Goal: Task Accomplishment & Management: Complete application form

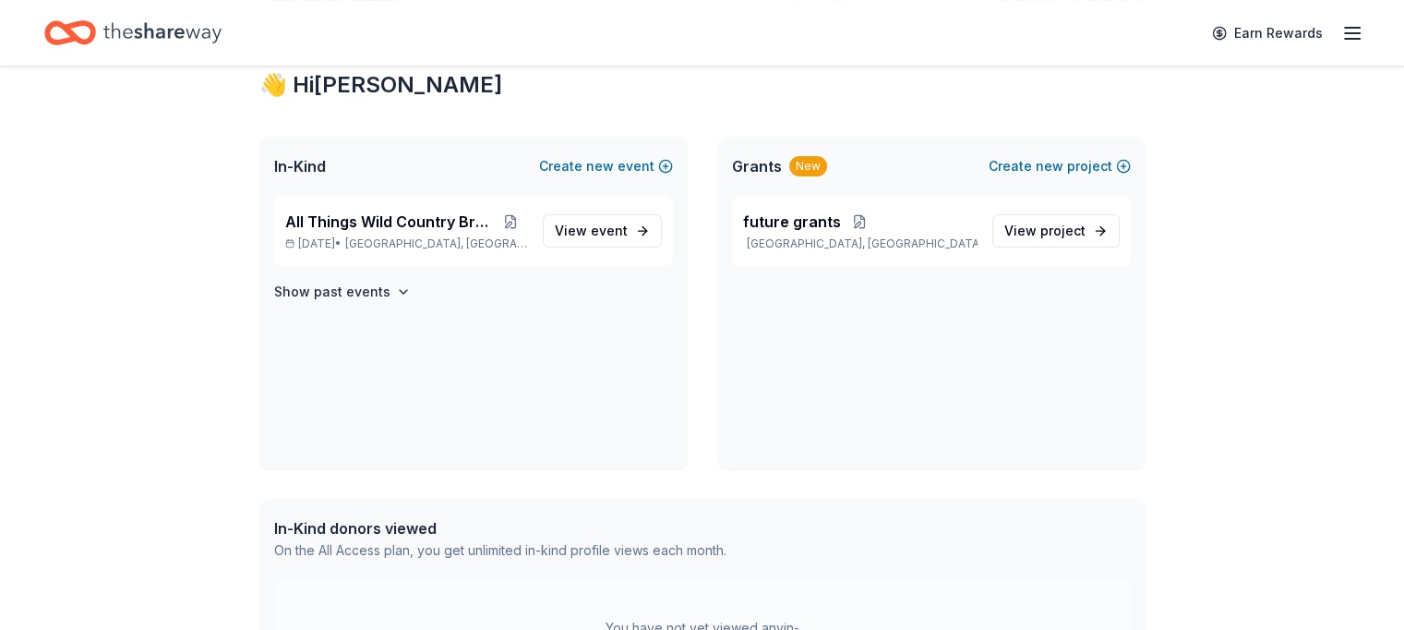
scroll to position [314, 0]
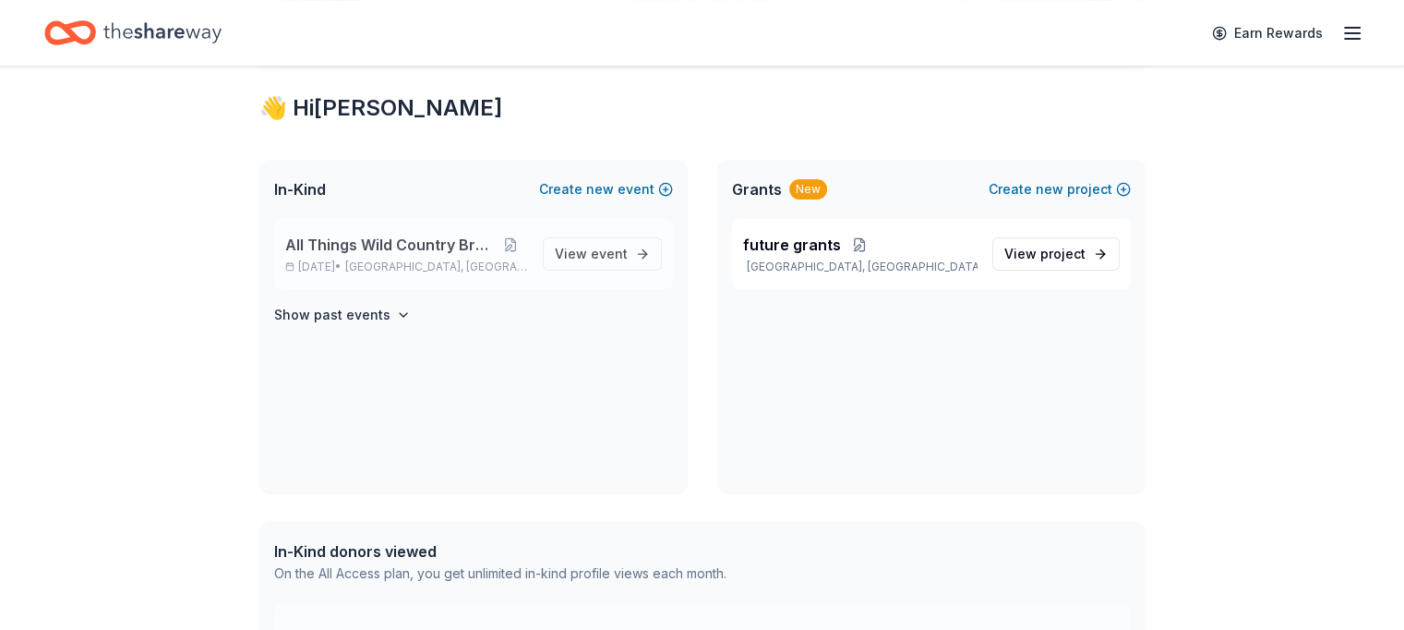
click at [410, 242] on span "All Things Wild Country Brunch" at bounding box center [389, 245] width 209 height 22
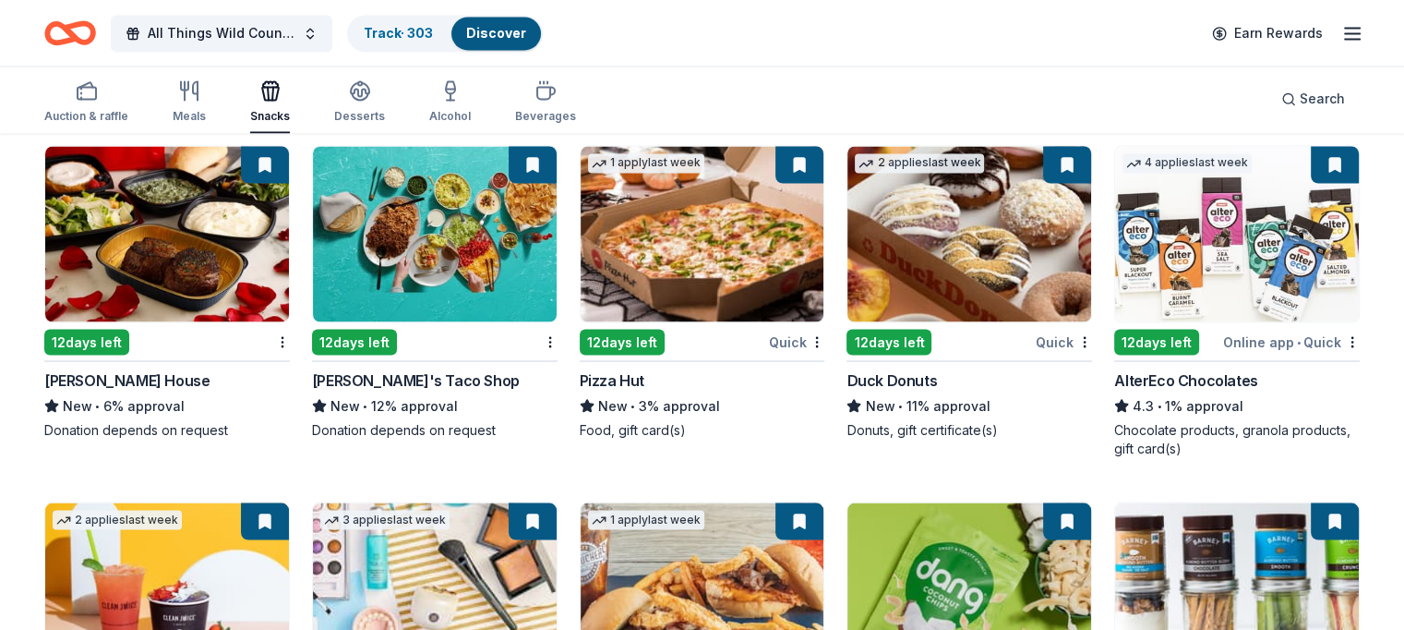
scroll to position [3330, 0]
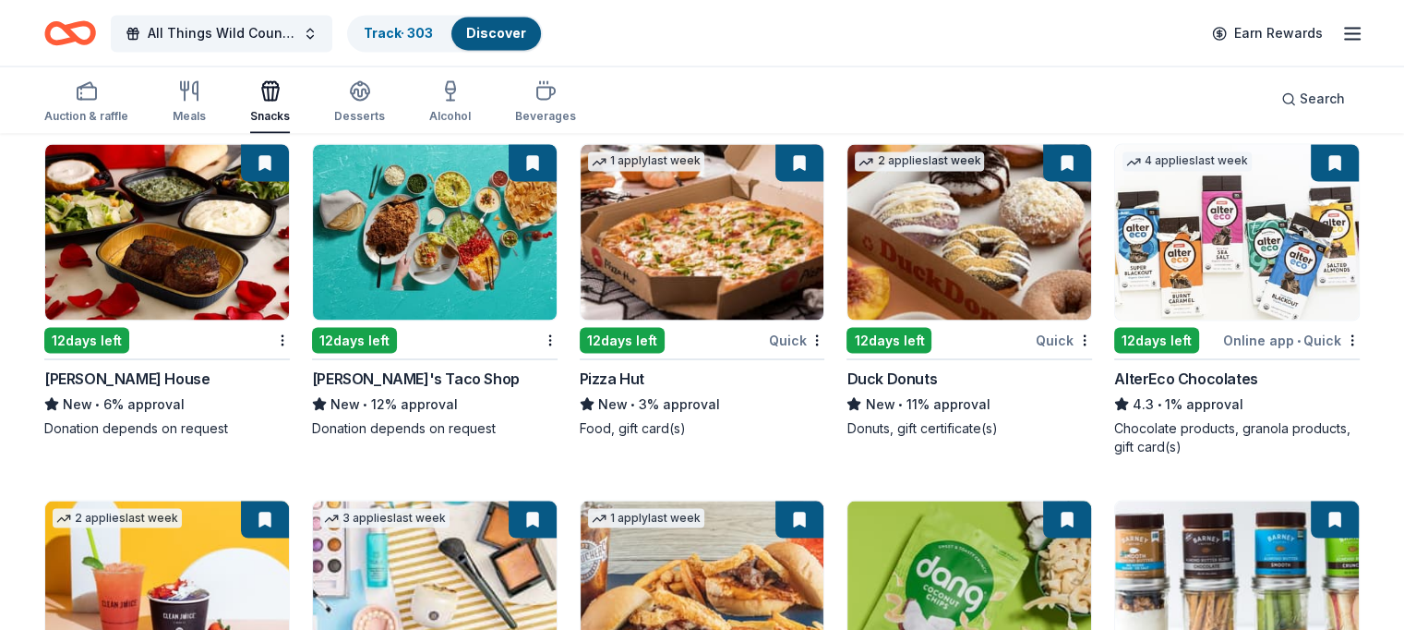
click at [708, 240] on img at bounding box center [703, 231] width 244 height 175
click at [402, 226] on img at bounding box center [435, 231] width 244 height 175
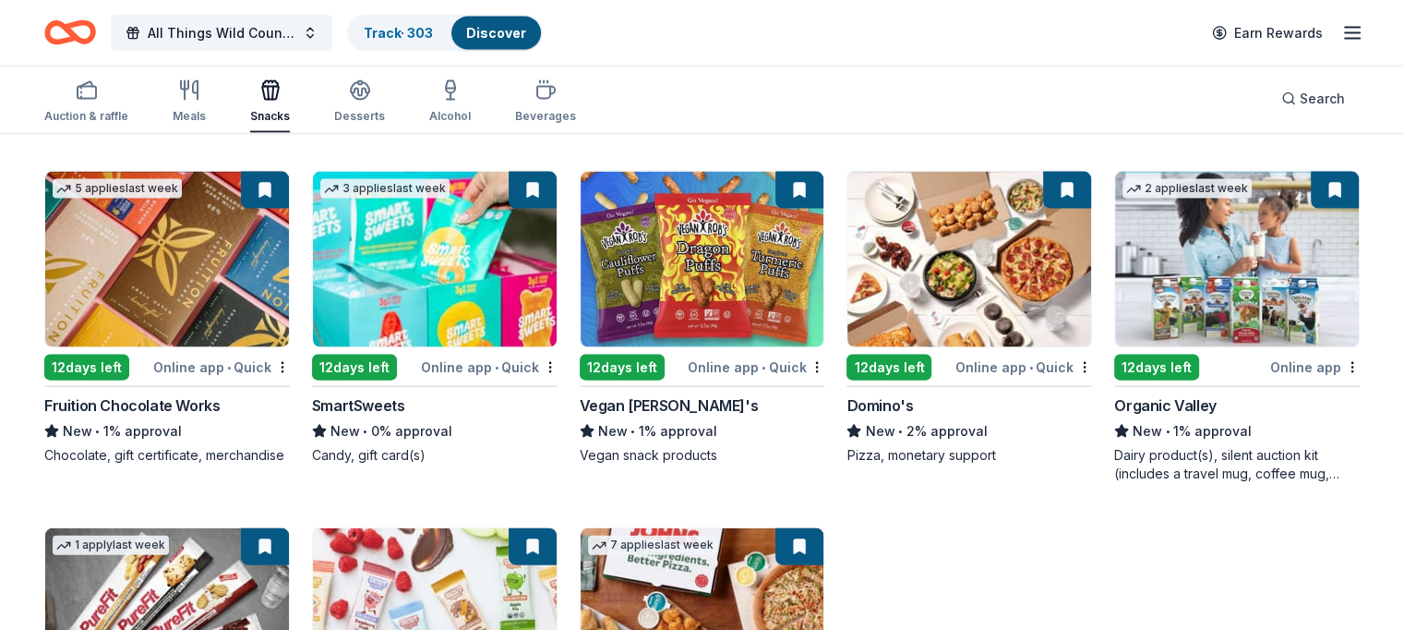
scroll to position [4025, 0]
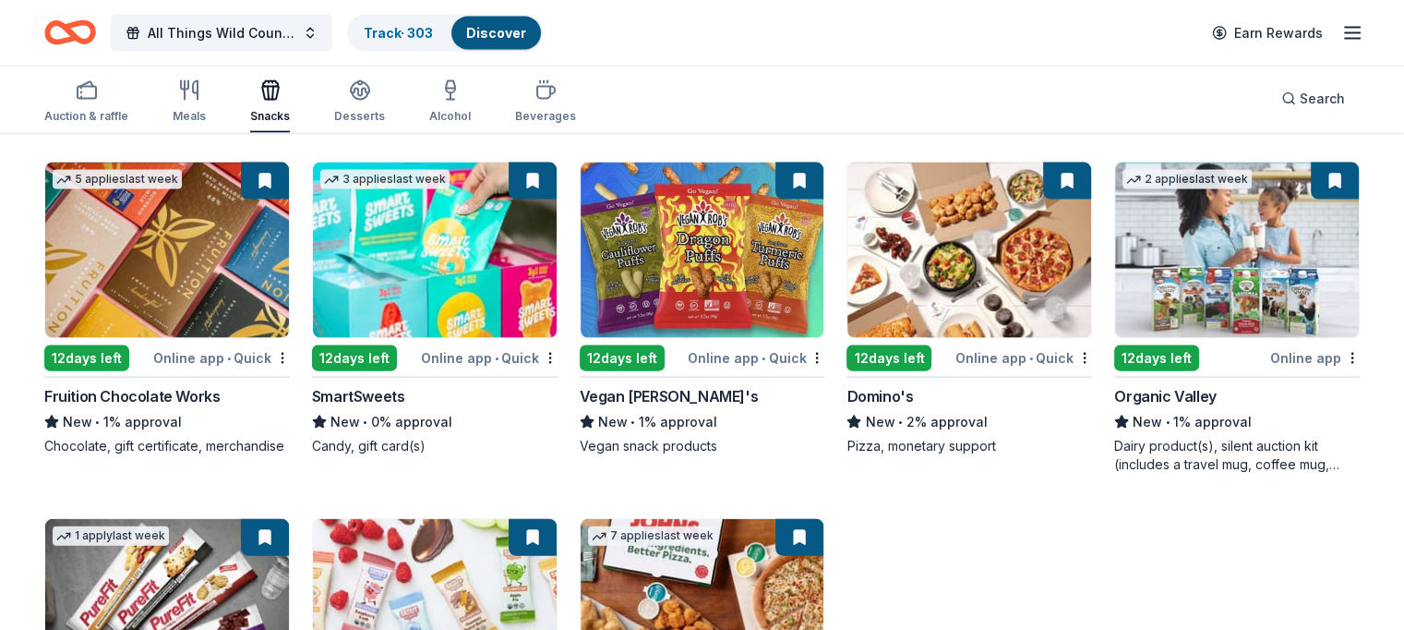
click at [981, 254] on img at bounding box center [970, 250] width 244 height 175
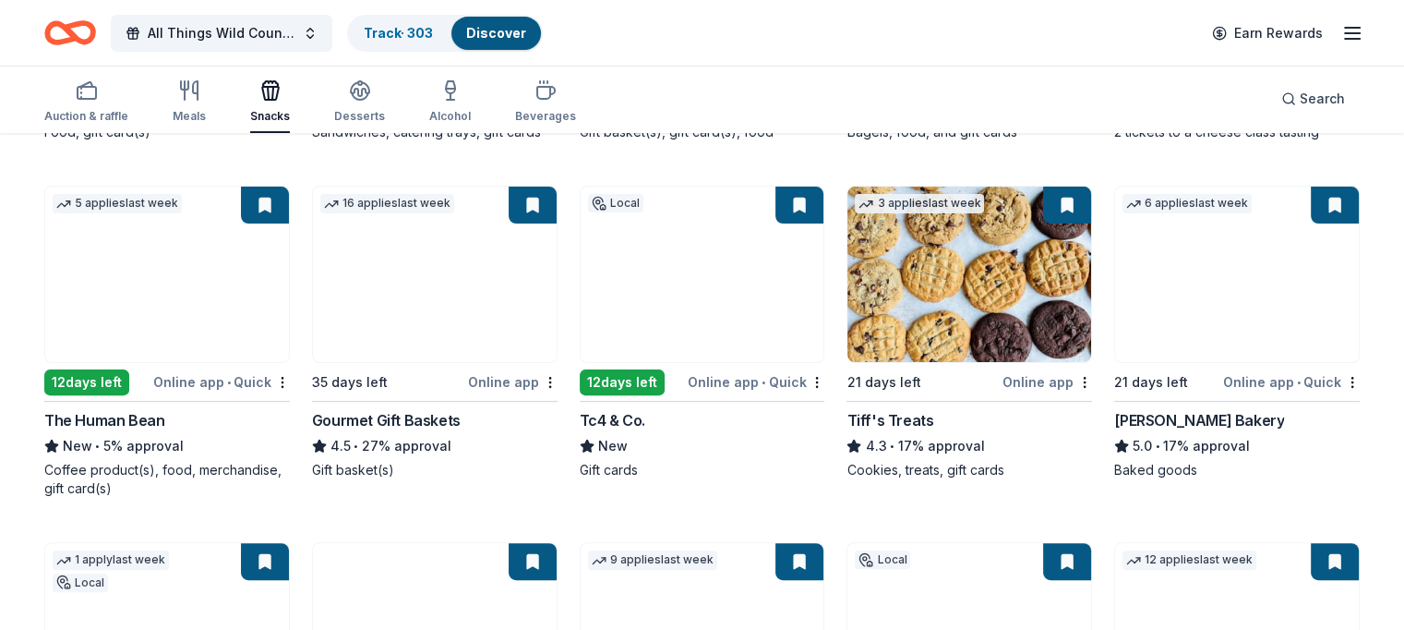
scroll to position [0, 0]
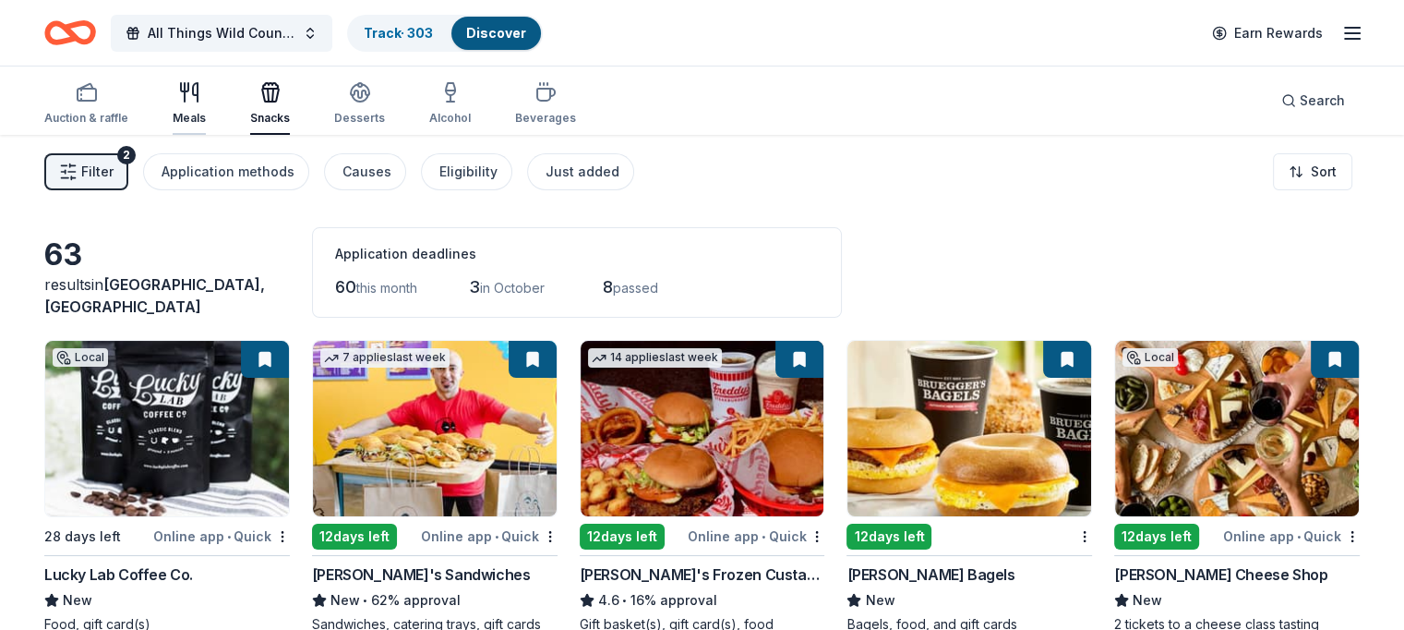
click at [200, 88] on icon "button" at bounding box center [189, 92] width 22 height 22
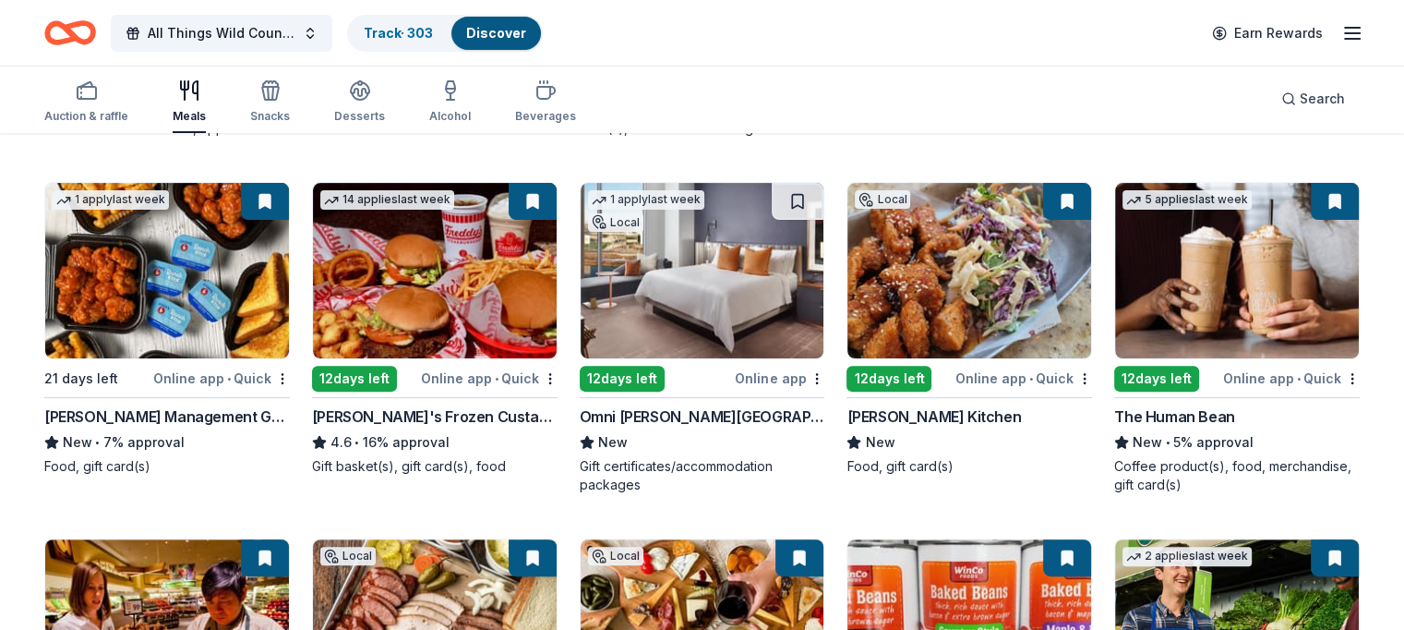
scroll to position [510, 0]
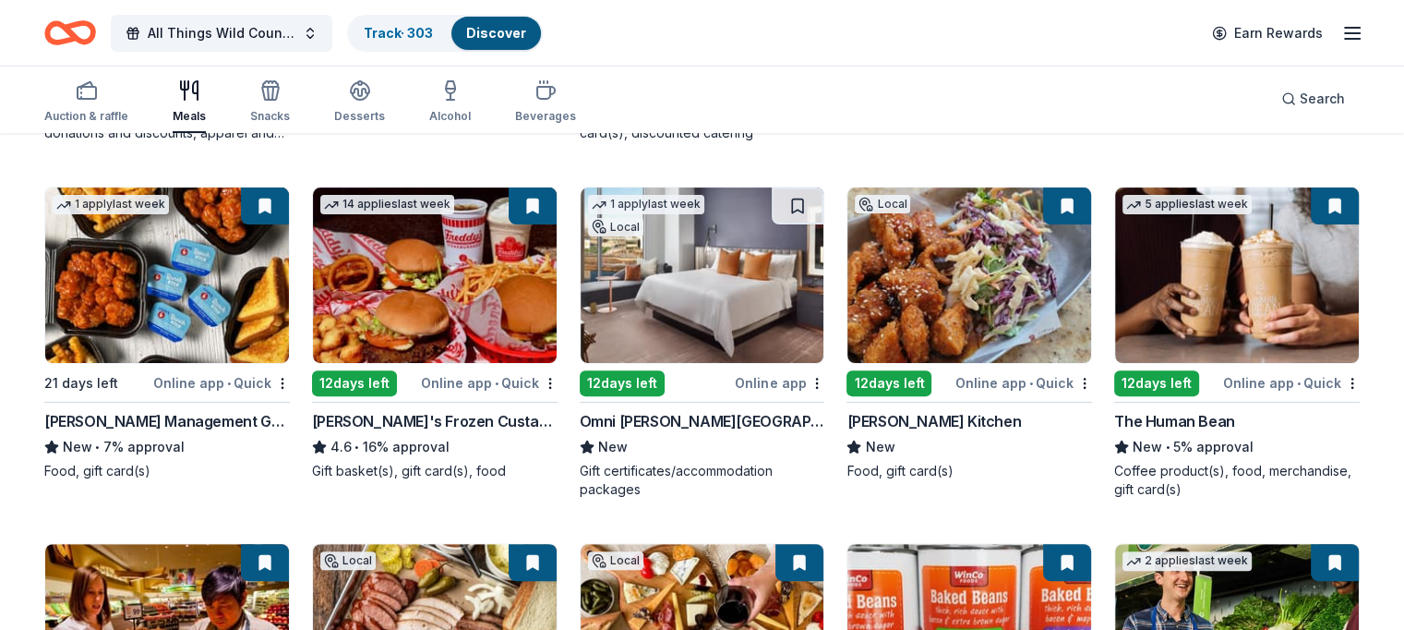
click at [948, 272] on img at bounding box center [970, 274] width 244 height 175
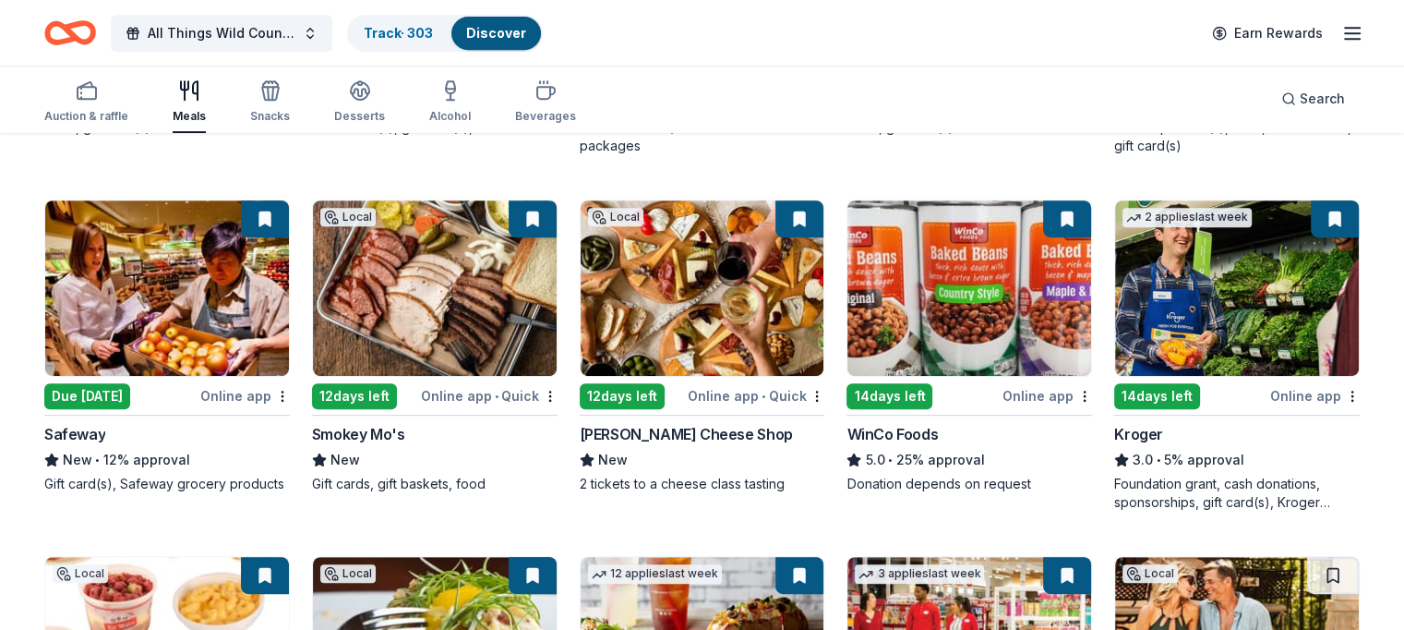
scroll to position [853, 0]
click at [444, 292] on img at bounding box center [435, 287] width 244 height 175
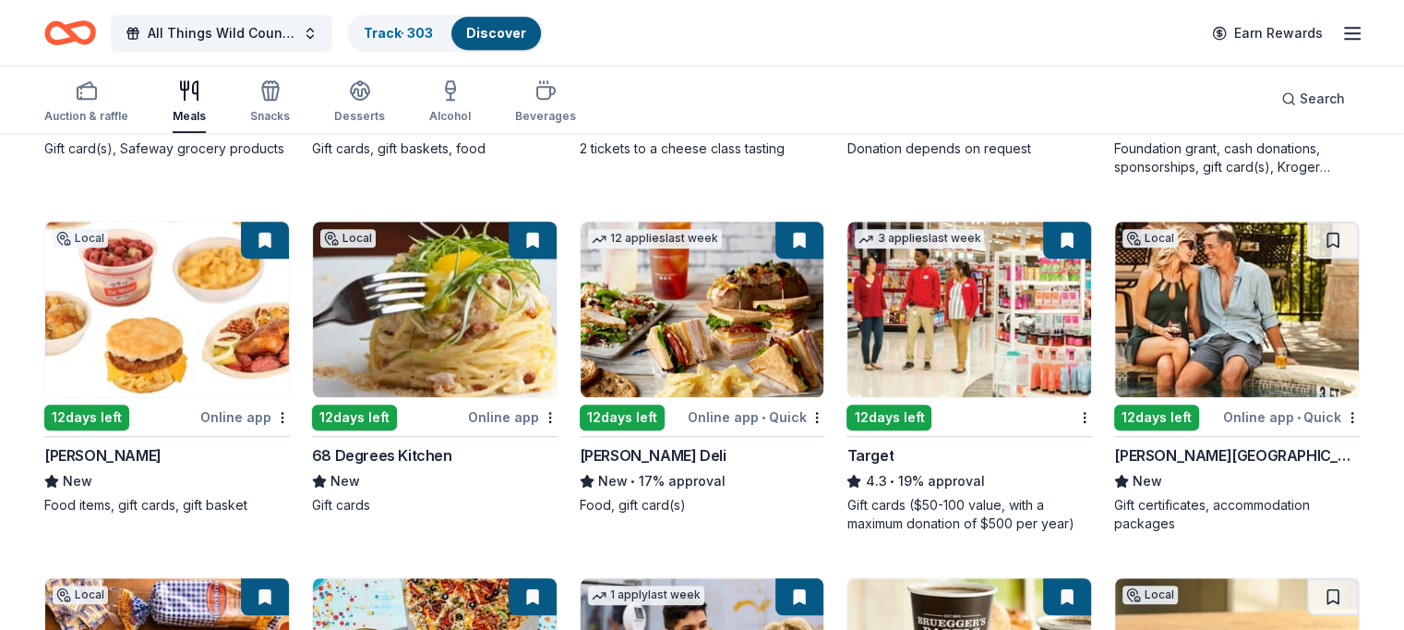
scroll to position [1200, 0]
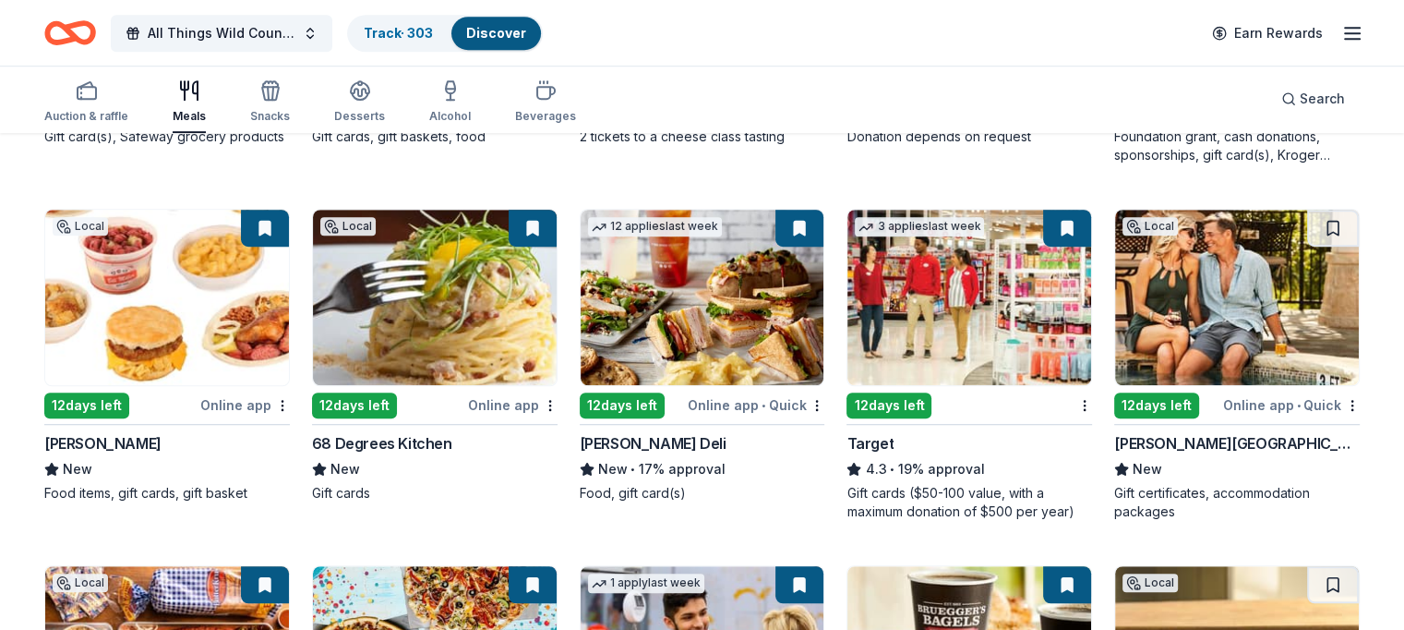
click at [735, 277] on img at bounding box center [703, 297] width 244 height 175
click at [1300, 93] on span "Search" at bounding box center [1322, 99] width 45 height 22
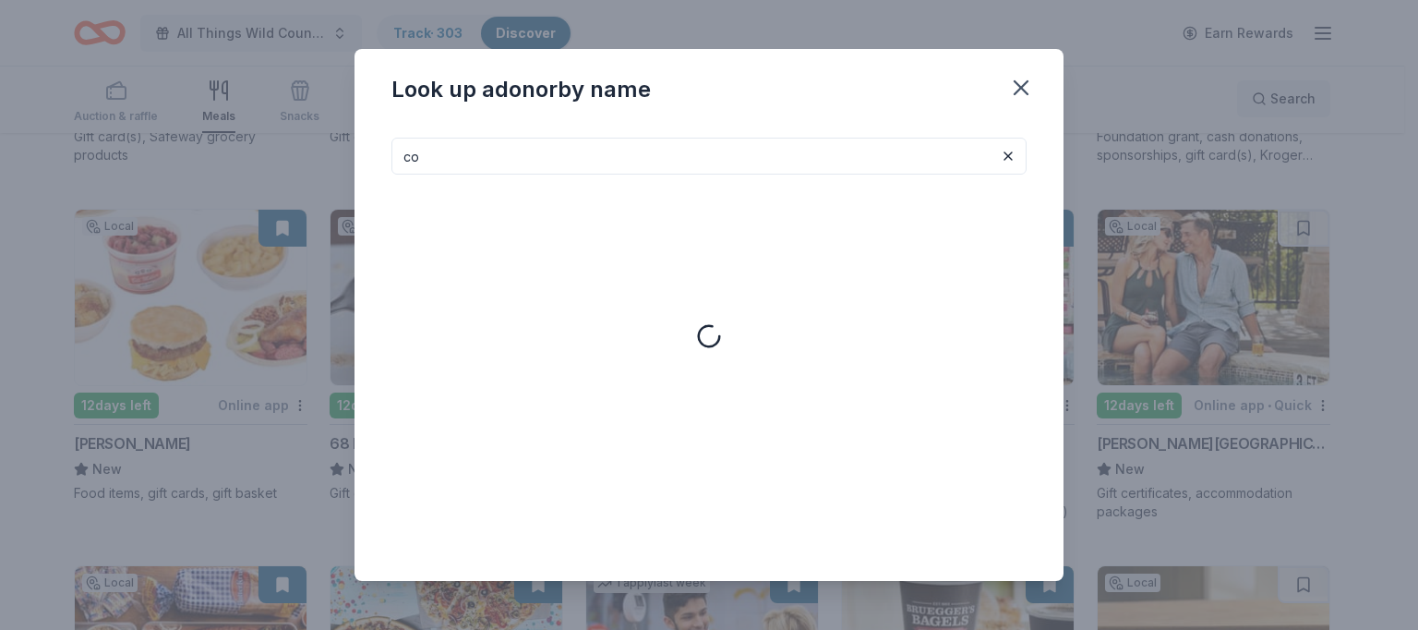
type input "c"
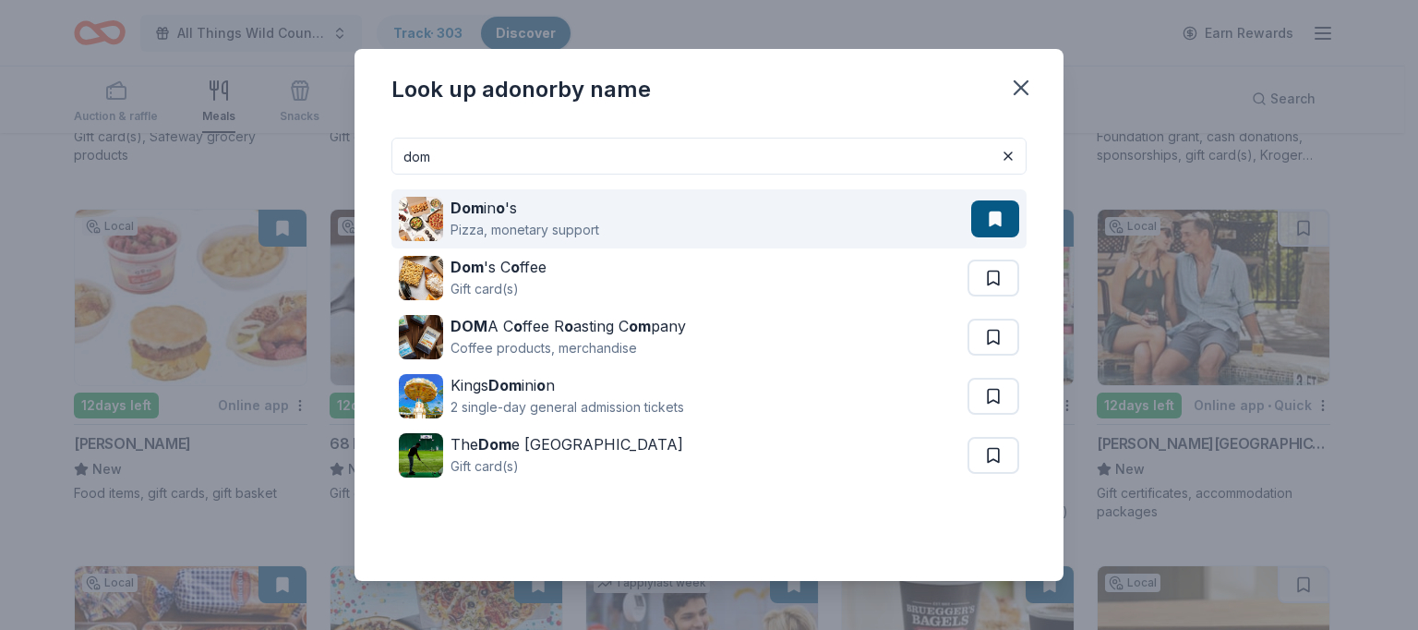
type input "dom"
click at [990, 226] on button at bounding box center [995, 218] width 48 height 37
click at [566, 219] on div "Pizza, monetary support" at bounding box center [525, 230] width 149 height 22
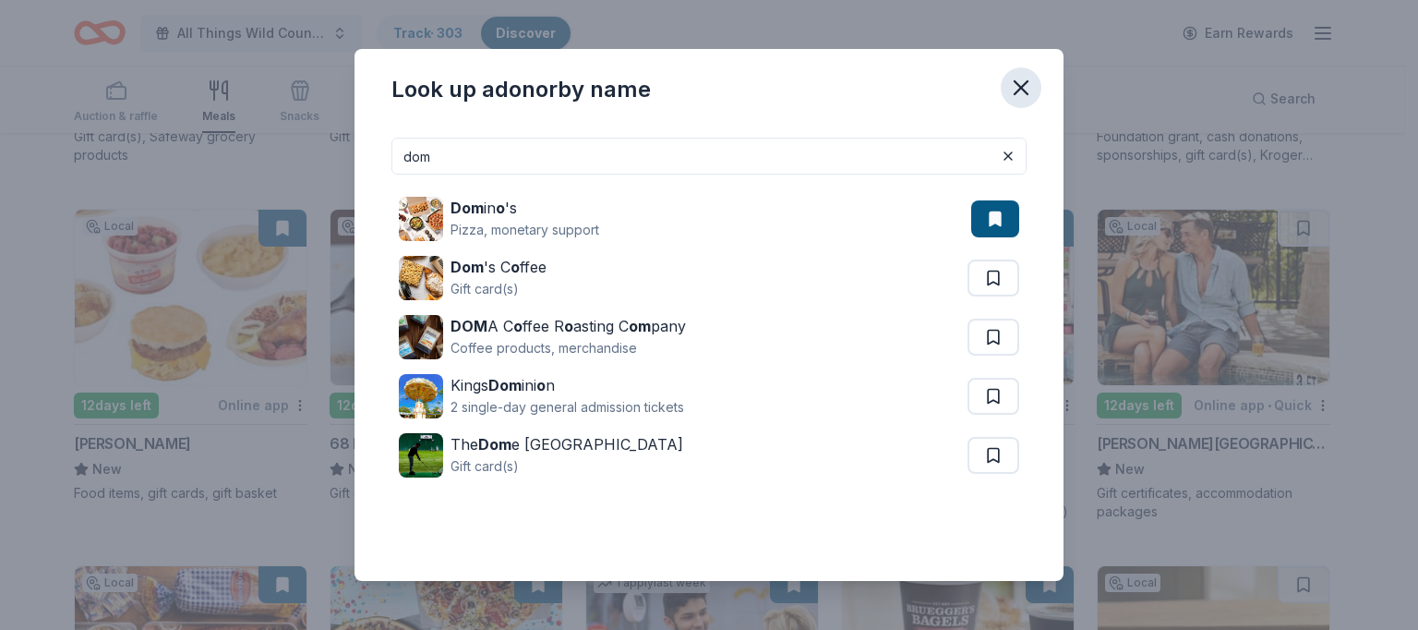
click at [1012, 89] on icon "button" at bounding box center [1021, 88] width 26 height 26
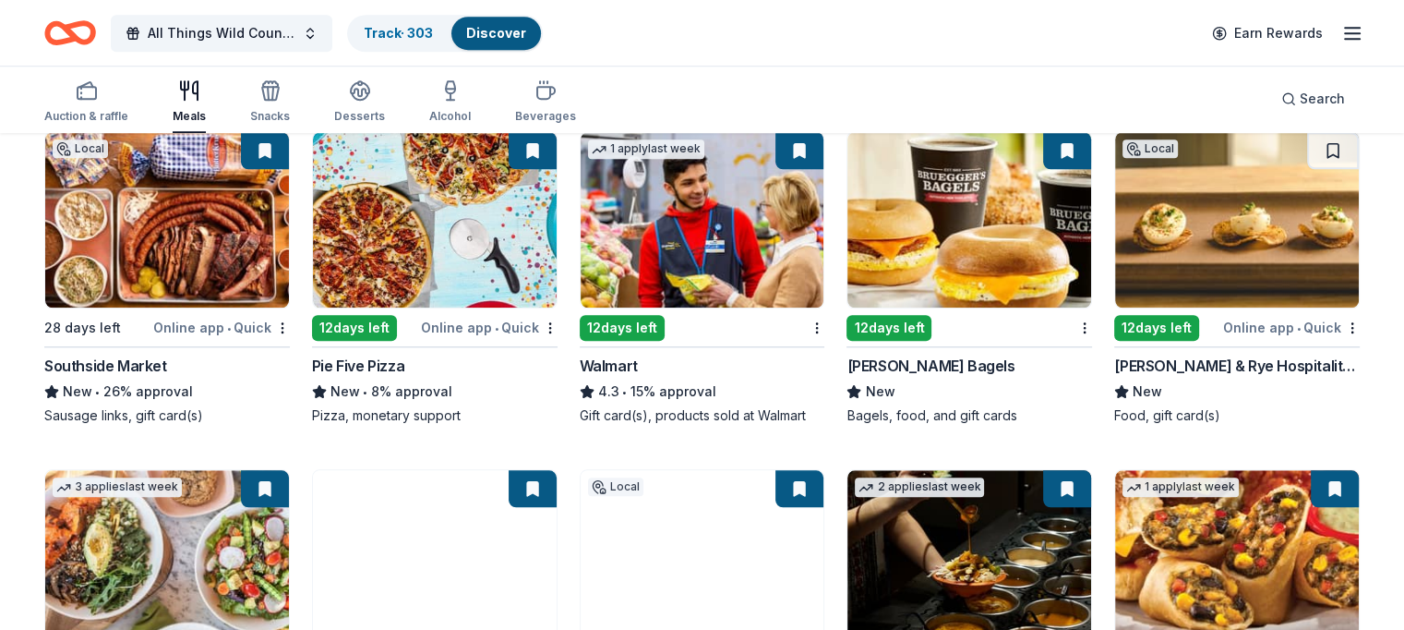
scroll to position [1638, 0]
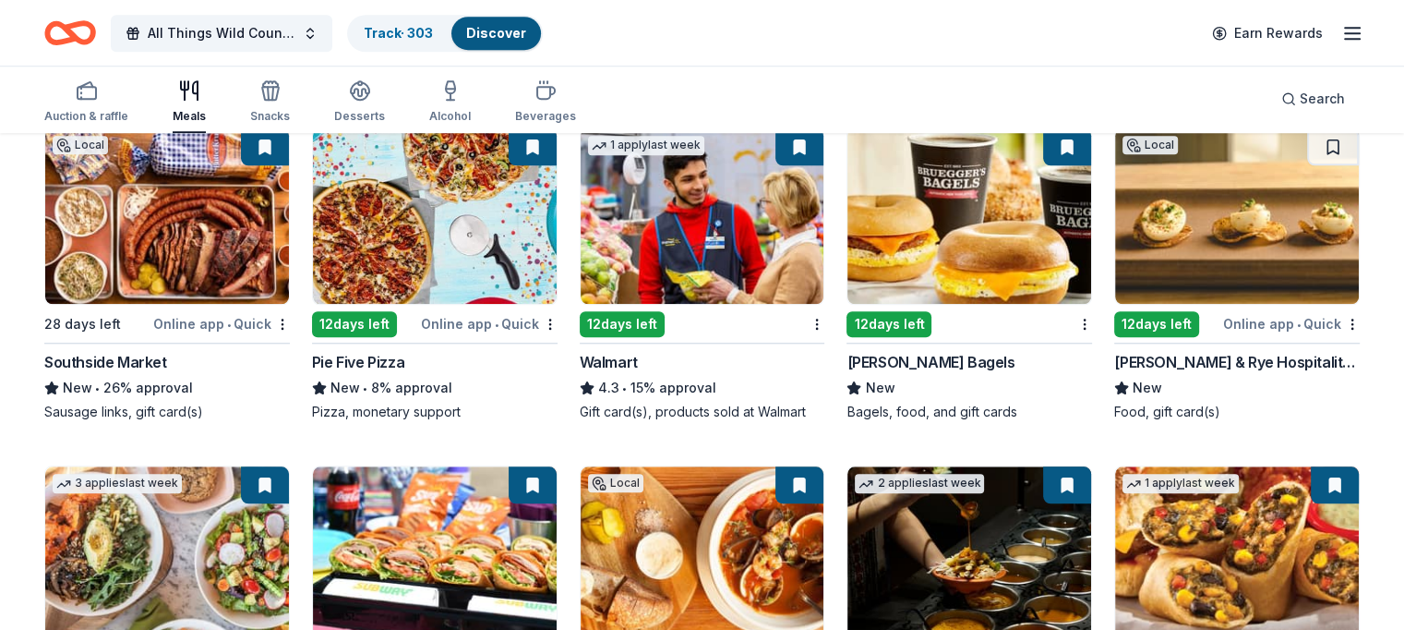
click at [1246, 253] on img at bounding box center [1237, 215] width 244 height 175
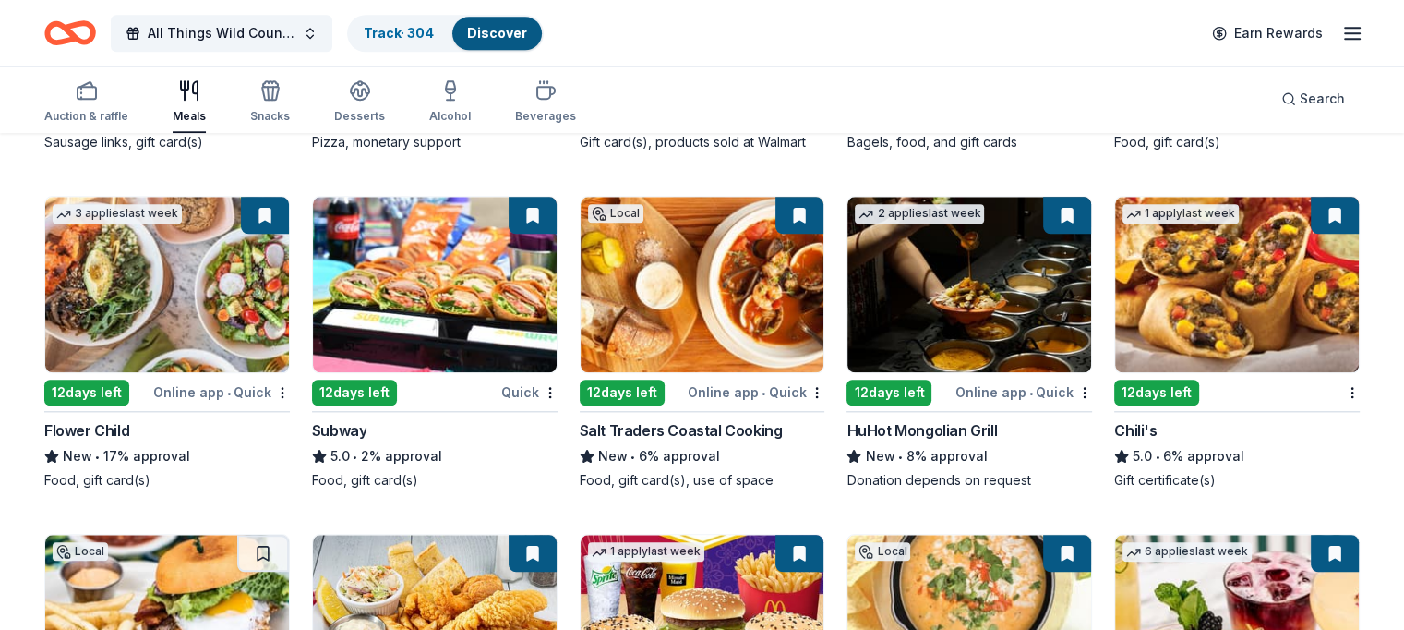
scroll to position [1908, 0]
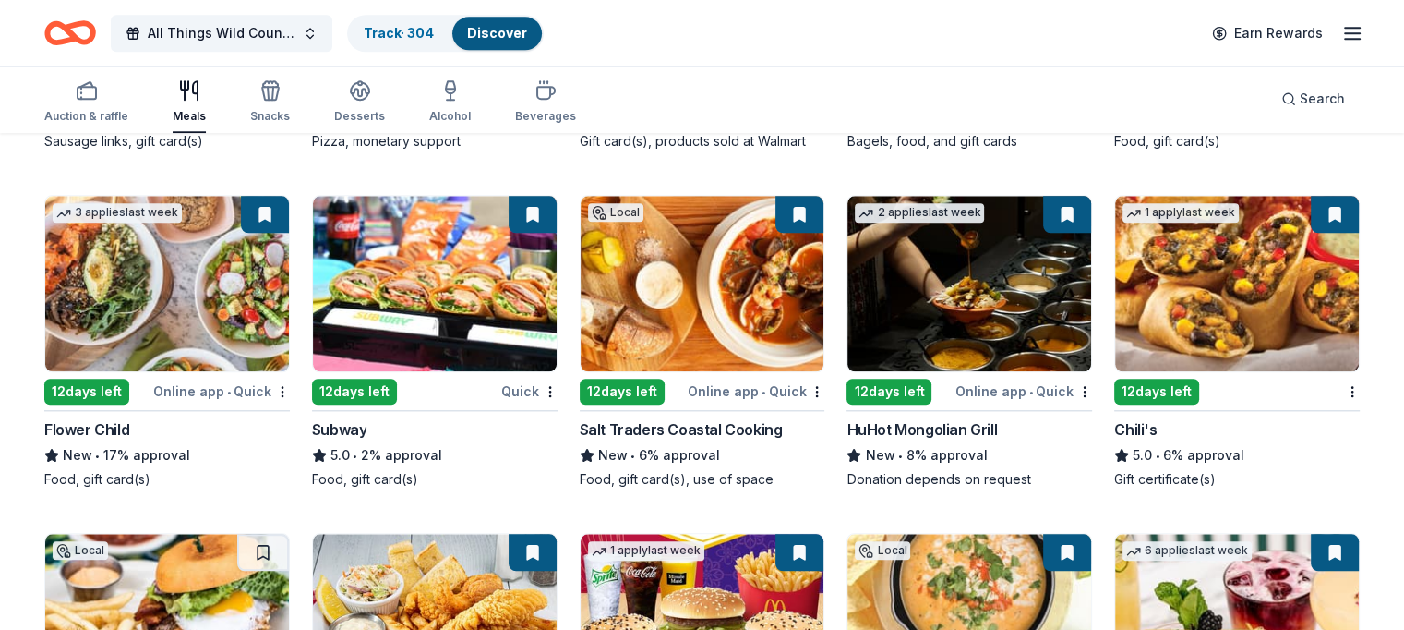
click at [1211, 298] on img at bounding box center [1237, 283] width 244 height 175
click at [157, 251] on img at bounding box center [167, 283] width 244 height 175
click at [380, 276] on img at bounding box center [435, 283] width 244 height 175
click at [962, 291] on img at bounding box center [970, 283] width 244 height 175
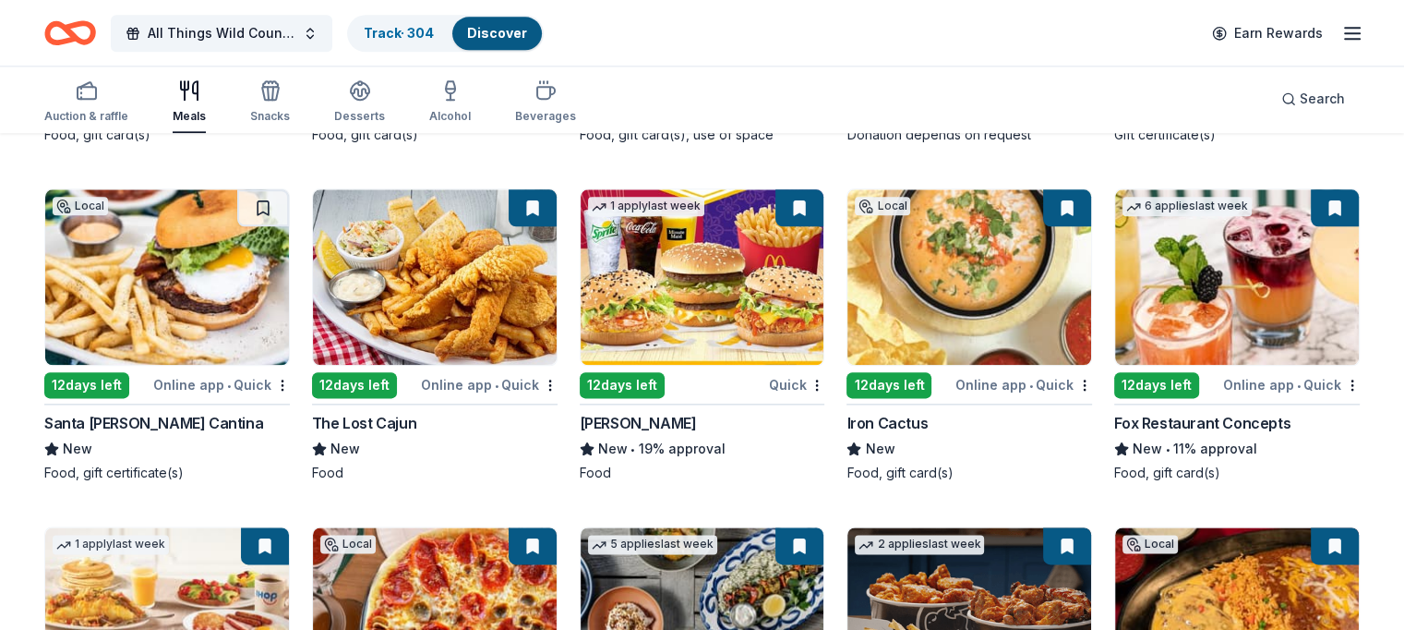
scroll to position [2253, 0]
click at [480, 277] on img at bounding box center [435, 276] width 244 height 175
click at [929, 273] on img at bounding box center [970, 276] width 244 height 175
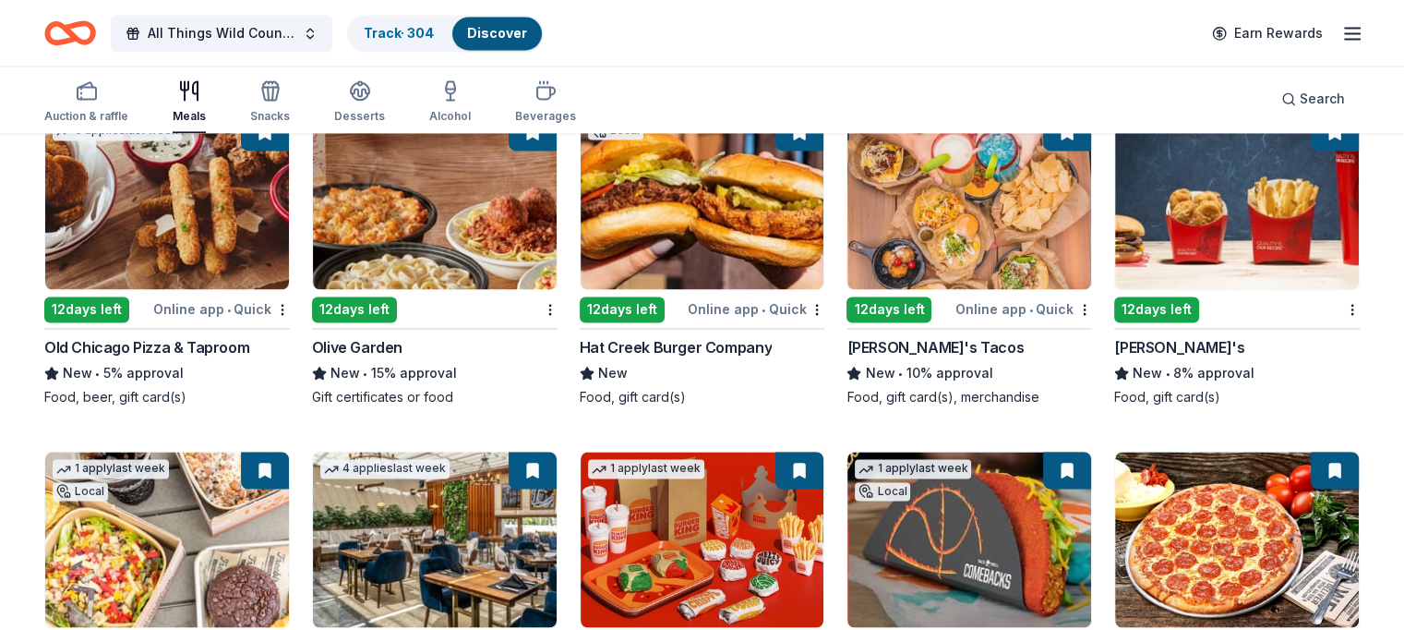
scroll to position [3004, 0]
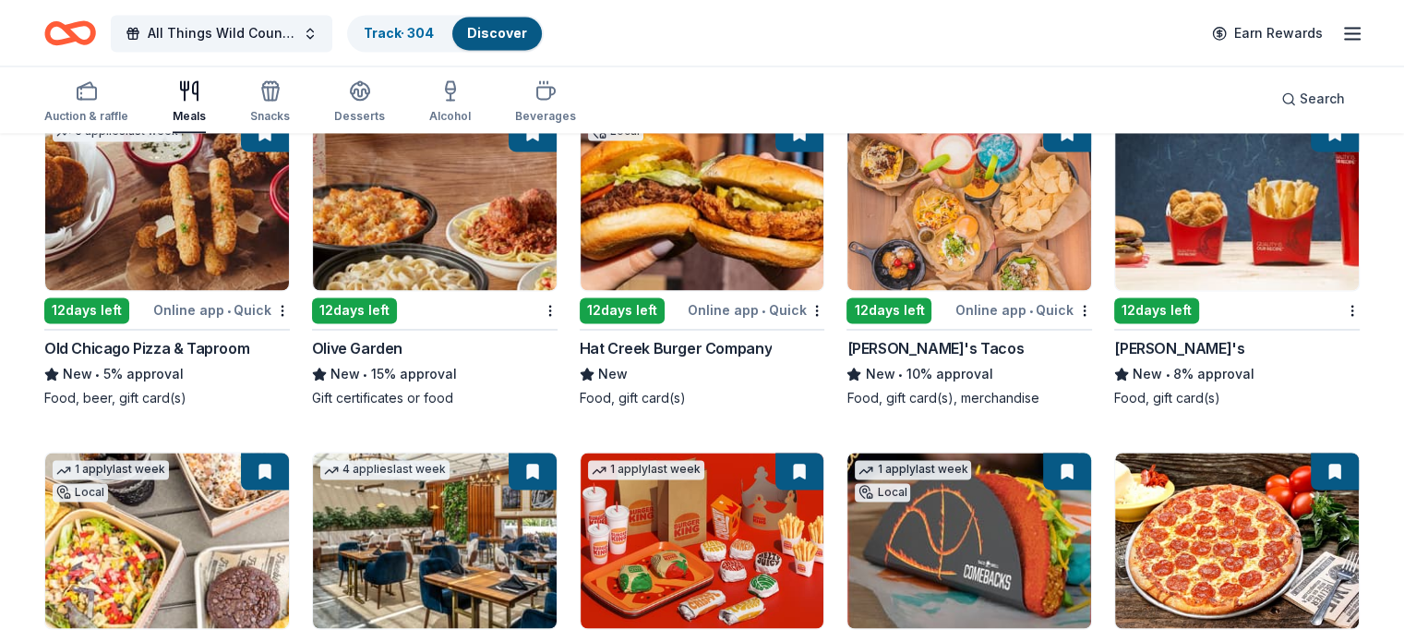
click at [370, 227] on img at bounding box center [435, 201] width 244 height 175
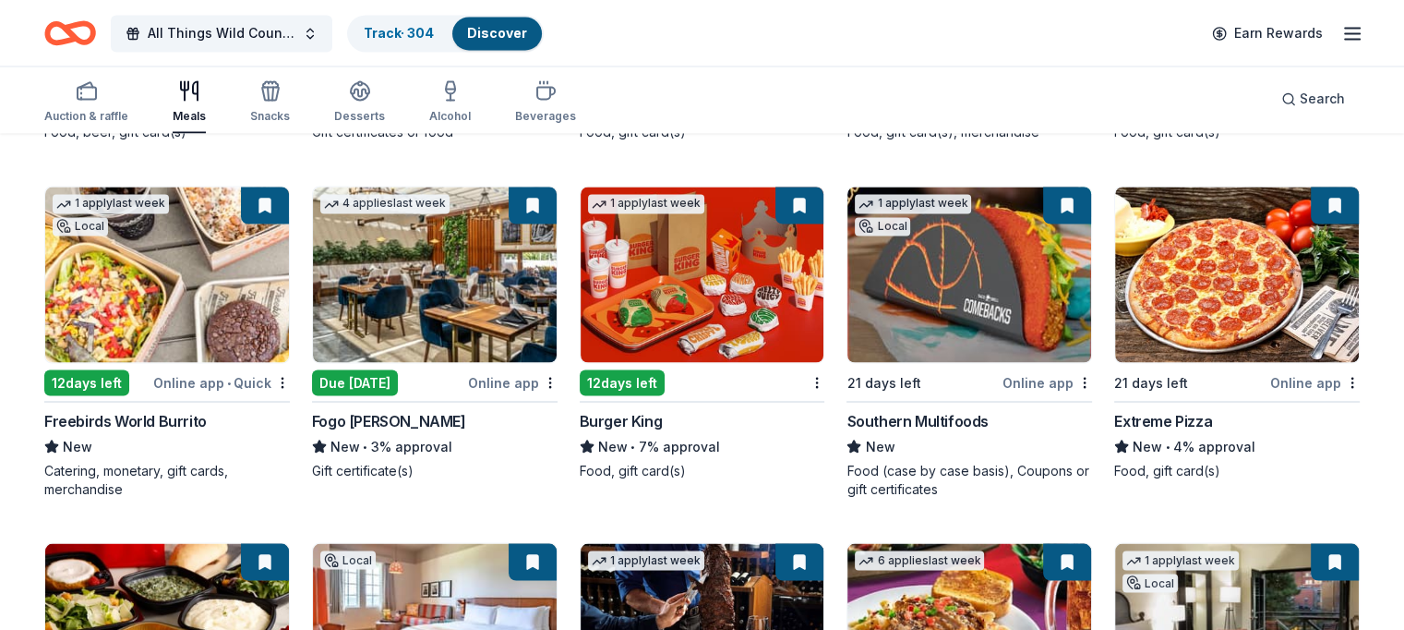
scroll to position [3309, 0]
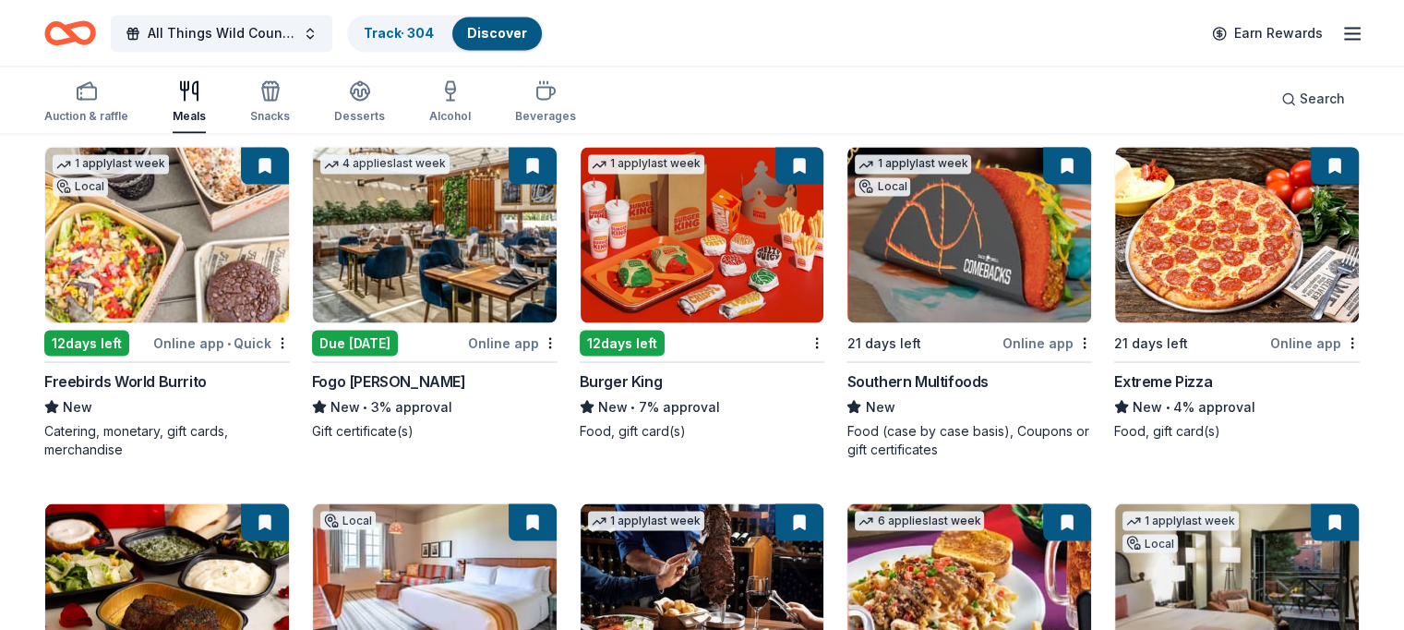
click at [138, 220] on img at bounding box center [167, 234] width 244 height 175
click at [713, 41] on div "All Things Wild Country Brunch Track · 304 Discover Earn Rewards" at bounding box center [702, 32] width 1316 height 43
click at [411, 193] on img at bounding box center [435, 234] width 244 height 175
click at [391, 205] on img at bounding box center [435, 234] width 244 height 175
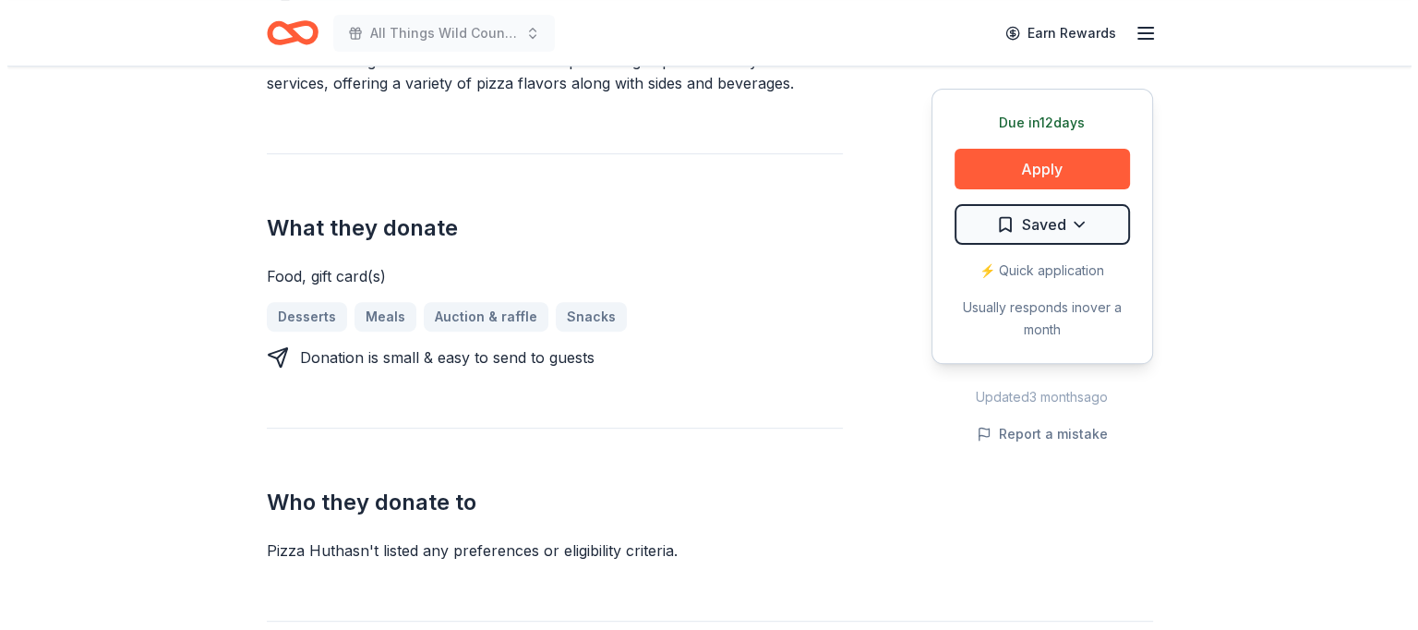
scroll to position [611, 0]
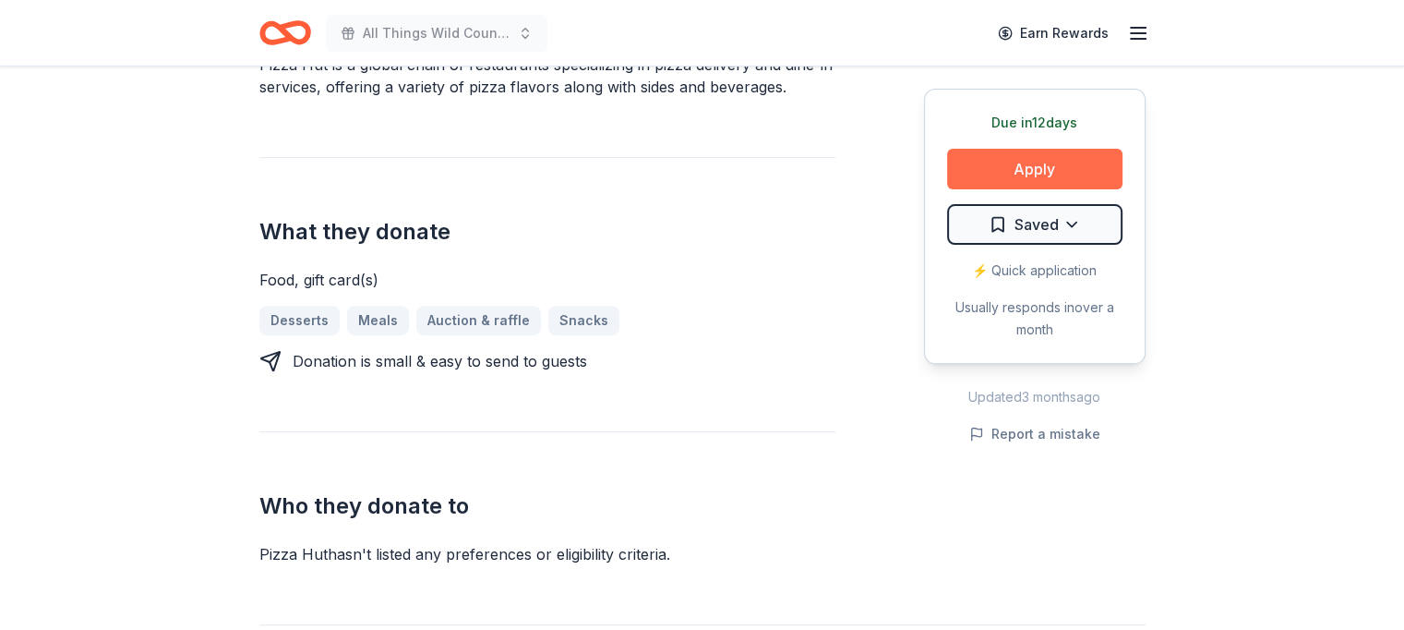
click at [1030, 165] on button "Apply" at bounding box center [1034, 169] width 175 height 41
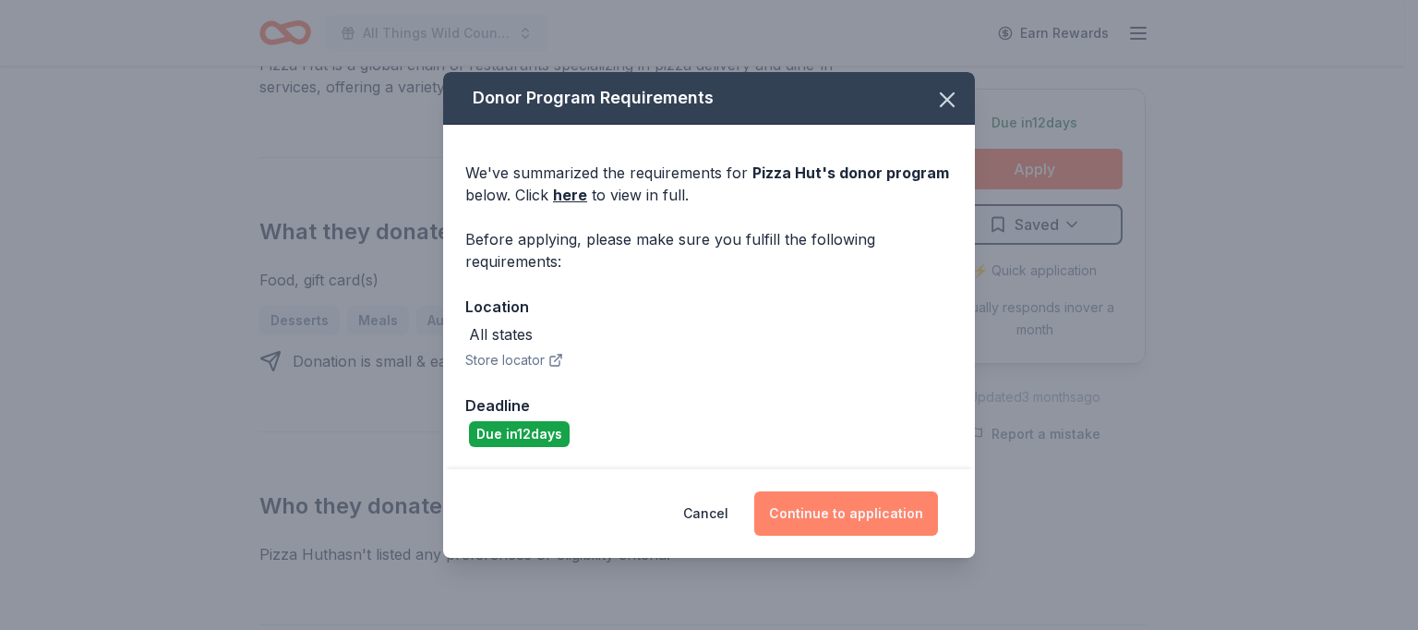
click at [838, 512] on button "Continue to application" at bounding box center [846, 513] width 184 height 44
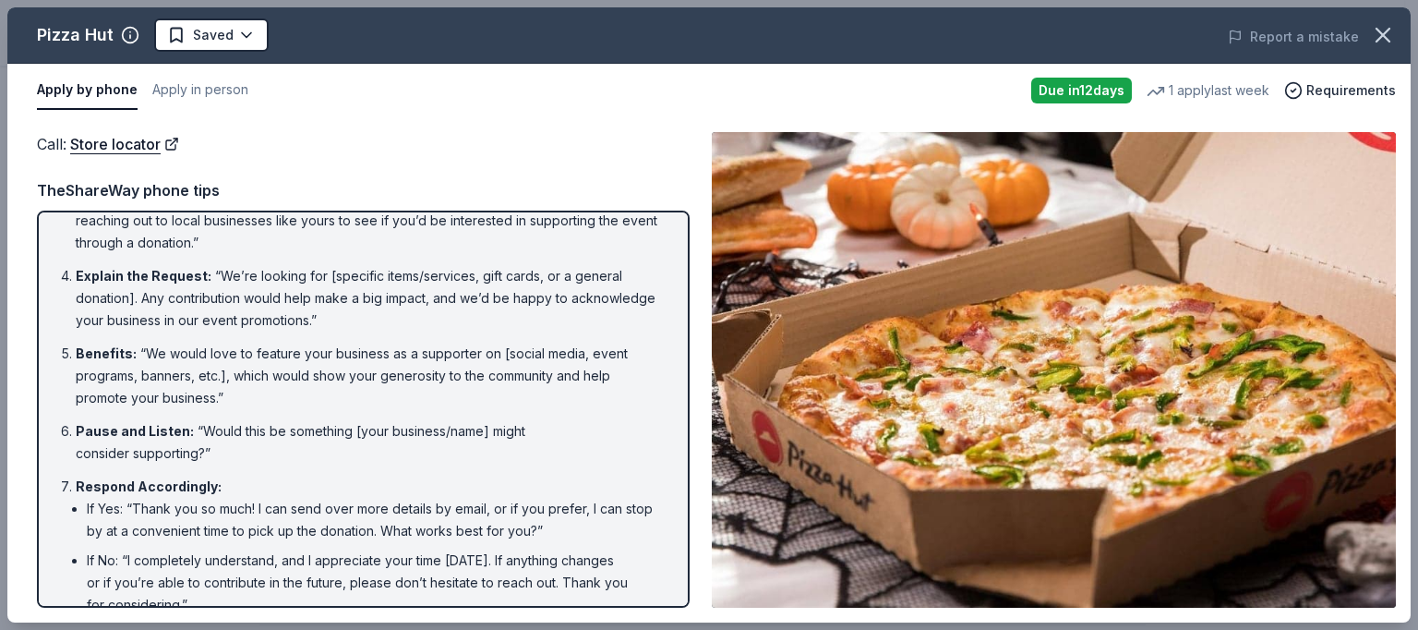
scroll to position [251, 0]
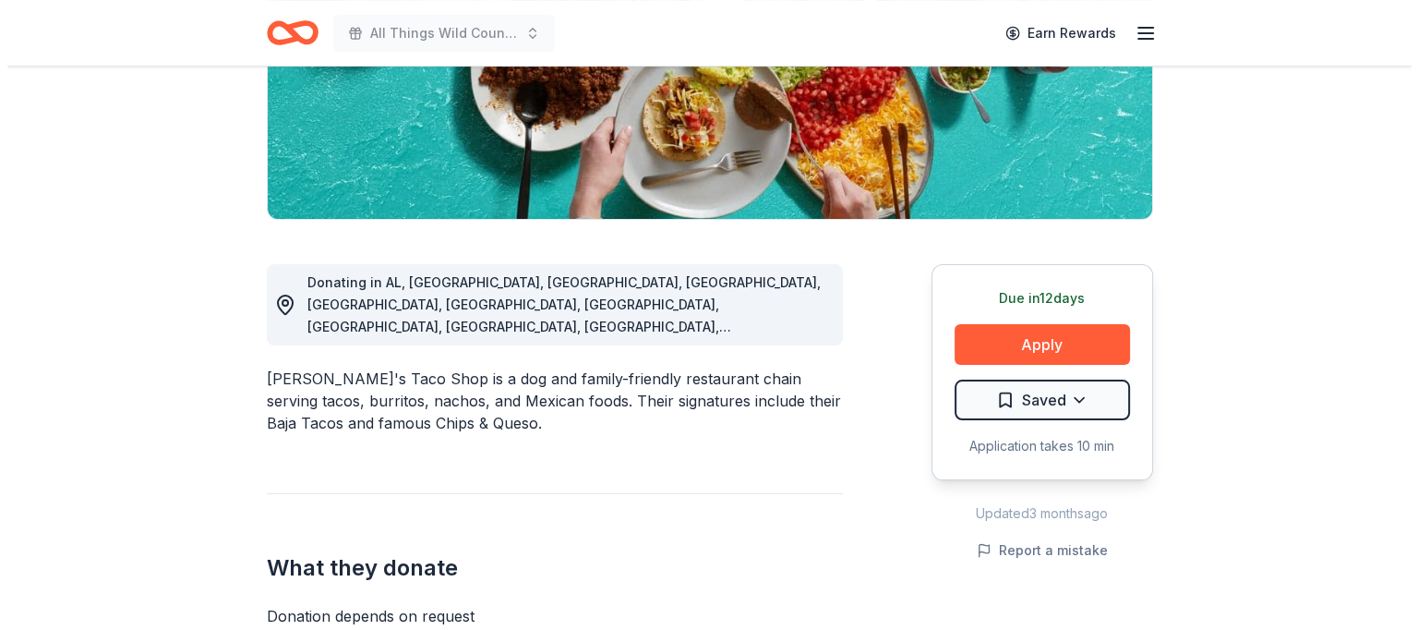
scroll to position [457, 0]
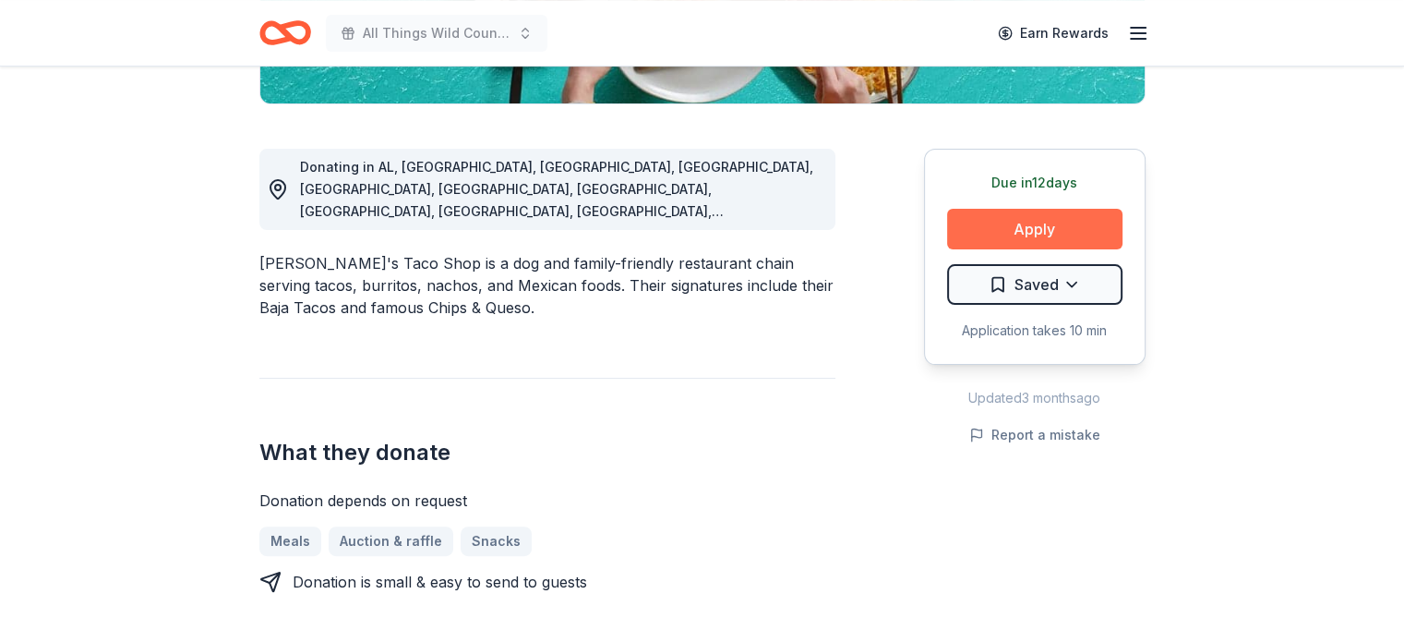
click at [1023, 219] on button "Apply" at bounding box center [1034, 229] width 175 height 41
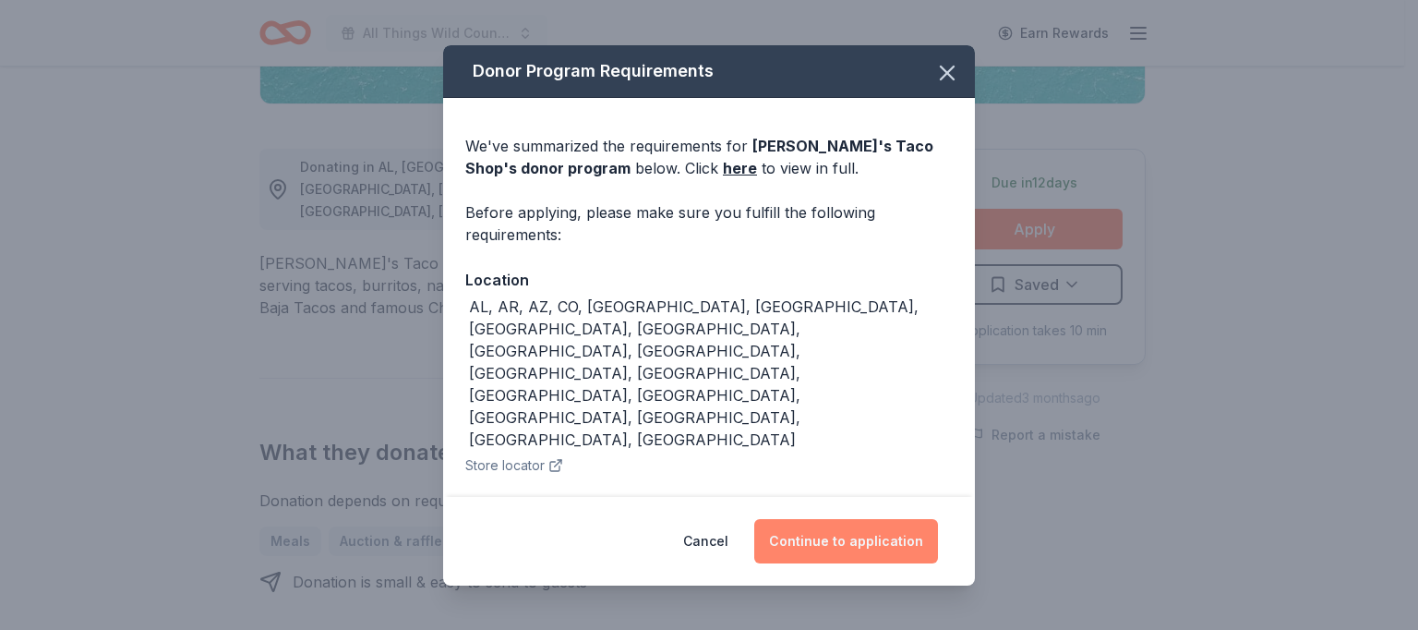
click at [842, 529] on button "Continue to application" at bounding box center [846, 541] width 184 height 44
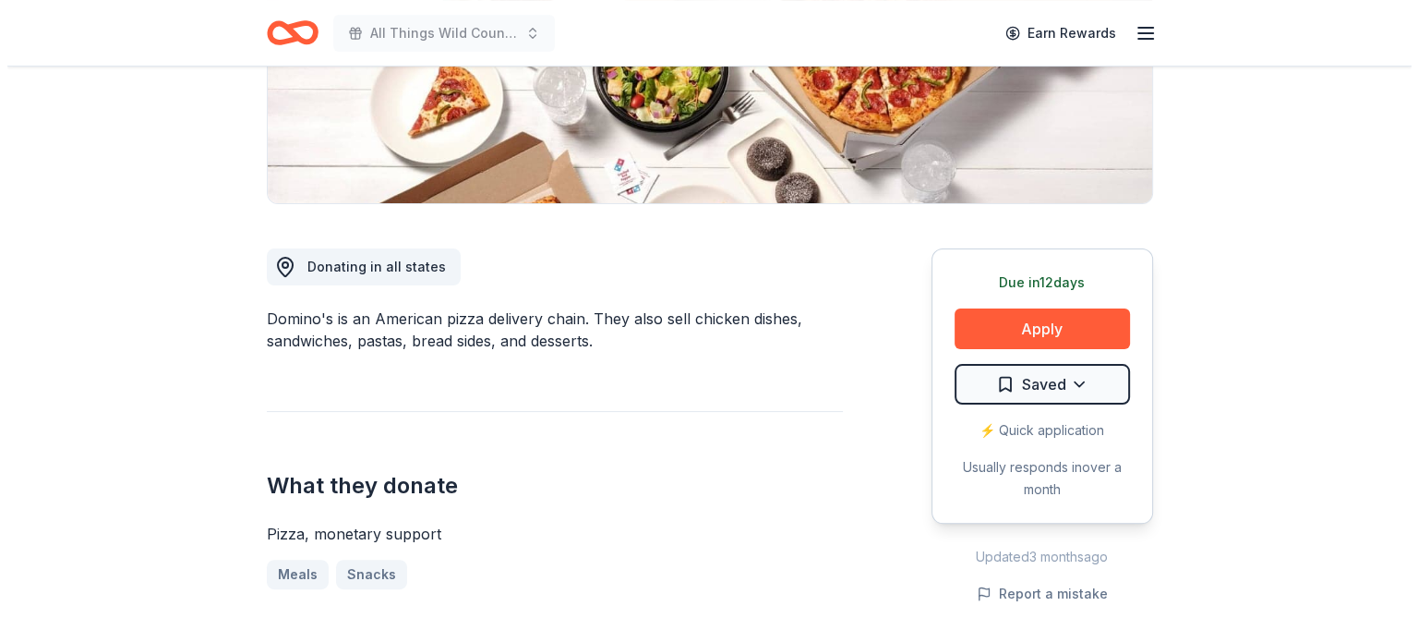
scroll to position [380, 0]
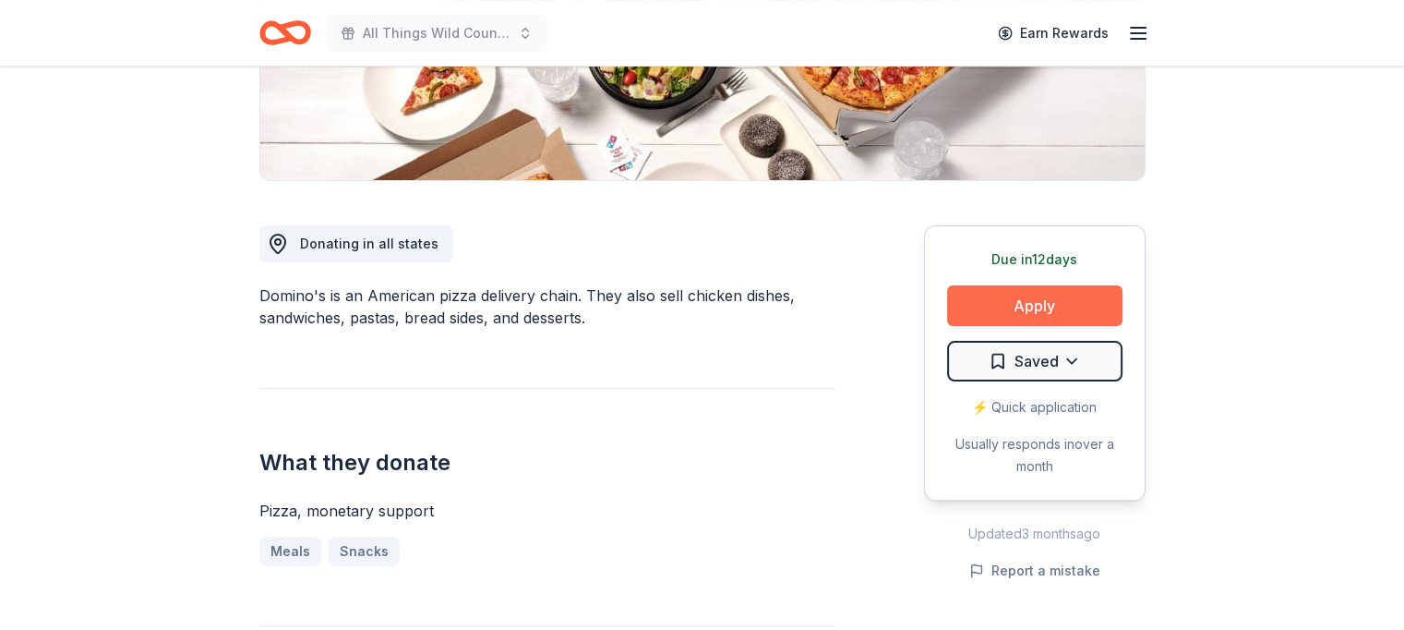
click at [1013, 303] on button "Apply" at bounding box center [1034, 305] width 175 height 41
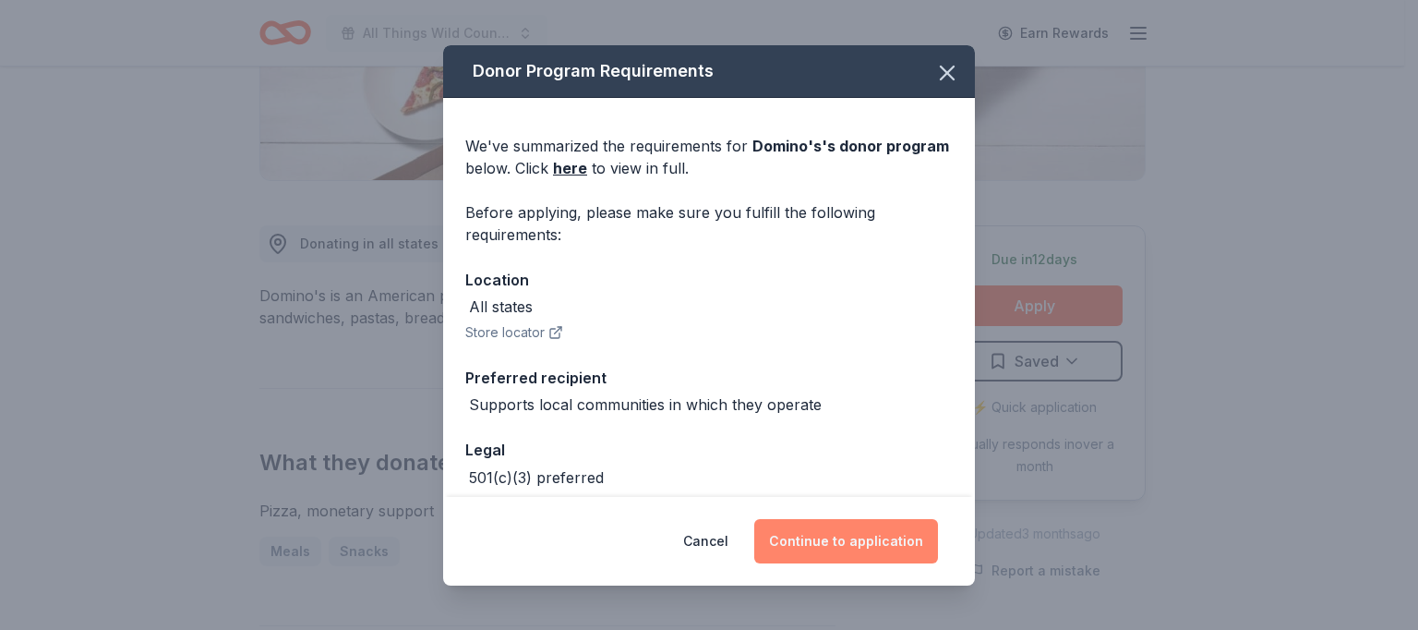
click at [840, 536] on button "Continue to application" at bounding box center [846, 541] width 184 height 44
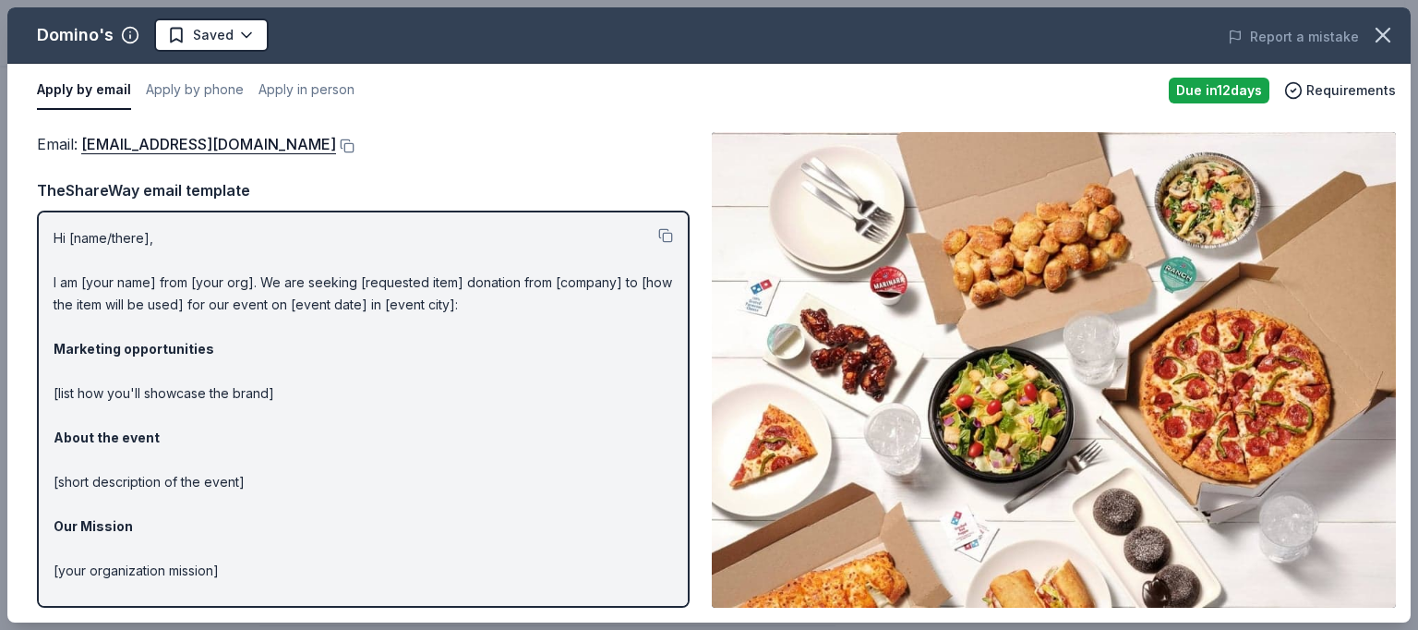
drag, startPoint x: 48, startPoint y: 235, endPoint x: 185, endPoint y: 346, distance: 176.5
click at [185, 346] on div "Hi [name/there], I am [your name] from [your org]. We are seeking [requested it…" at bounding box center [363, 409] width 653 height 397
click at [658, 234] on button at bounding box center [665, 235] width 15 height 15
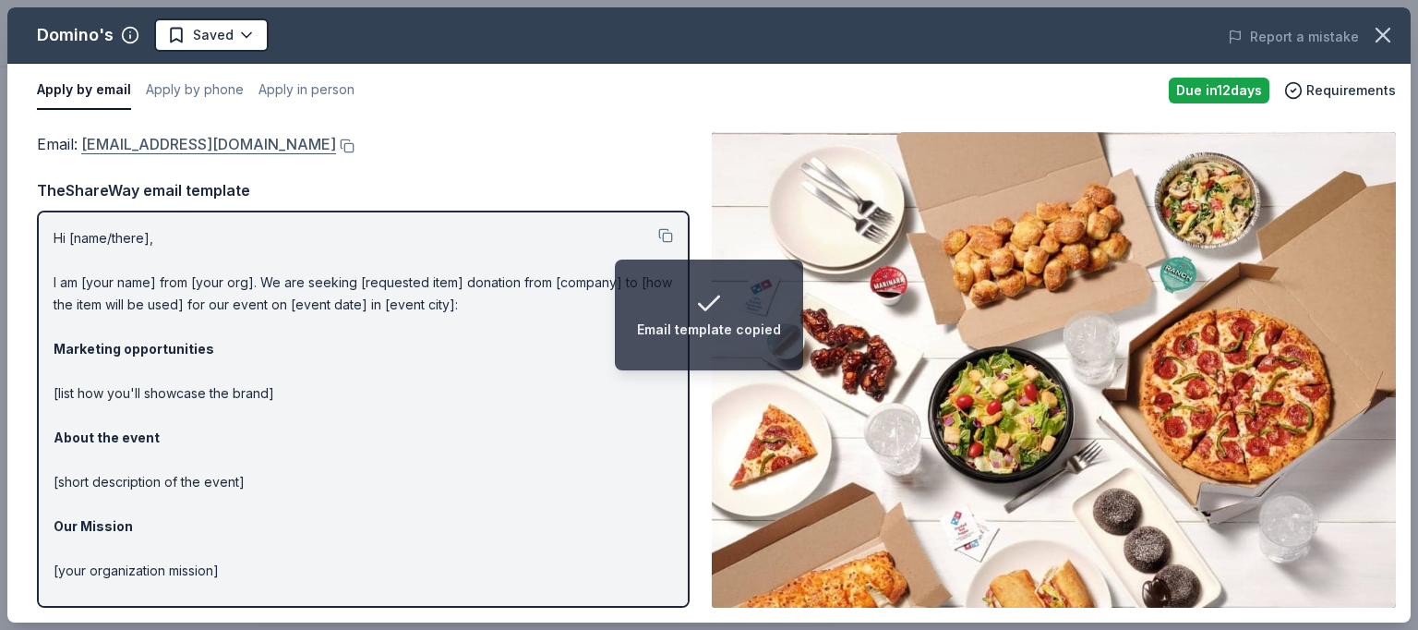
click at [244, 141] on link "communitygiving@dominos.com" at bounding box center [208, 144] width 255 height 24
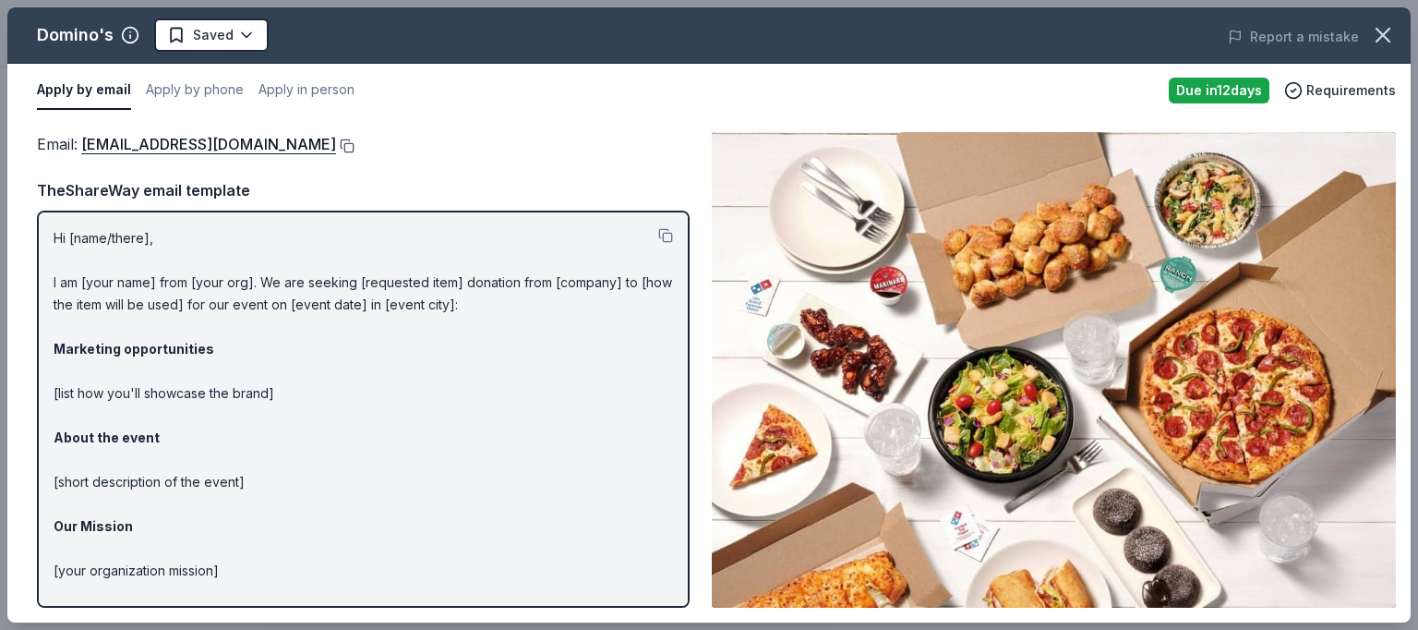
click at [336, 141] on button at bounding box center [345, 145] width 18 height 15
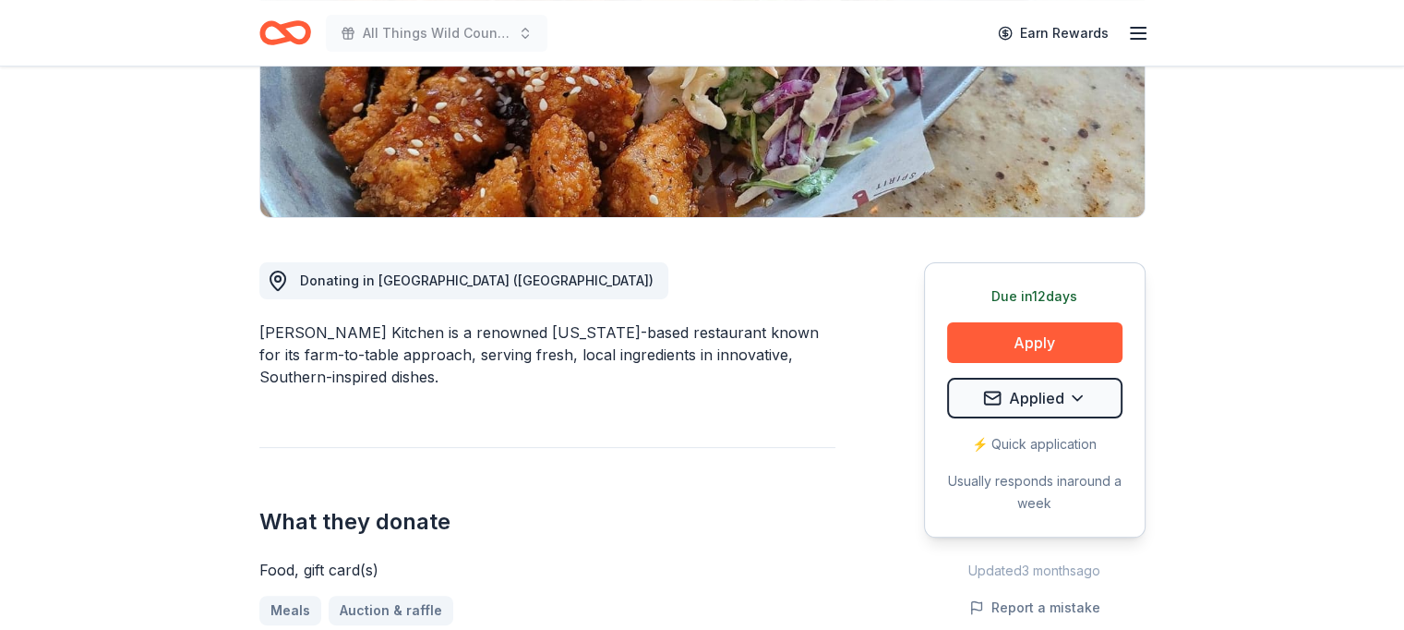
scroll to position [348, 0]
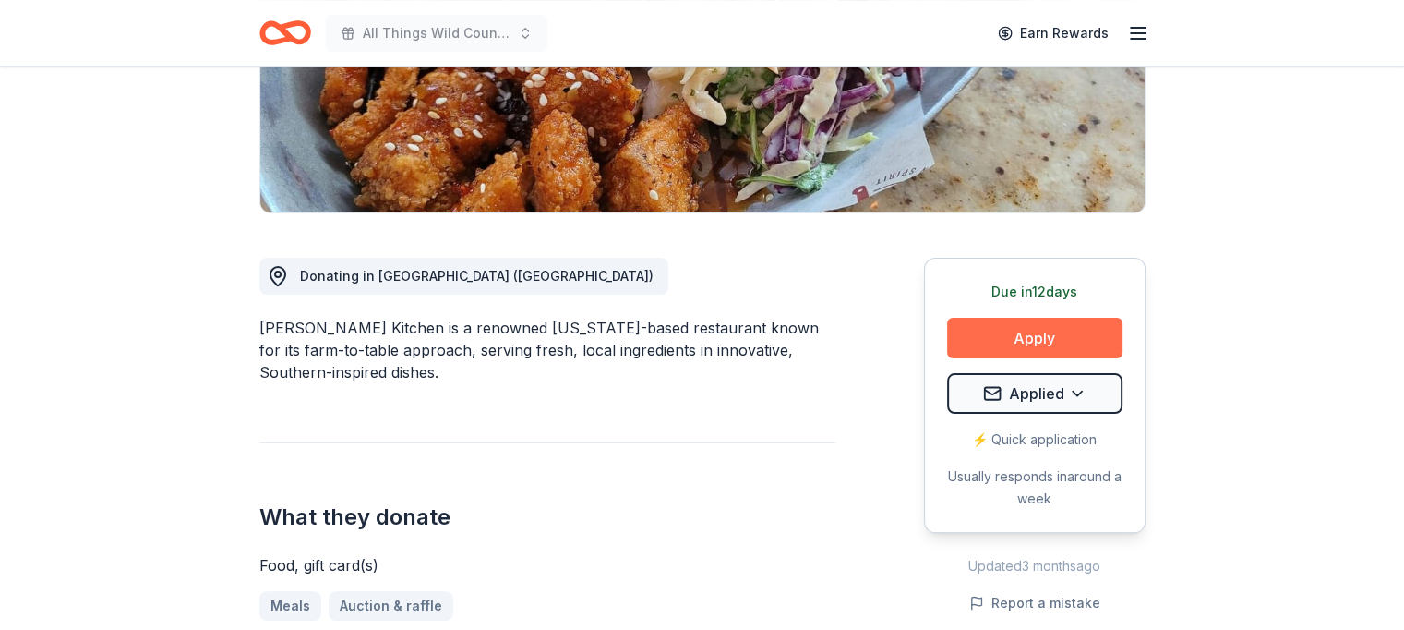
click at [1037, 325] on button "Apply" at bounding box center [1034, 338] width 175 height 41
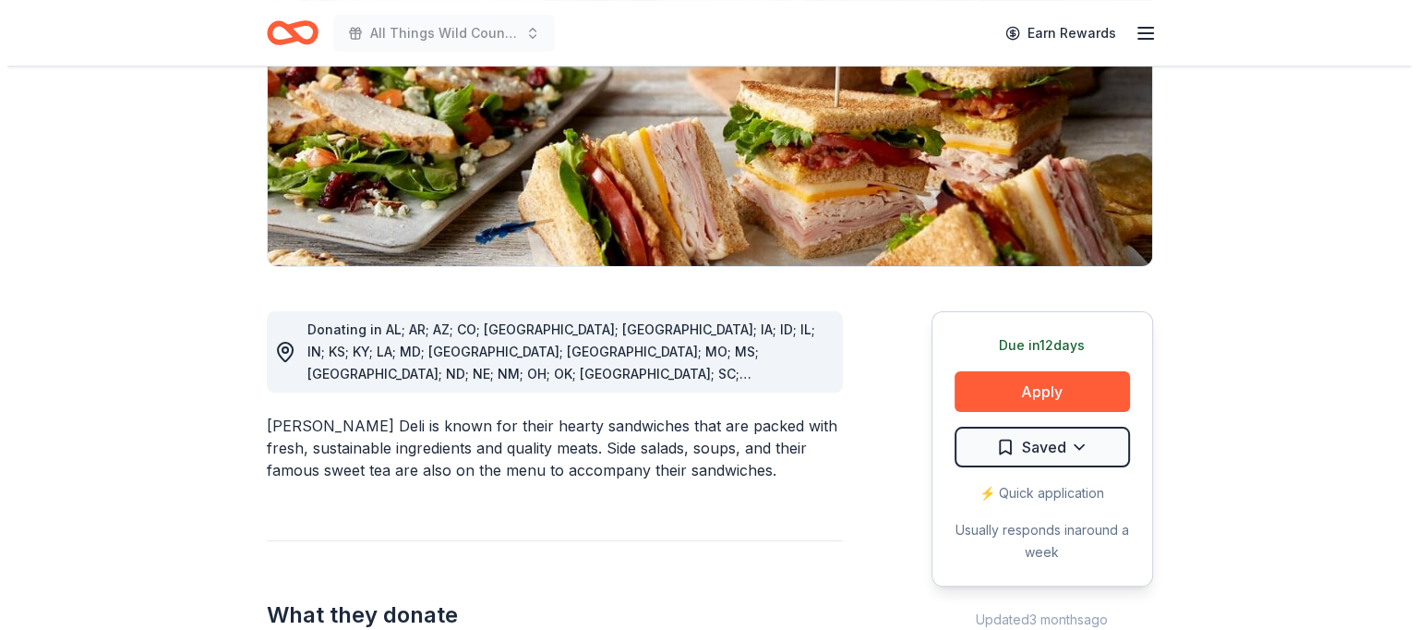
scroll to position [318, 0]
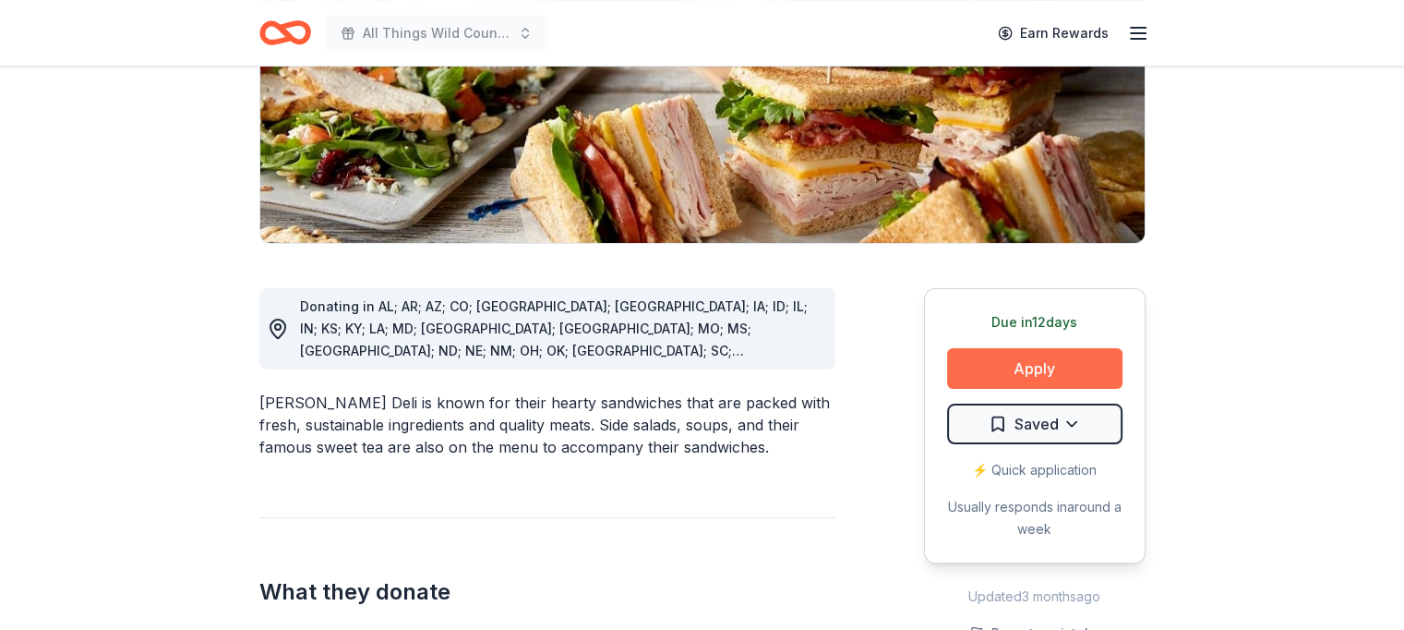
click at [1056, 367] on button "Apply" at bounding box center [1034, 368] width 175 height 41
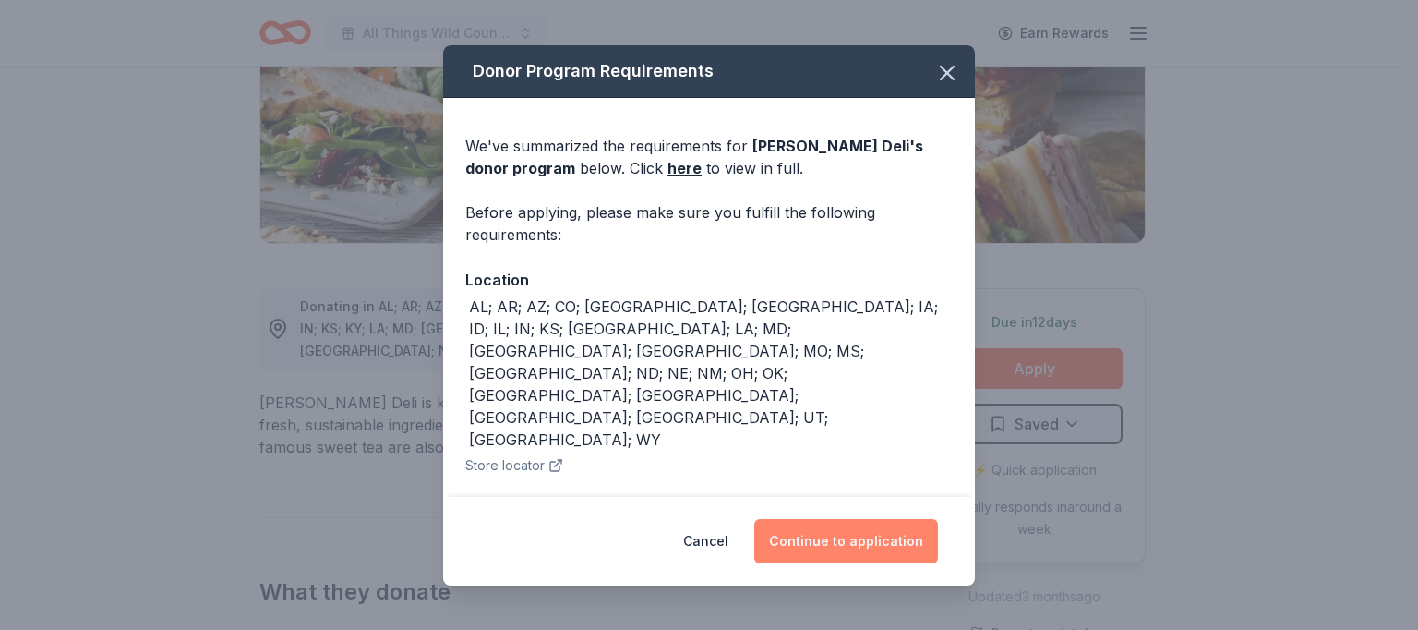
click at [834, 544] on button "Continue to application" at bounding box center [846, 541] width 184 height 44
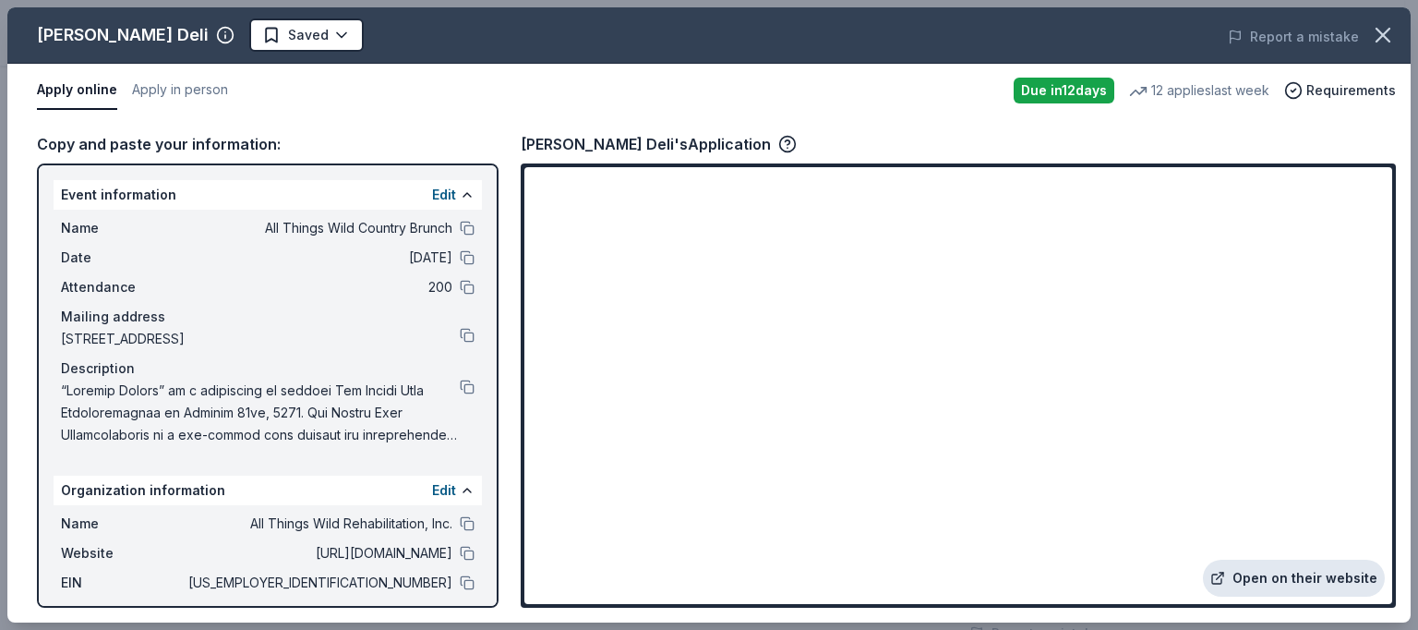
click at [1315, 570] on link "Open on their website" at bounding box center [1294, 578] width 182 height 37
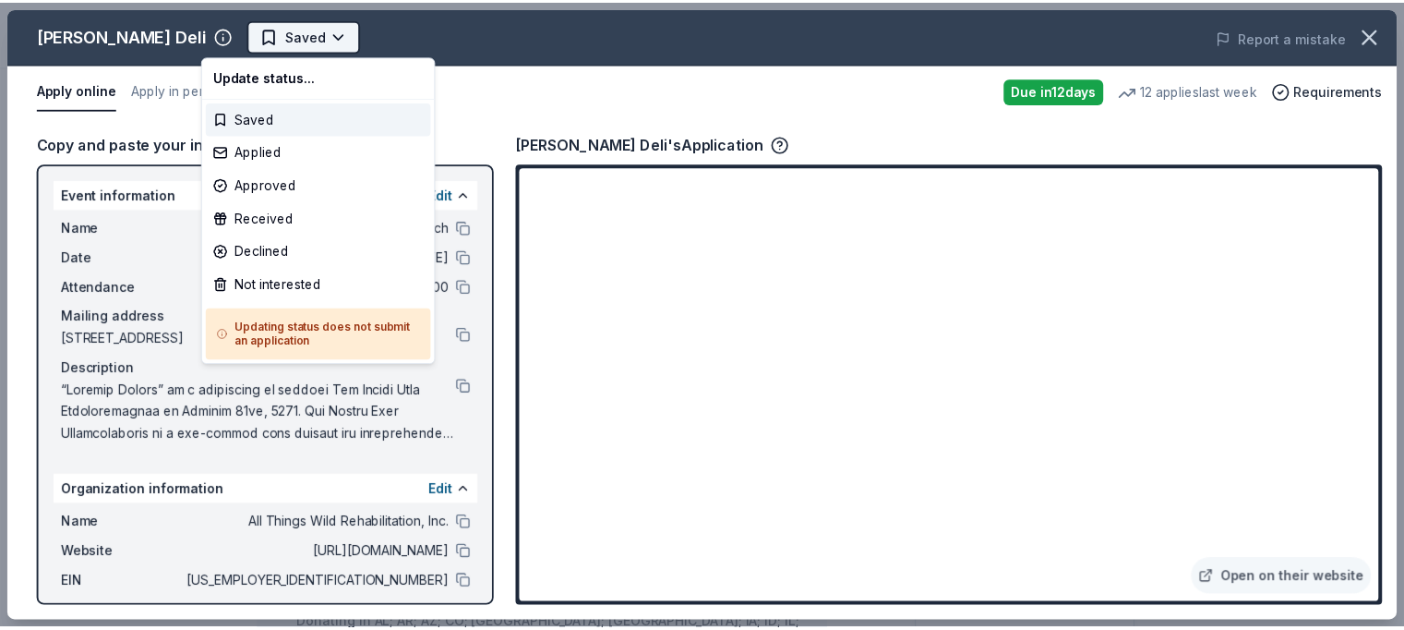
scroll to position [0, 0]
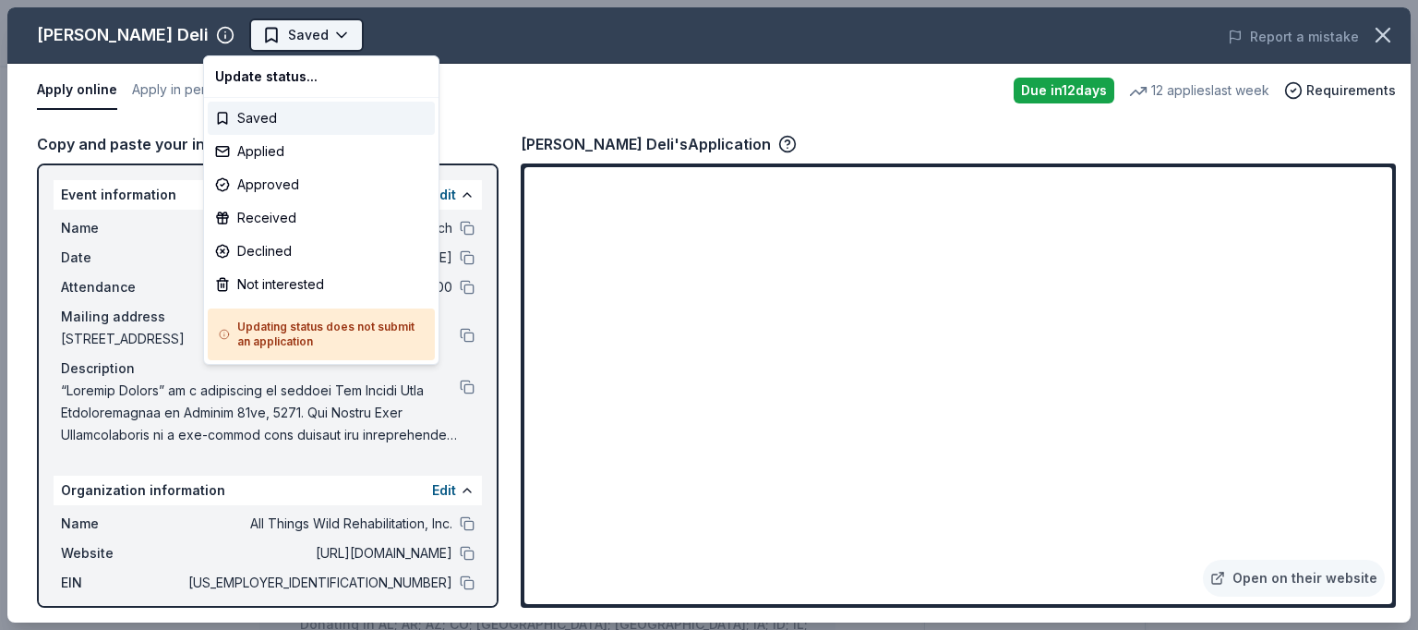
click at [295, 37] on html "All Things Wild Country Brunch Saved Apply Due in 12 days Share McAlister's Del…" at bounding box center [709, 315] width 1418 height 630
click at [262, 150] on div "Applied" at bounding box center [321, 151] width 227 height 33
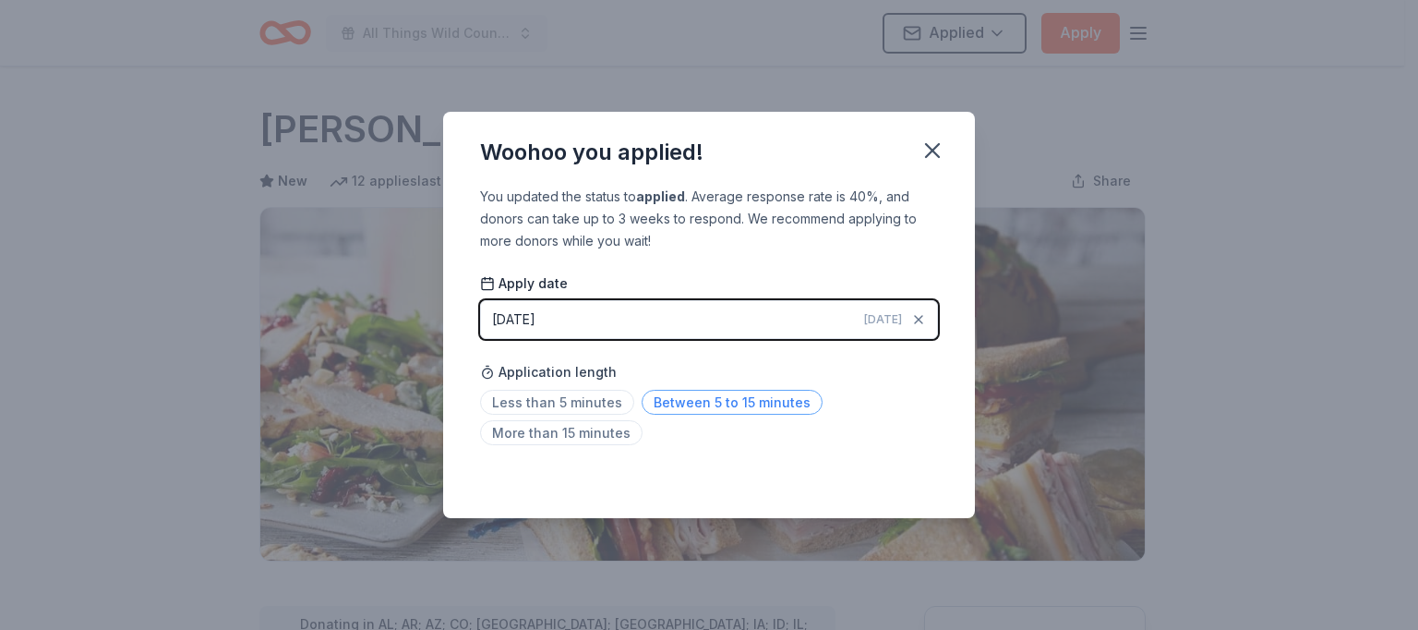
click at [725, 392] on span "Between 5 to 15 minutes" at bounding box center [732, 402] width 181 height 25
click at [945, 139] on button "button" at bounding box center [932, 150] width 41 height 41
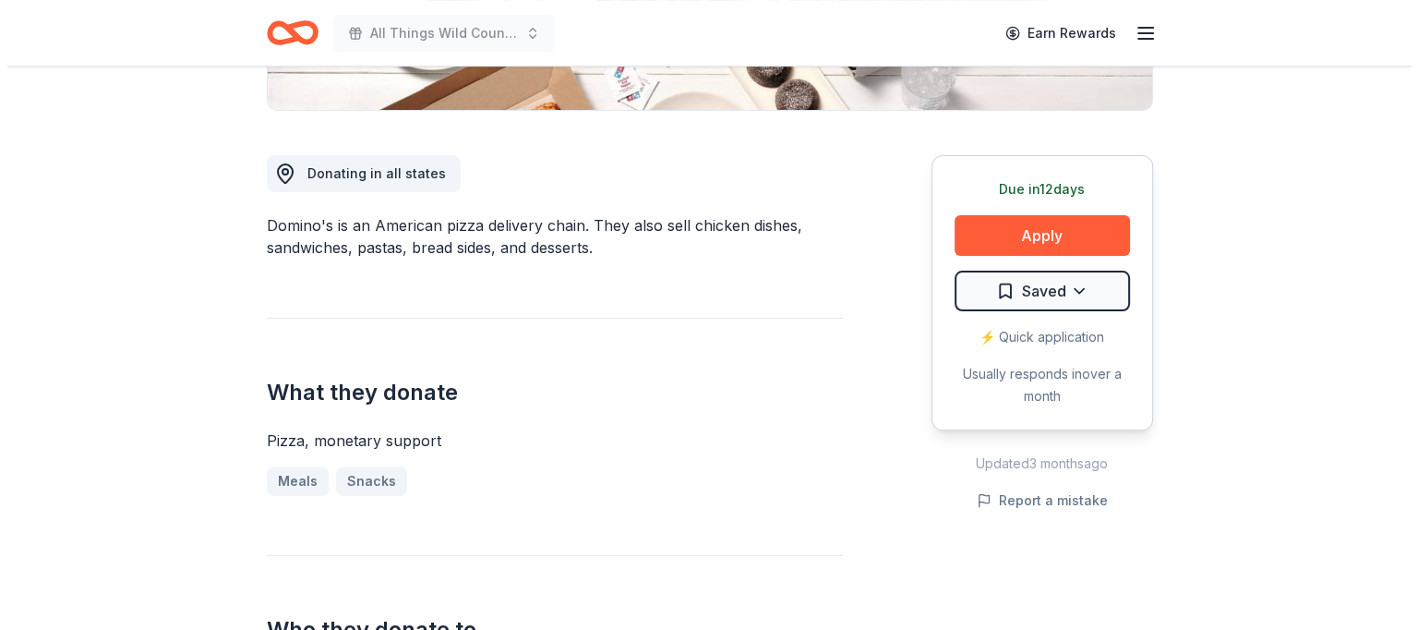
scroll to position [535, 0]
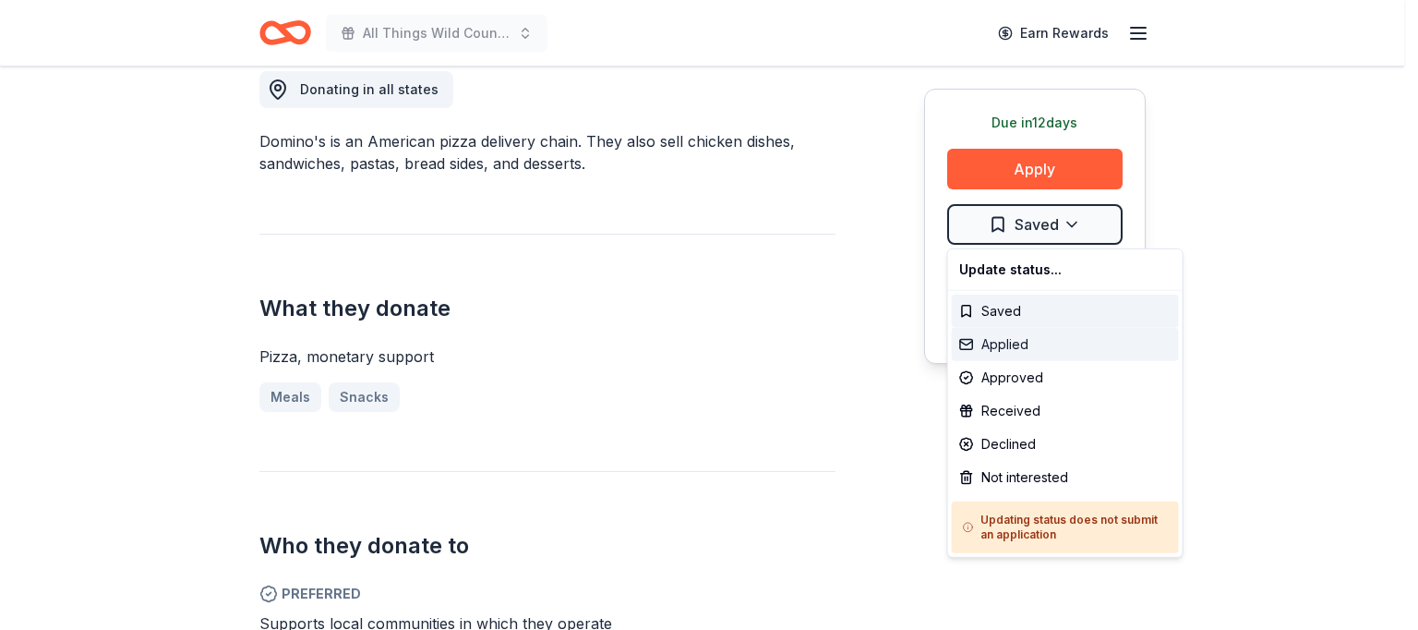
click at [990, 348] on div "Applied" at bounding box center [1065, 344] width 227 height 33
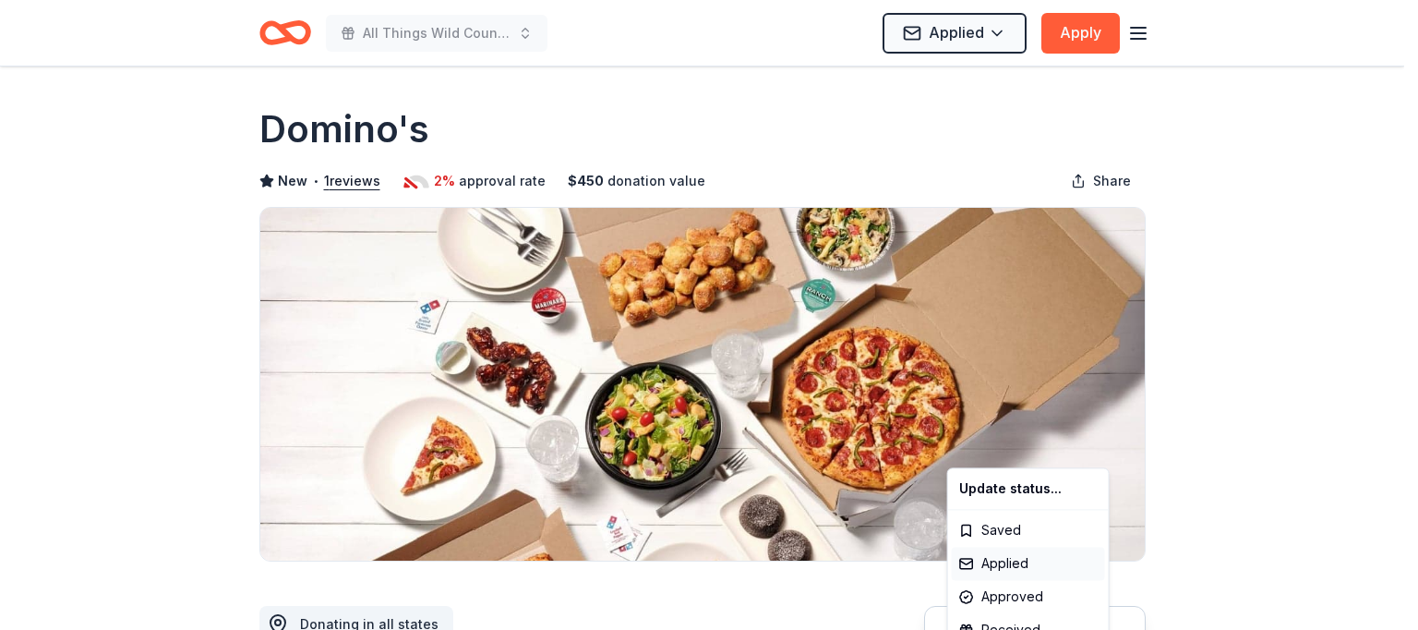
scroll to position [0, 0]
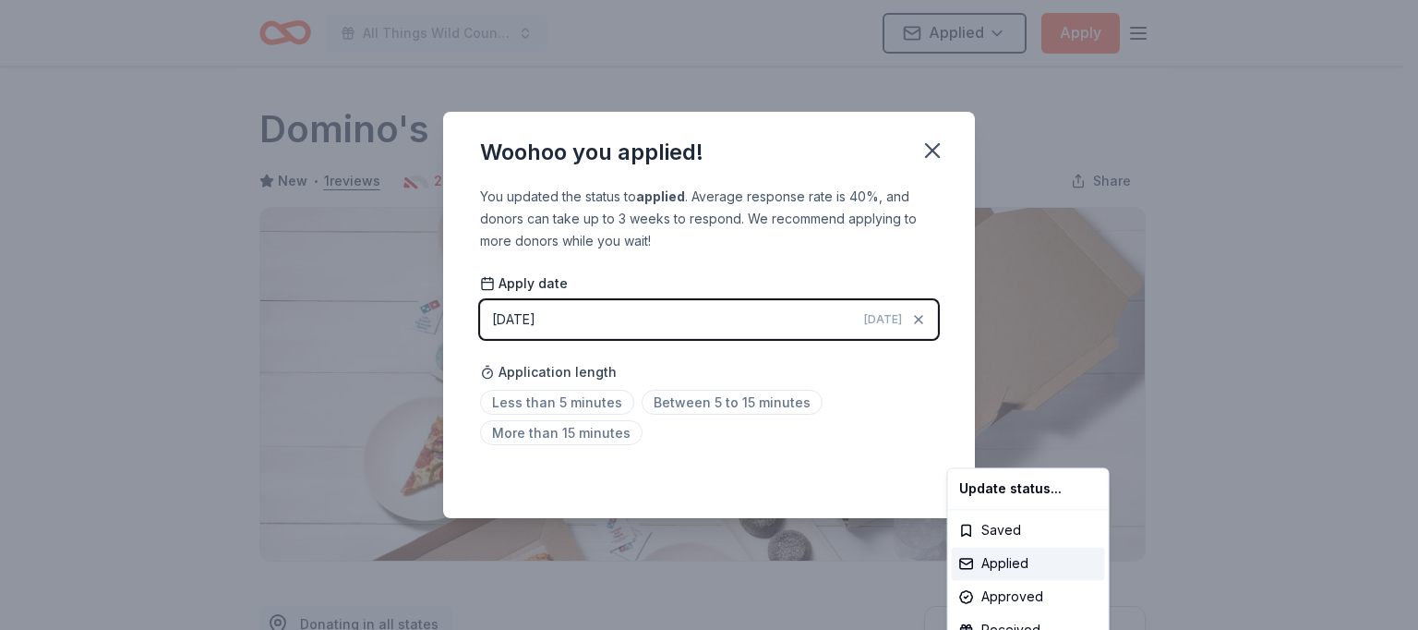
click at [702, 395] on html "All Things Wild Country Brunch Applied Apply Due [DATE] Share Domino's New • 1 …" at bounding box center [709, 315] width 1418 height 630
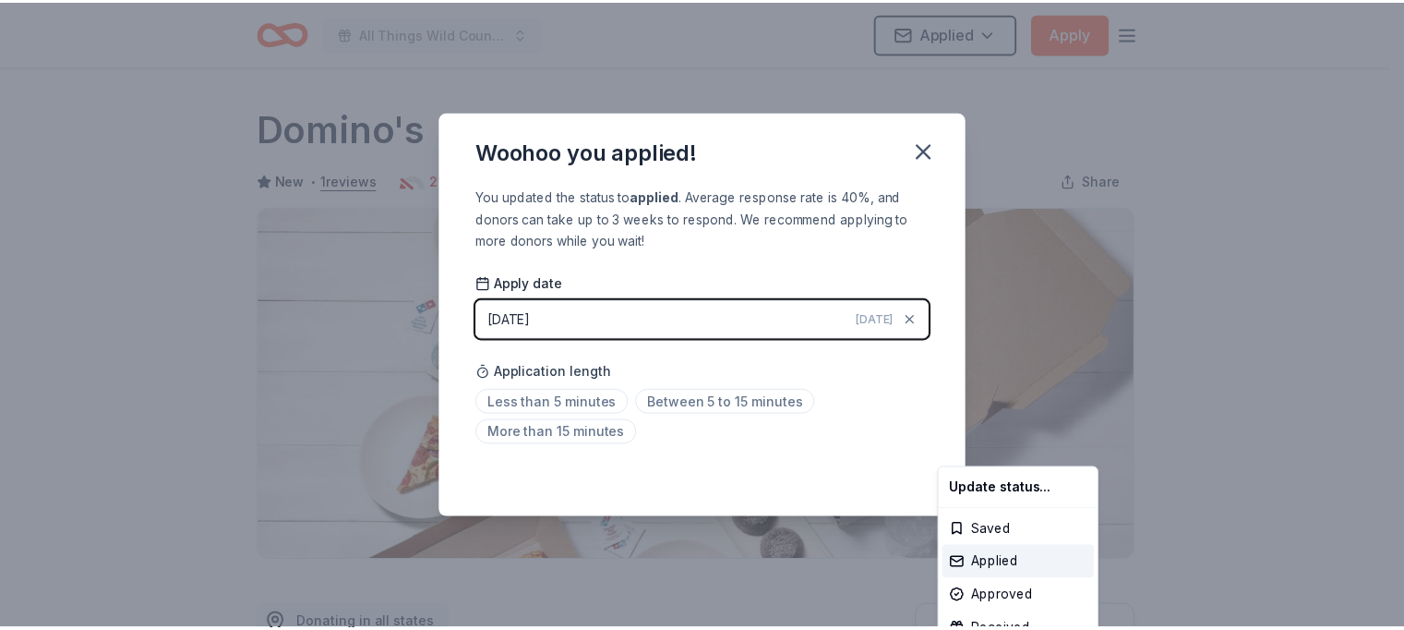
scroll to position [426, 0]
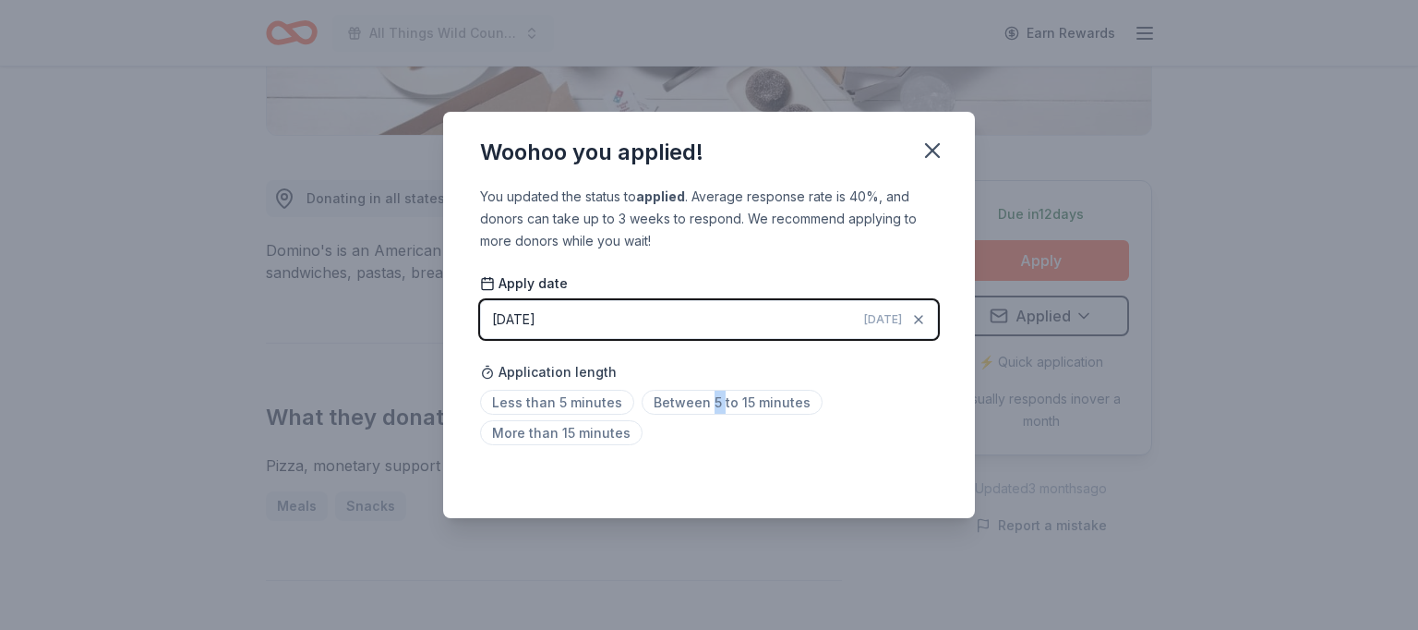
click at [702, 395] on span "Between 5 to 15 minutes" at bounding box center [732, 402] width 181 height 25
click at [781, 405] on span "Between 5 to 15 minutes" at bounding box center [732, 402] width 181 height 25
click at [926, 152] on icon "button" at bounding box center [933, 151] width 26 height 26
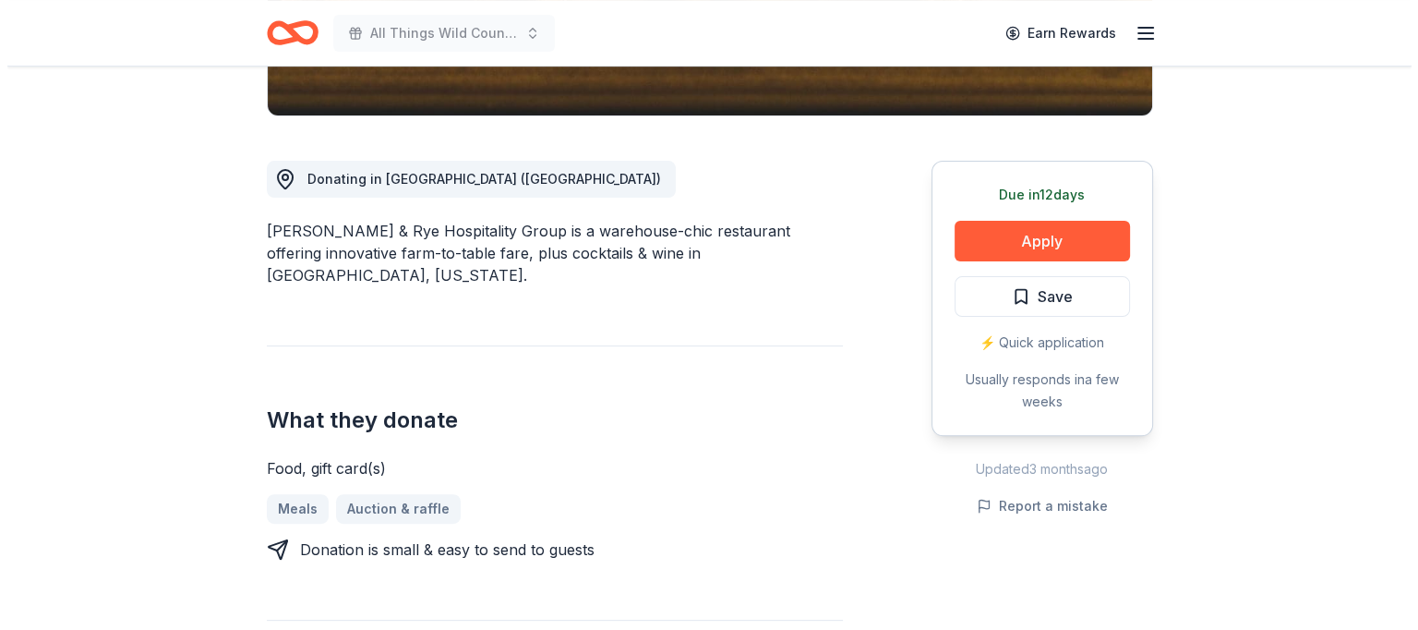
scroll to position [455, 0]
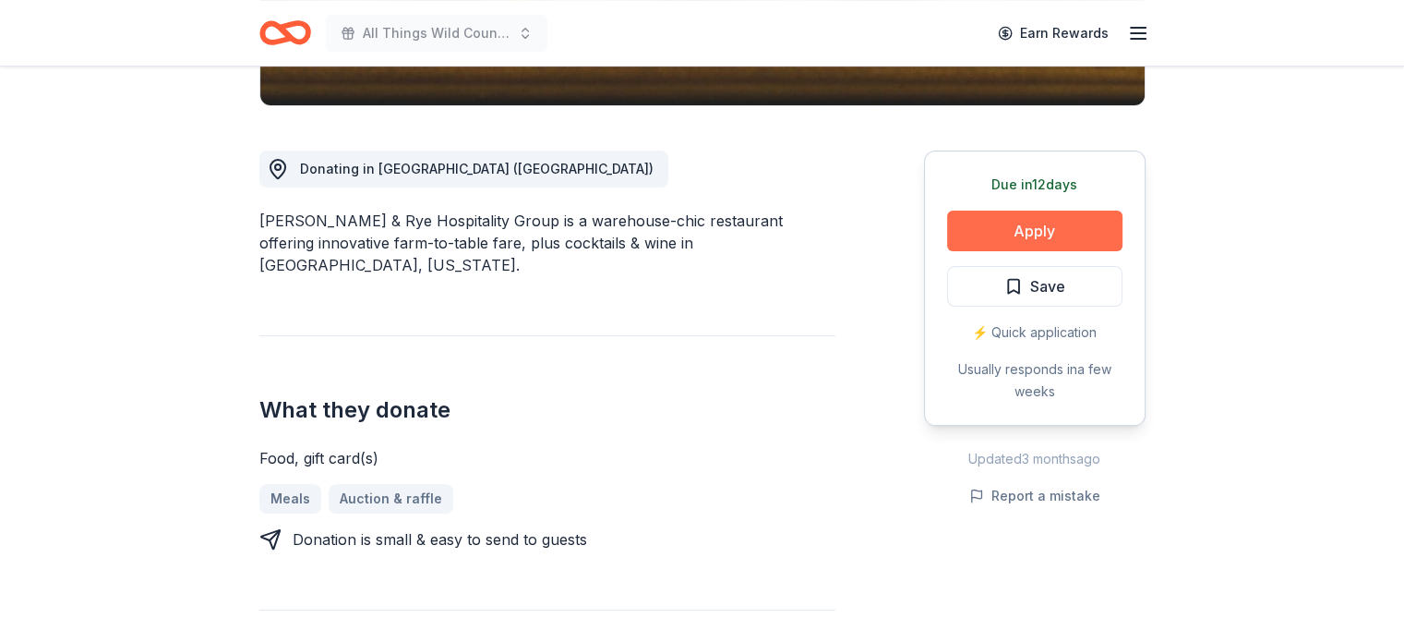
click at [1042, 226] on button "Apply" at bounding box center [1034, 231] width 175 height 41
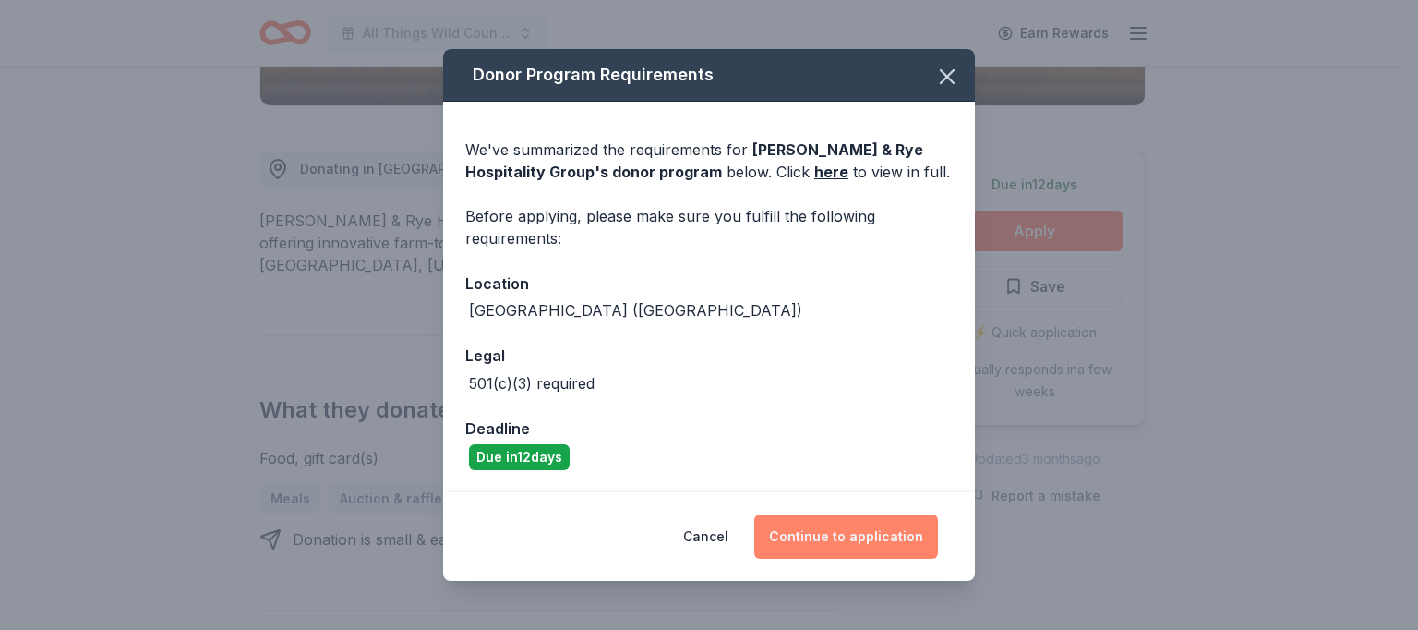
click at [840, 536] on button "Continue to application" at bounding box center [846, 536] width 184 height 44
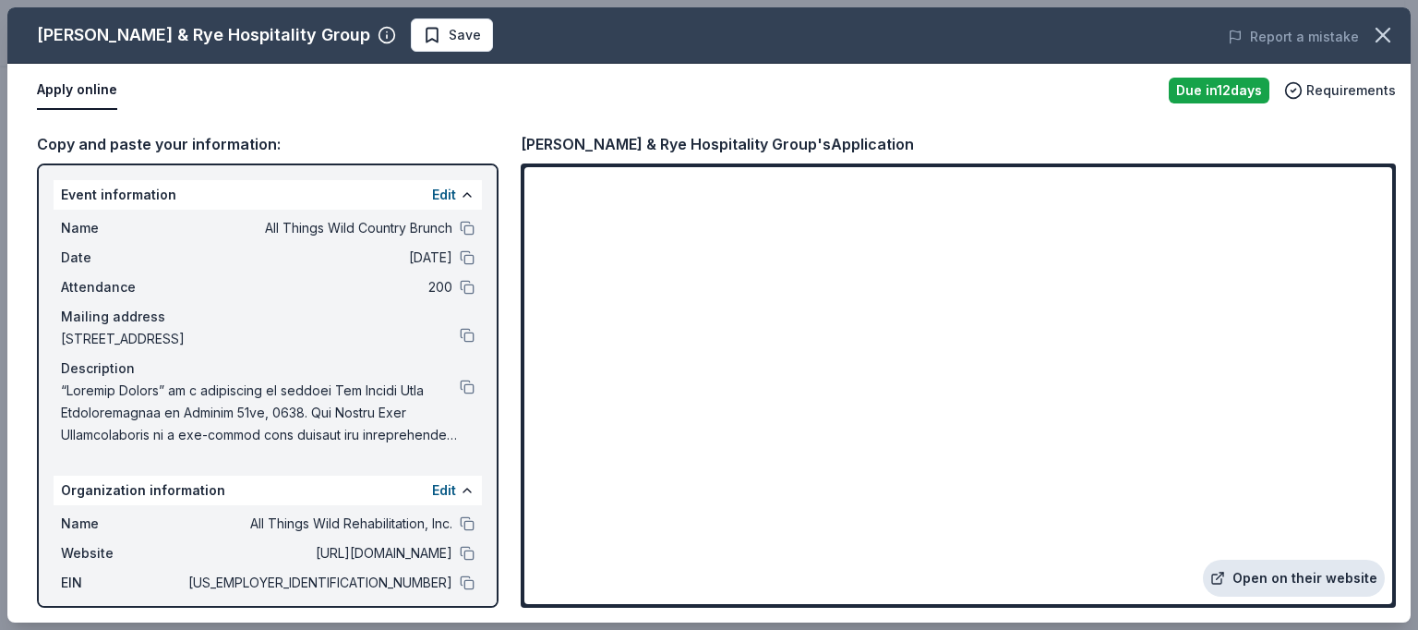
click at [1308, 579] on link "Open on their website" at bounding box center [1294, 578] width 182 height 37
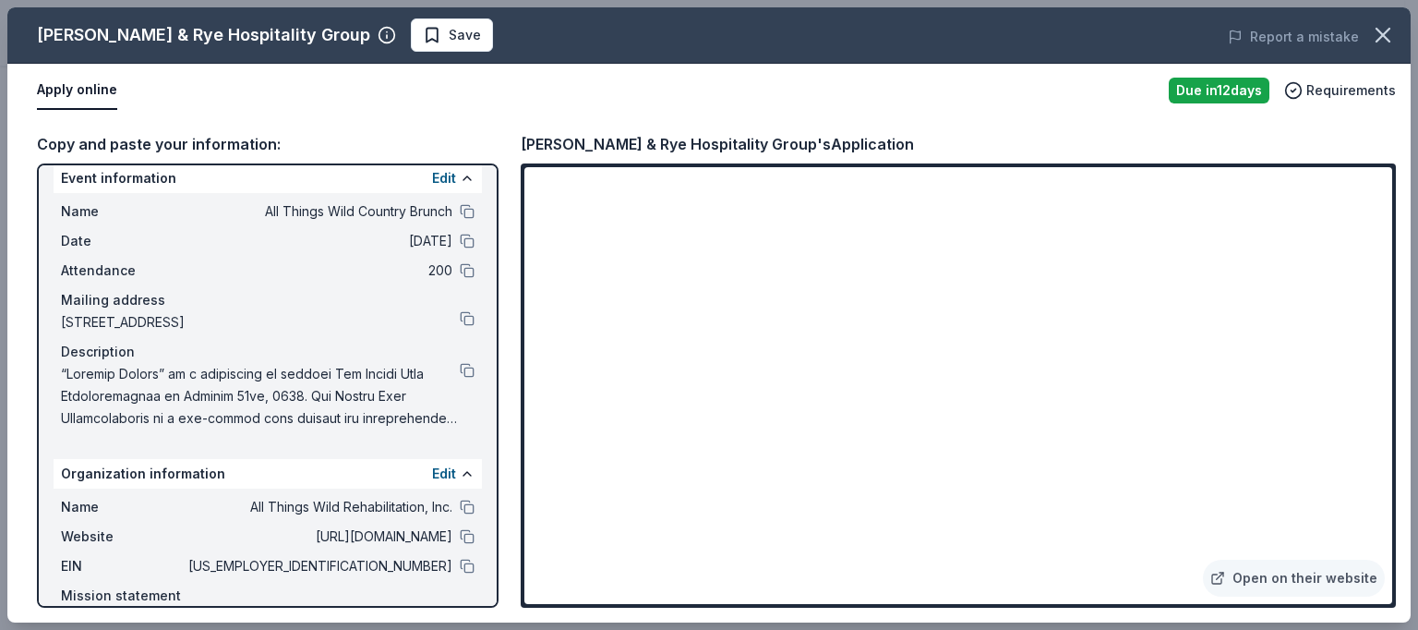
scroll to position [0, 0]
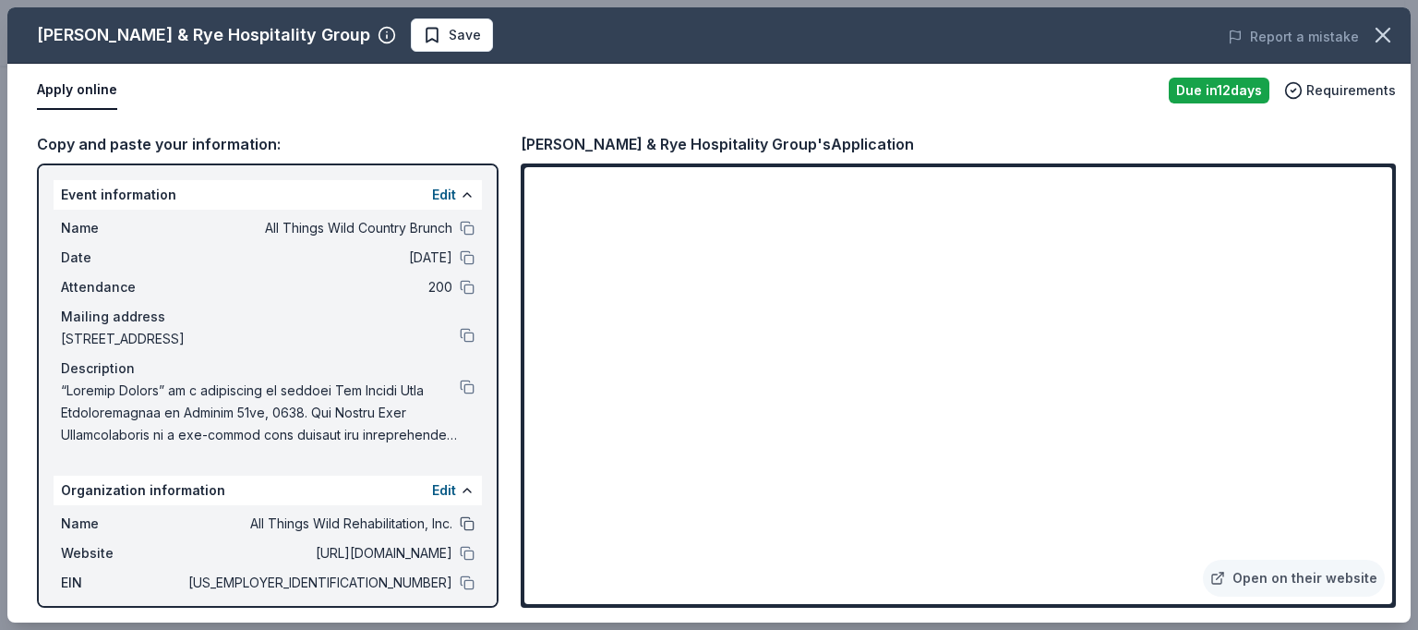
click at [460, 524] on button at bounding box center [467, 523] width 15 height 15
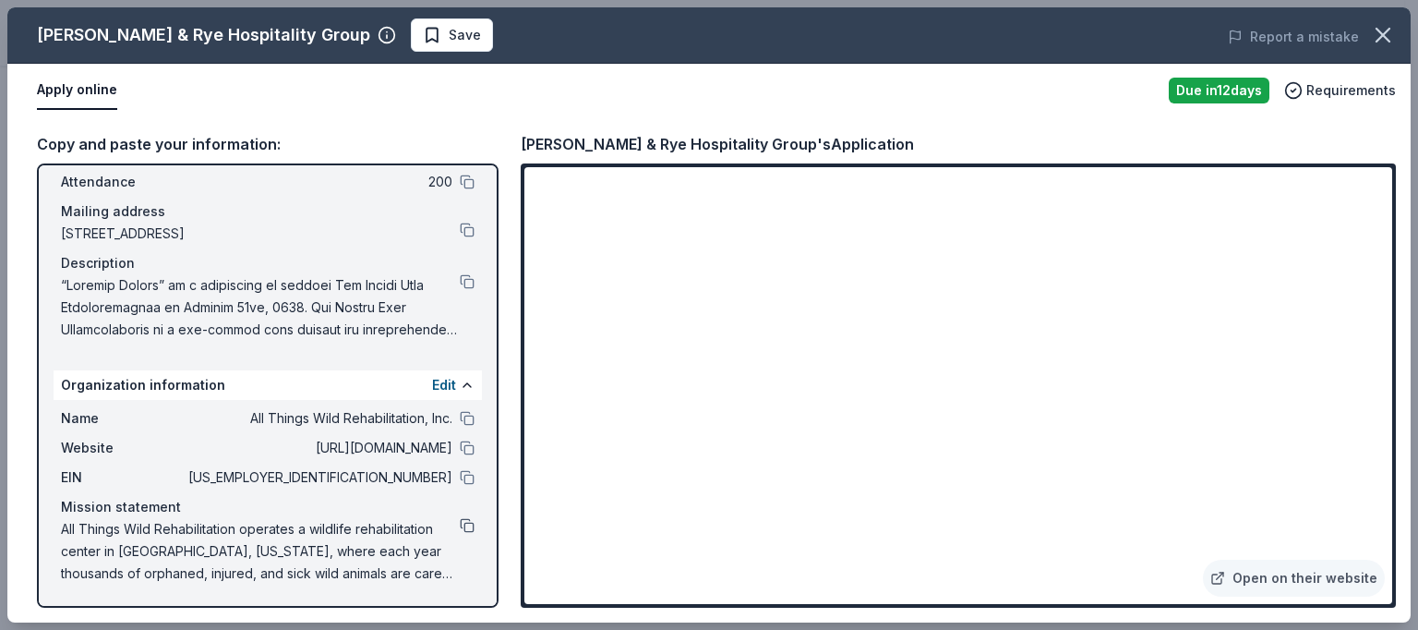
click at [460, 523] on button at bounding box center [467, 525] width 15 height 15
click at [449, 38] on span "Save" at bounding box center [465, 35] width 32 height 22
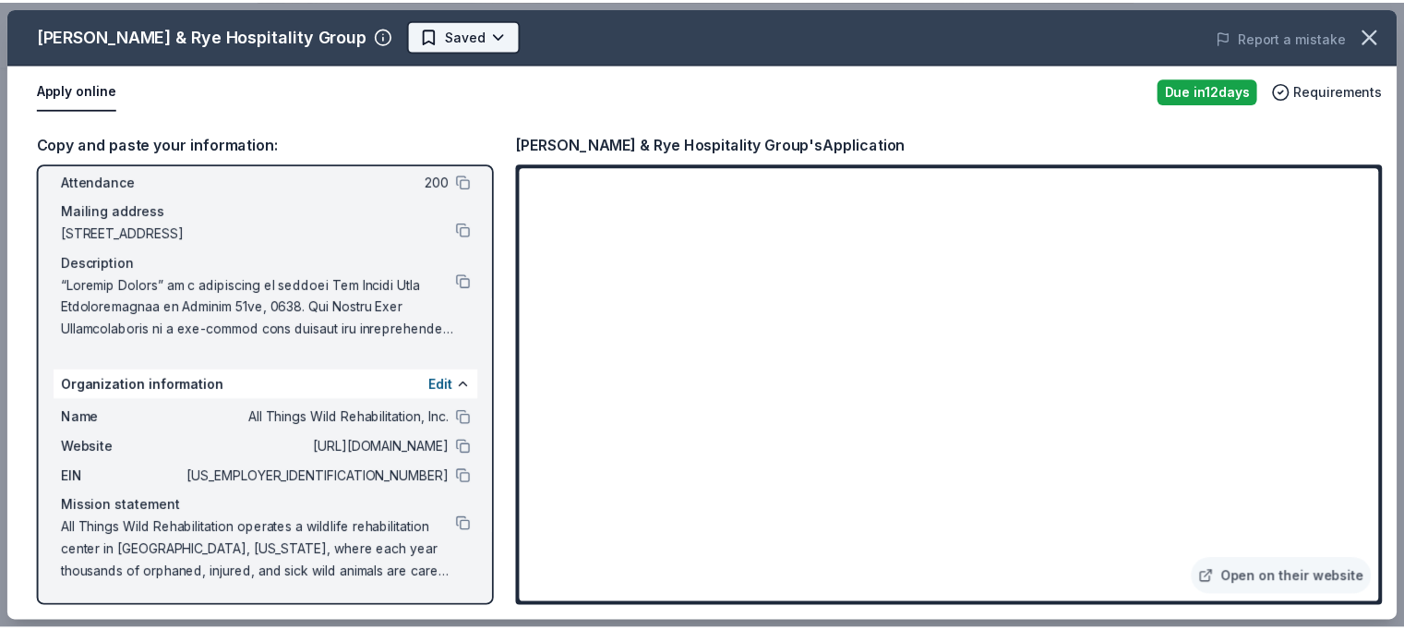
scroll to position [0, 0]
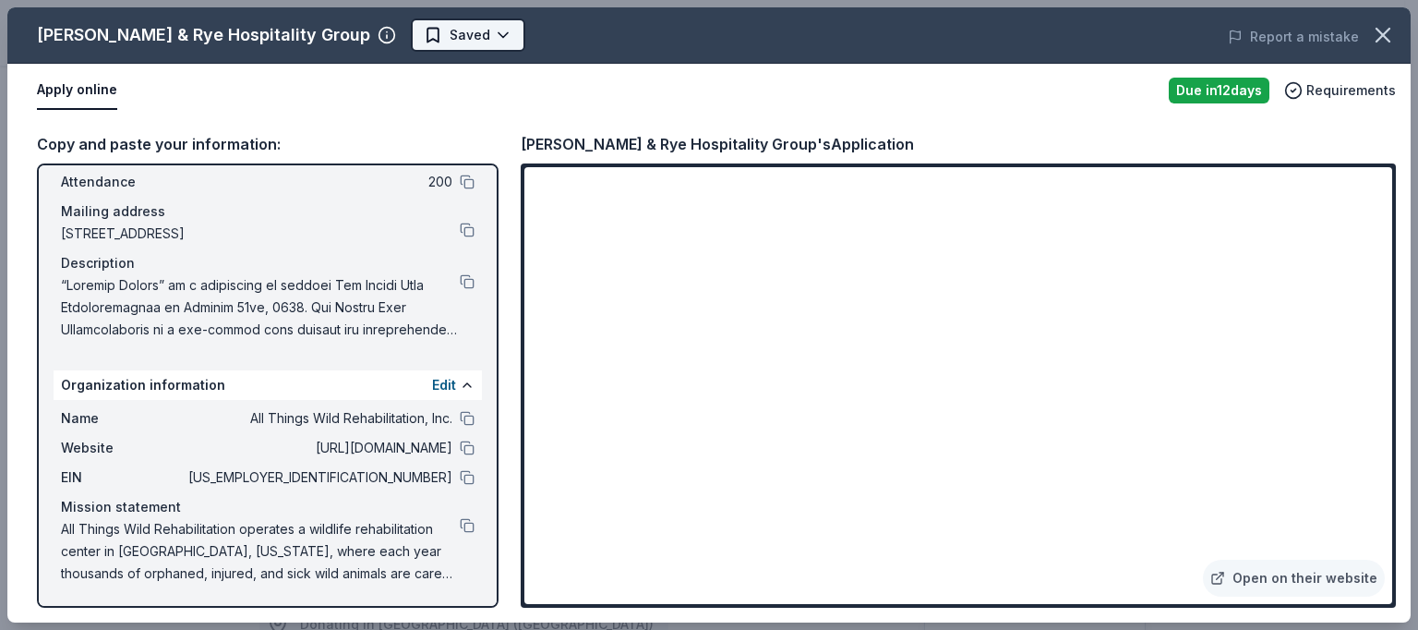
click at [415, 30] on body "All Things Wild Country Brunch Earn Rewards Due in 12 days Share Emmer & Rye Ho…" at bounding box center [702, 315] width 1404 height 630
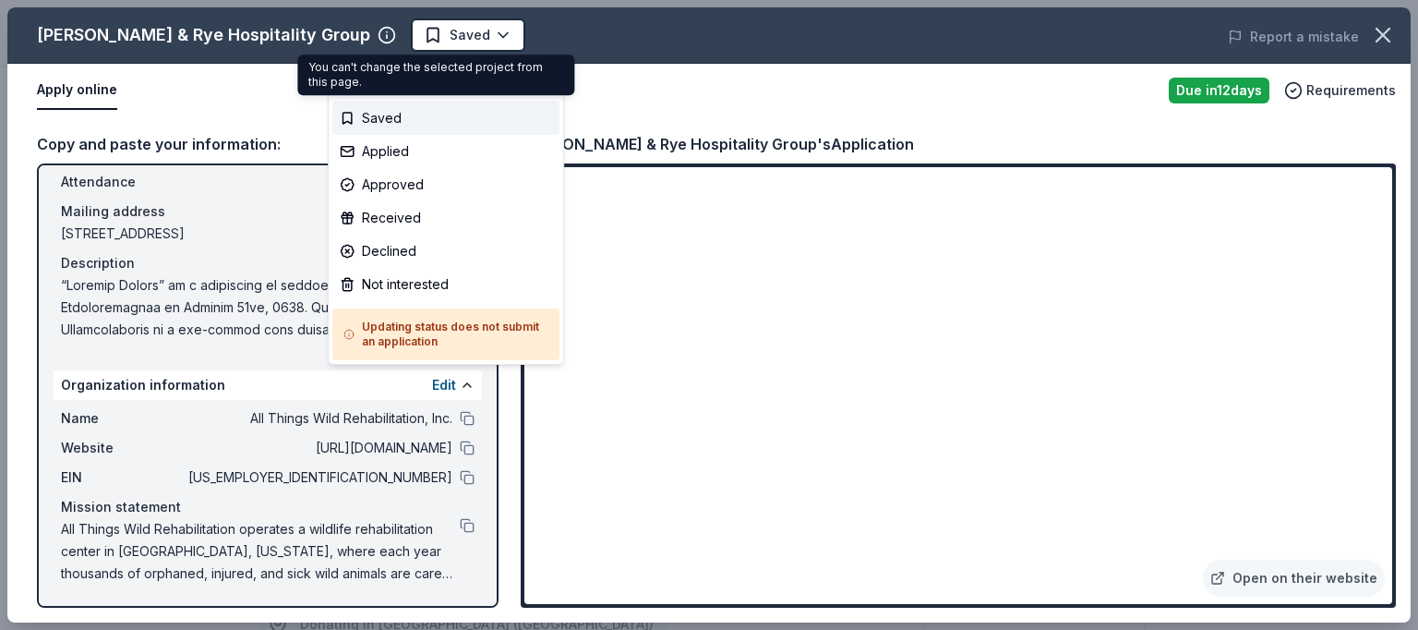
click at [416, 30] on body "All Things Wild Country Brunch Saved Apply Due in 12 days Share Emmer & Rye Hos…" at bounding box center [702, 315] width 1404 height 630
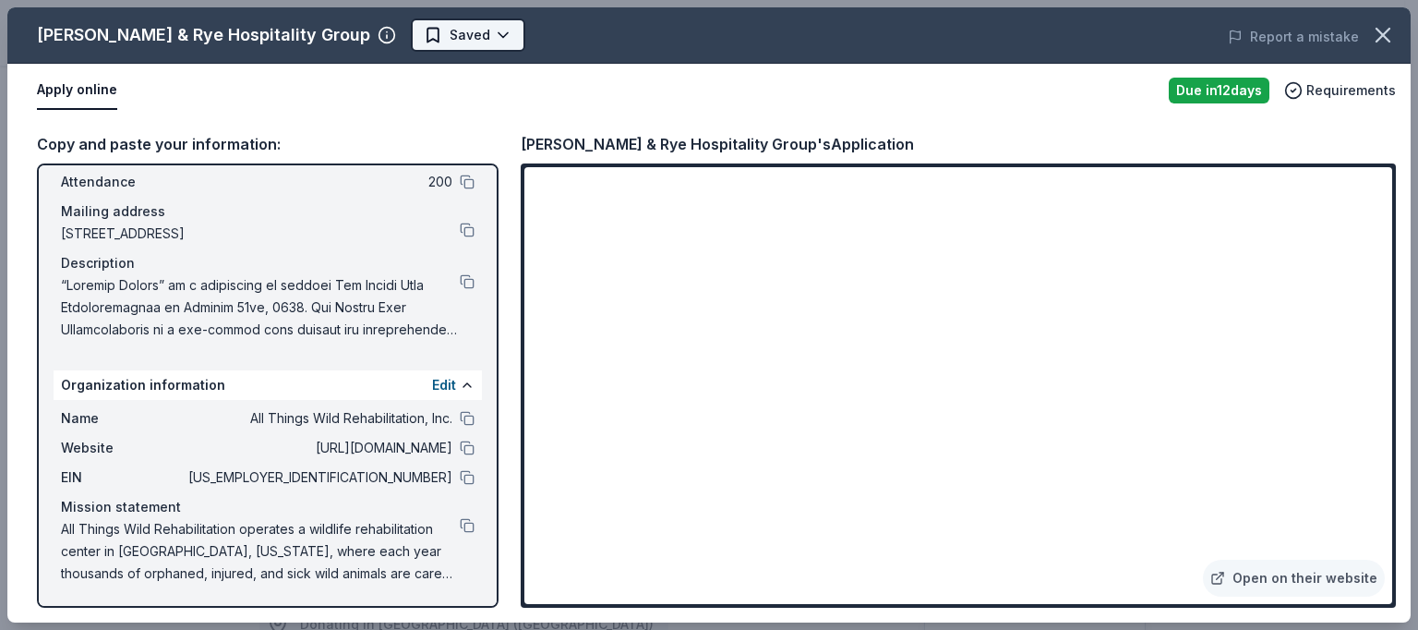
click at [416, 34] on body "All Things Wild Country Brunch Saved Apply Due in 12 days Share Emmer & Rye Hos…" at bounding box center [702, 315] width 1404 height 630
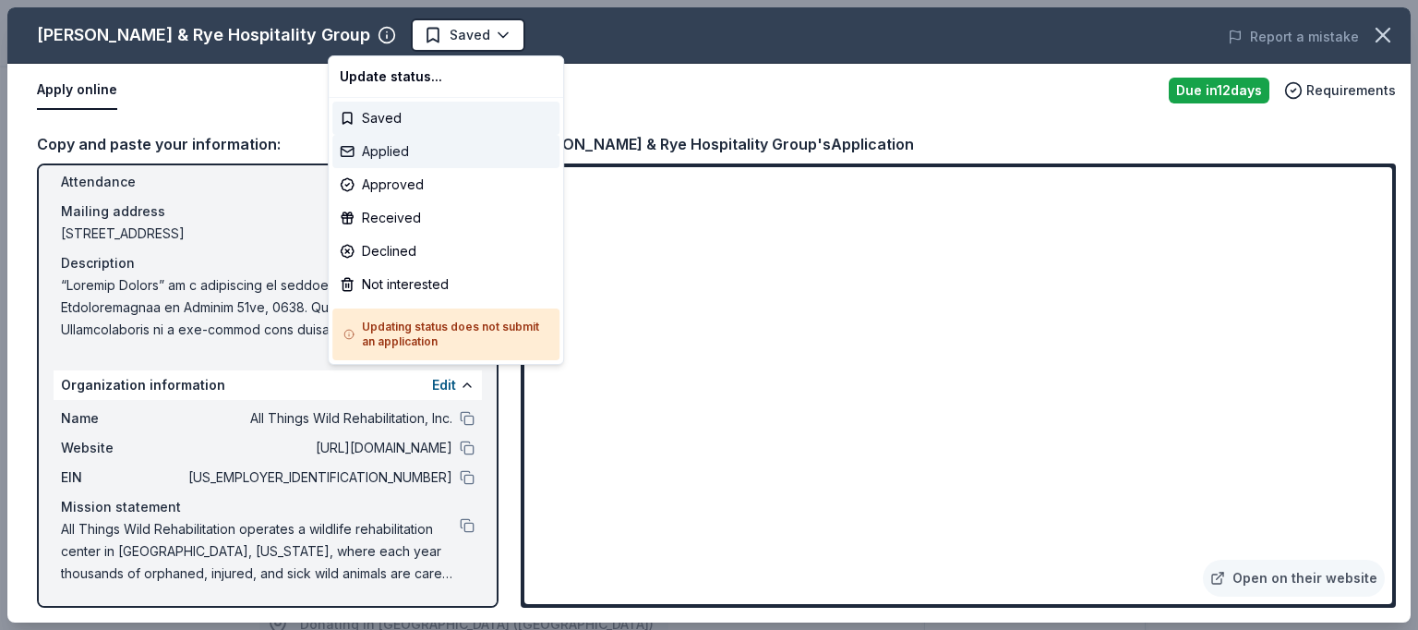
click at [395, 153] on div "Applied" at bounding box center [445, 151] width 227 height 33
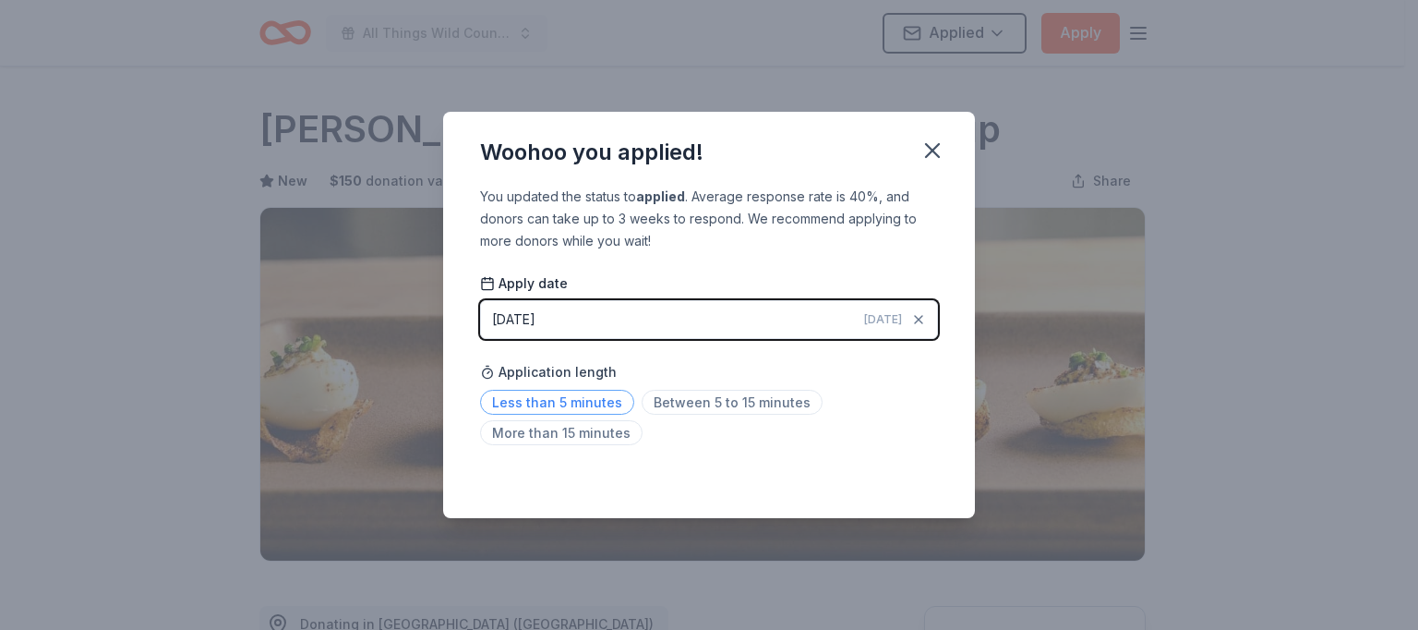
click at [553, 399] on span "Less than 5 minutes" at bounding box center [557, 402] width 154 height 25
click at [927, 146] on icon "button" at bounding box center [932, 150] width 13 height 13
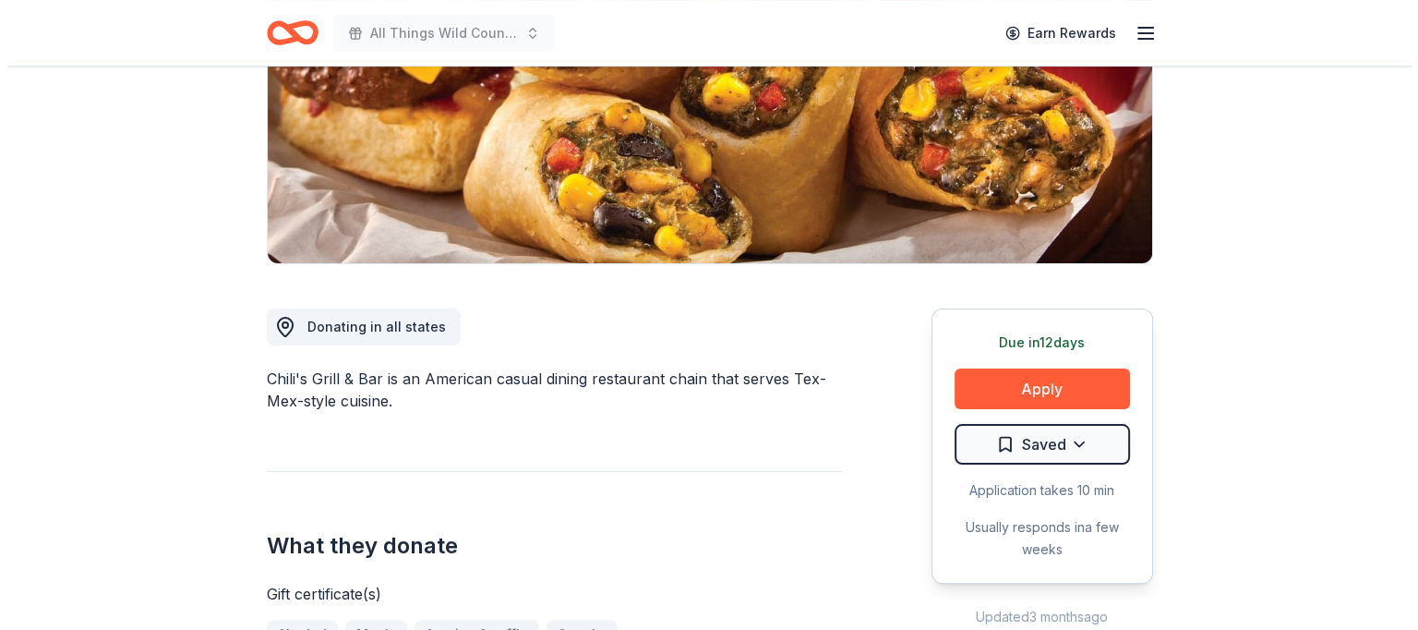
scroll to position [296, 0]
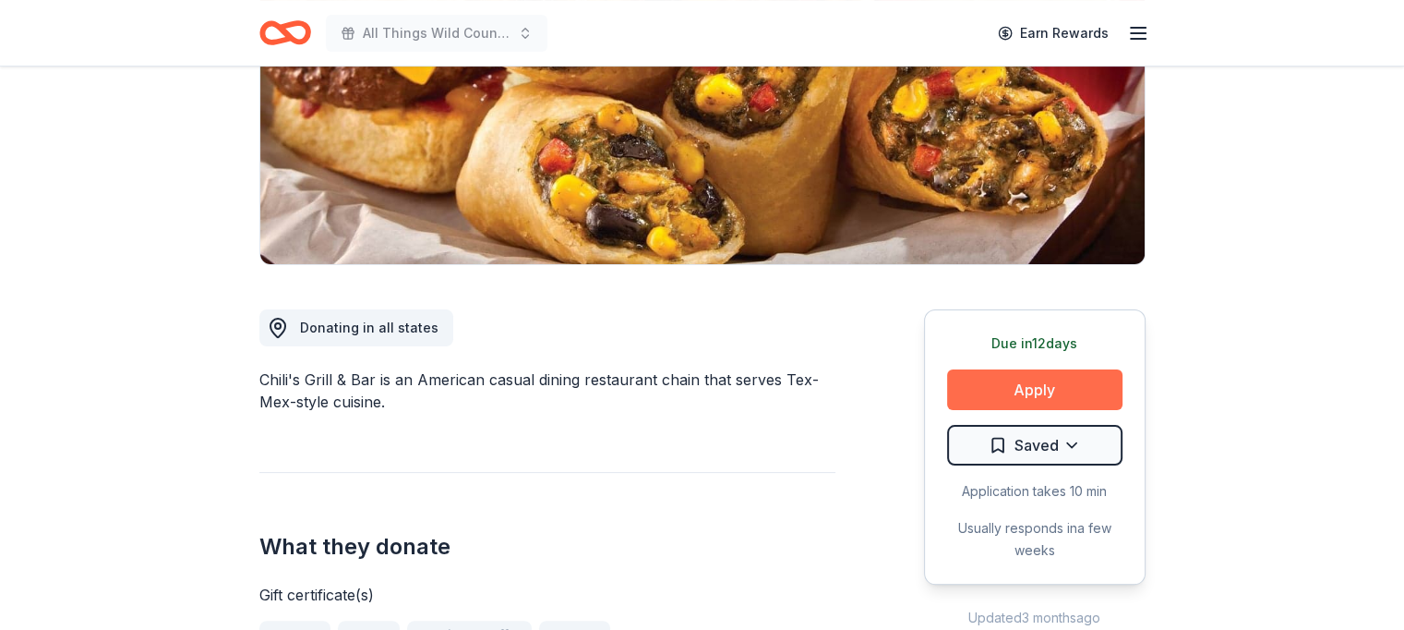
click at [1042, 391] on button "Apply" at bounding box center [1034, 389] width 175 height 41
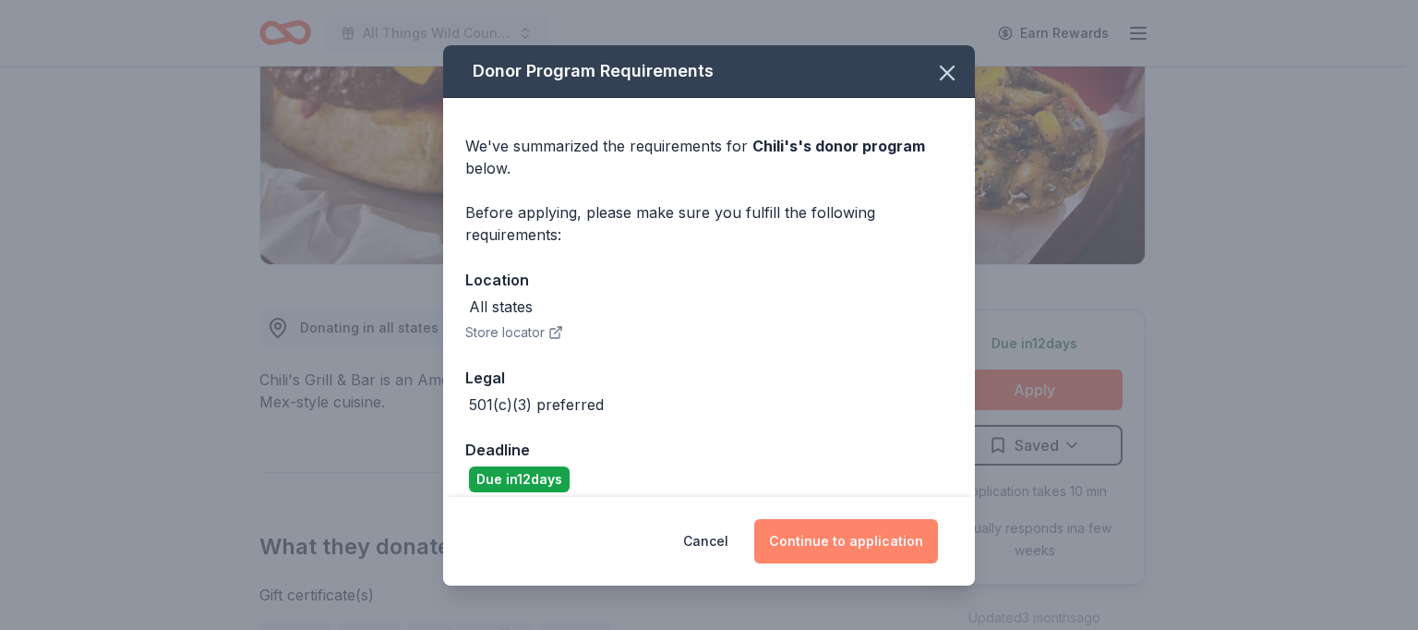
click at [856, 548] on button "Continue to application" at bounding box center [846, 541] width 184 height 44
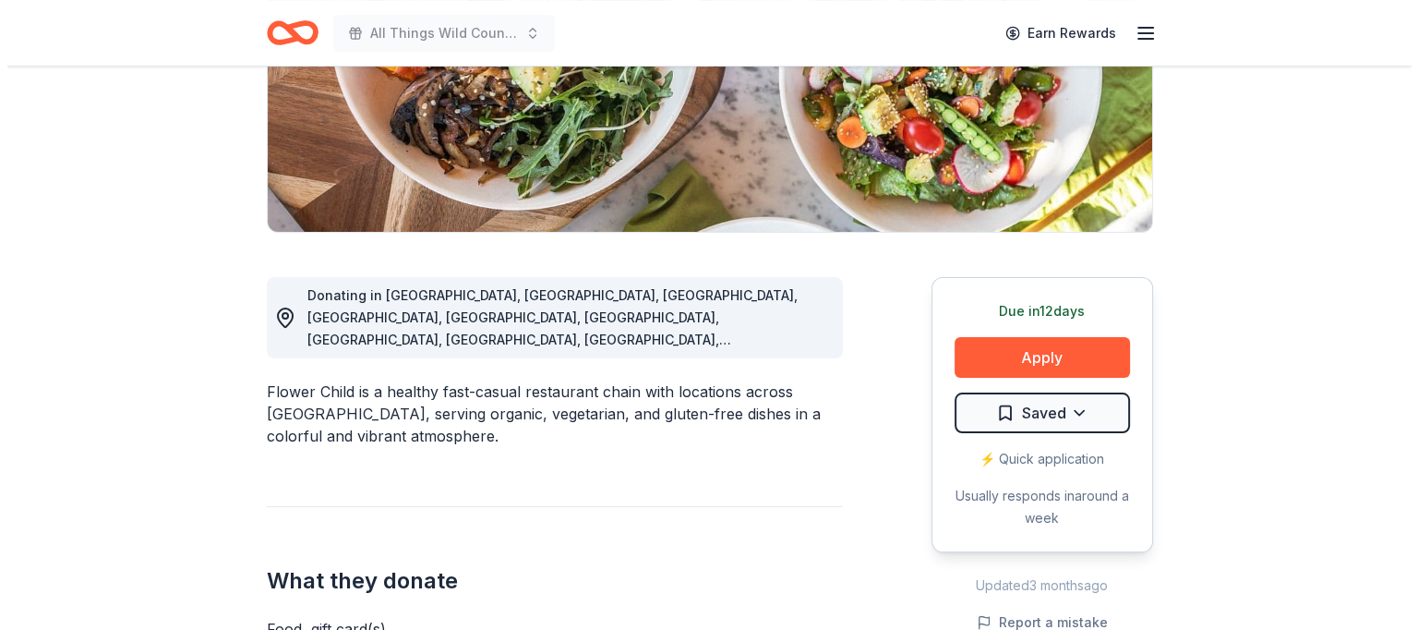
scroll to position [358, 0]
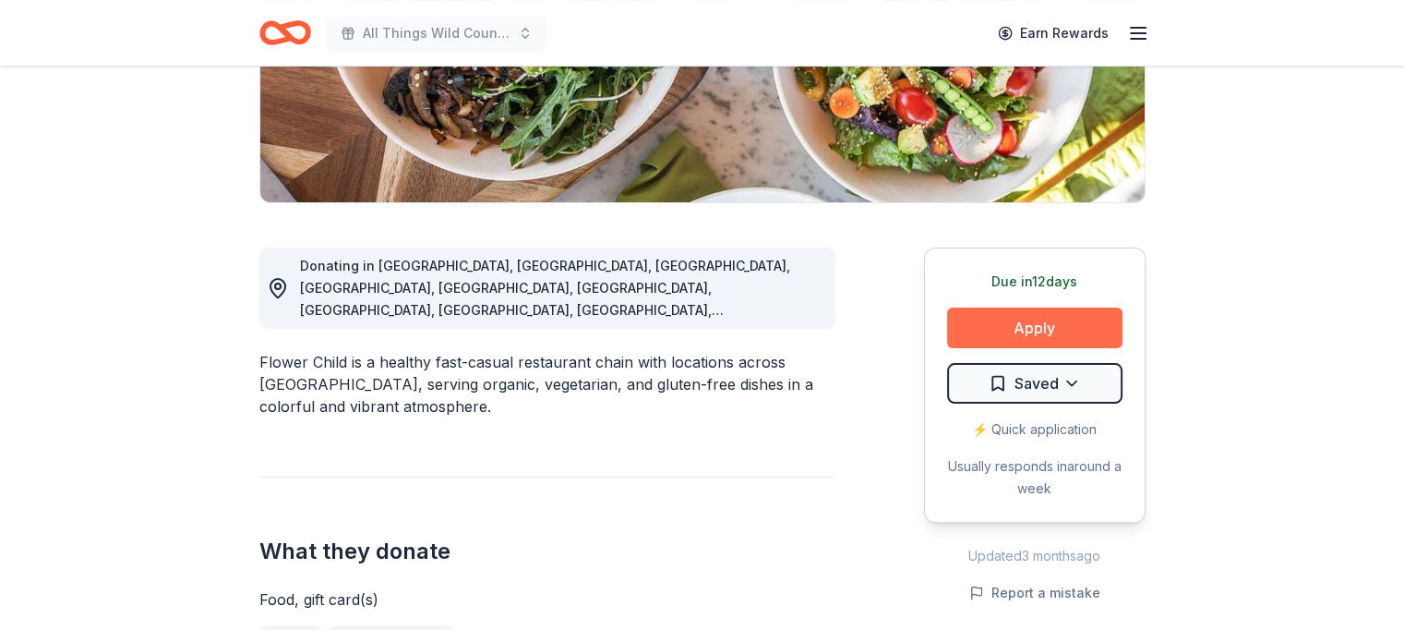
click at [993, 321] on button "Apply" at bounding box center [1034, 327] width 175 height 41
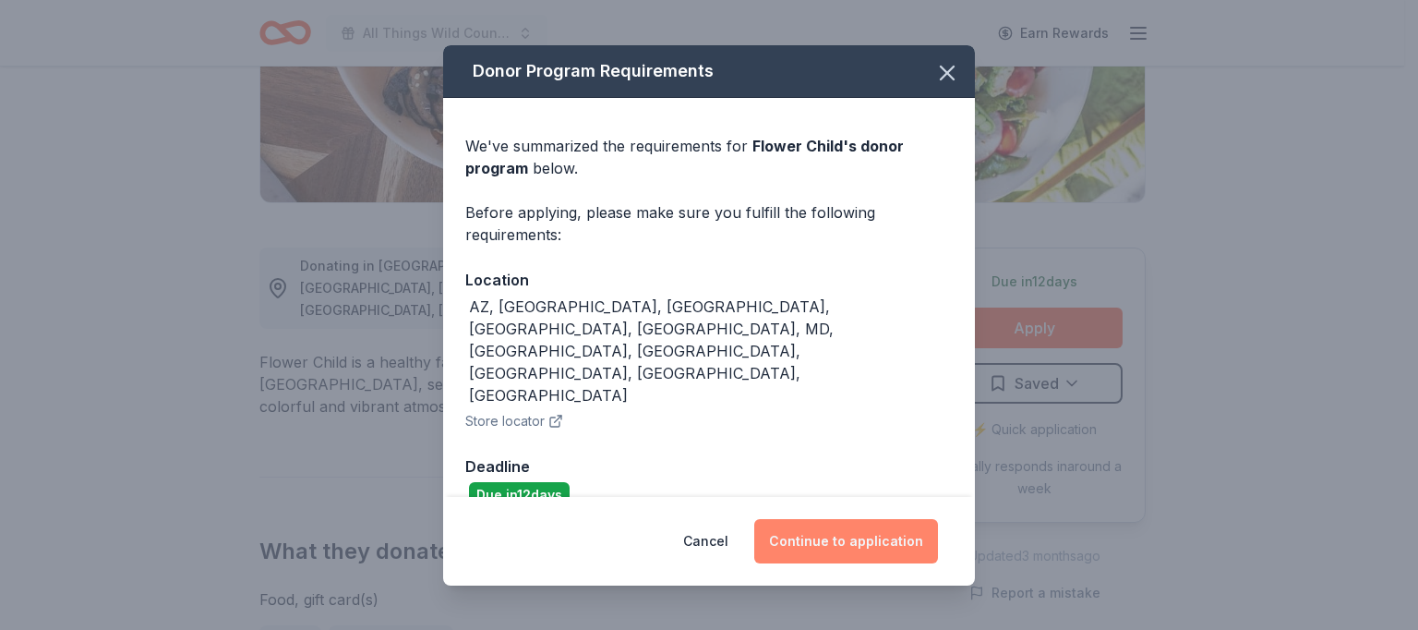
click at [876, 519] on button "Continue to application" at bounding box center [846, 541] width 184 height 44
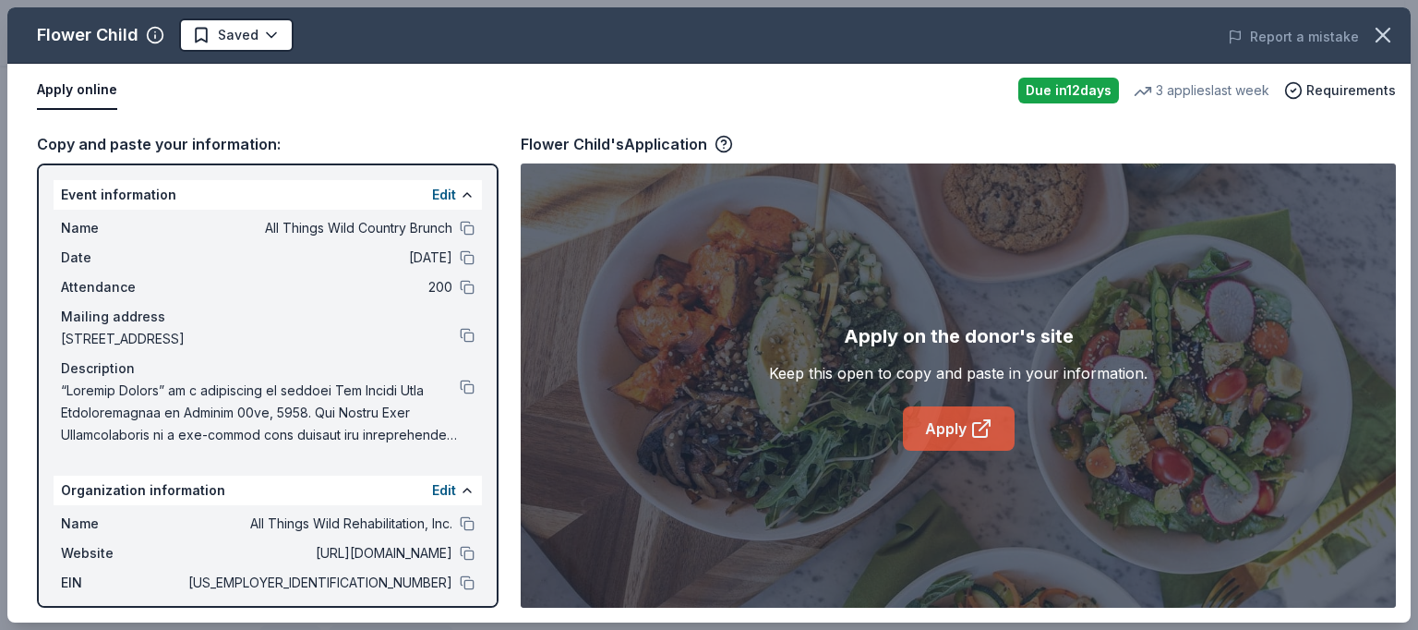
click at [962, 424] on link "Apply" at bounding box center [959, 428] width 112 height 44
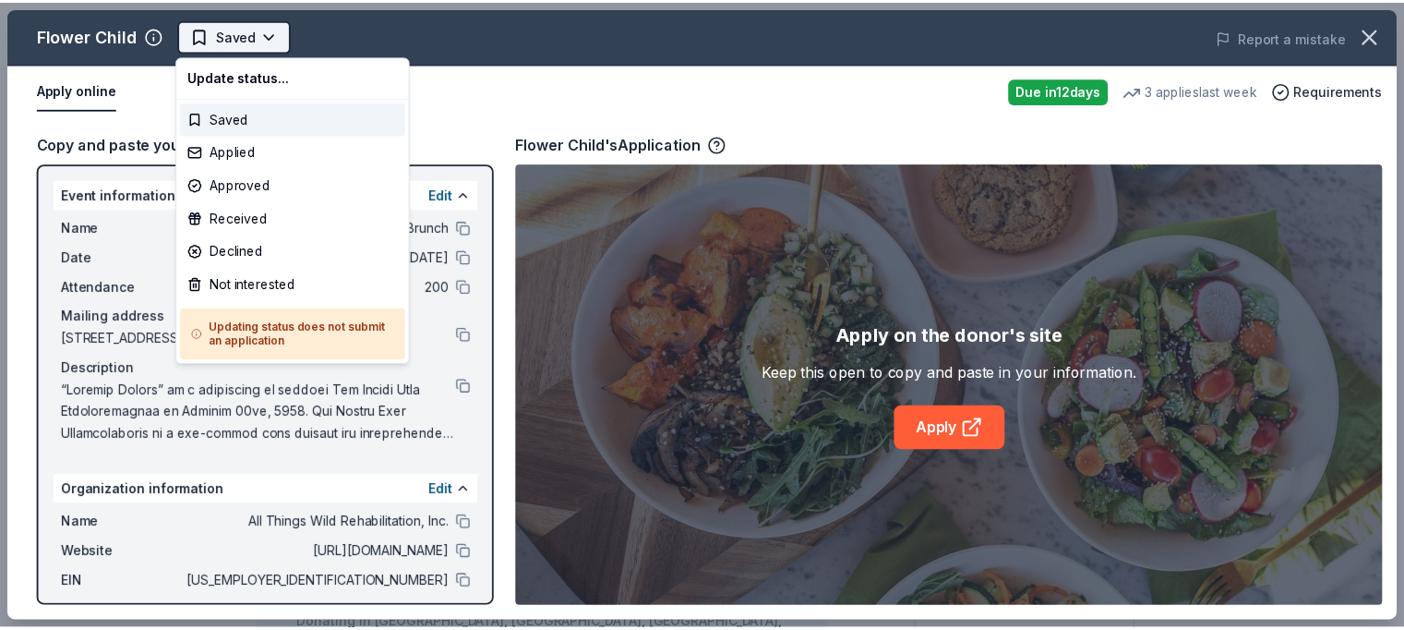
scroll to position [0, 0]
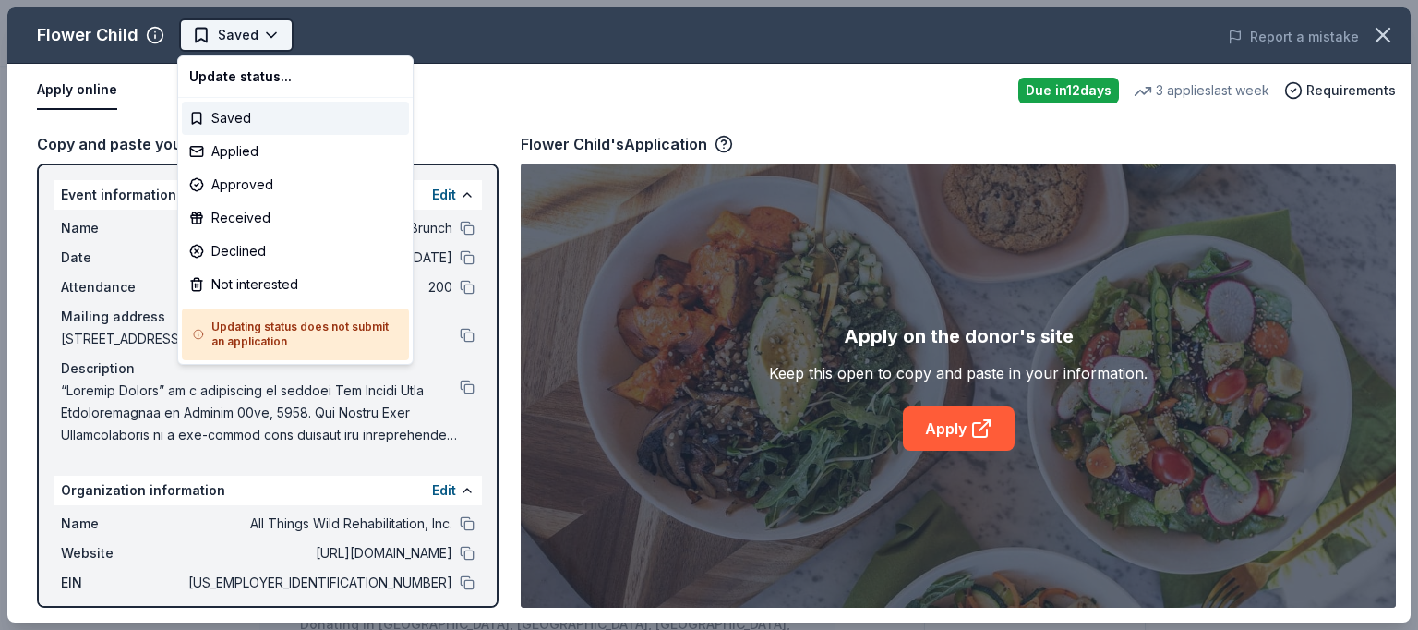
click at [273, 38] on html "All Things Wild Country Brunch Saved Apply Due in 12 days Share Flower Child Ne…" at bounding box center [709, 315] width 1418 height 630
click at [238, 152] on div "Applied" at bounding box center [295, 151] width 227 height 33
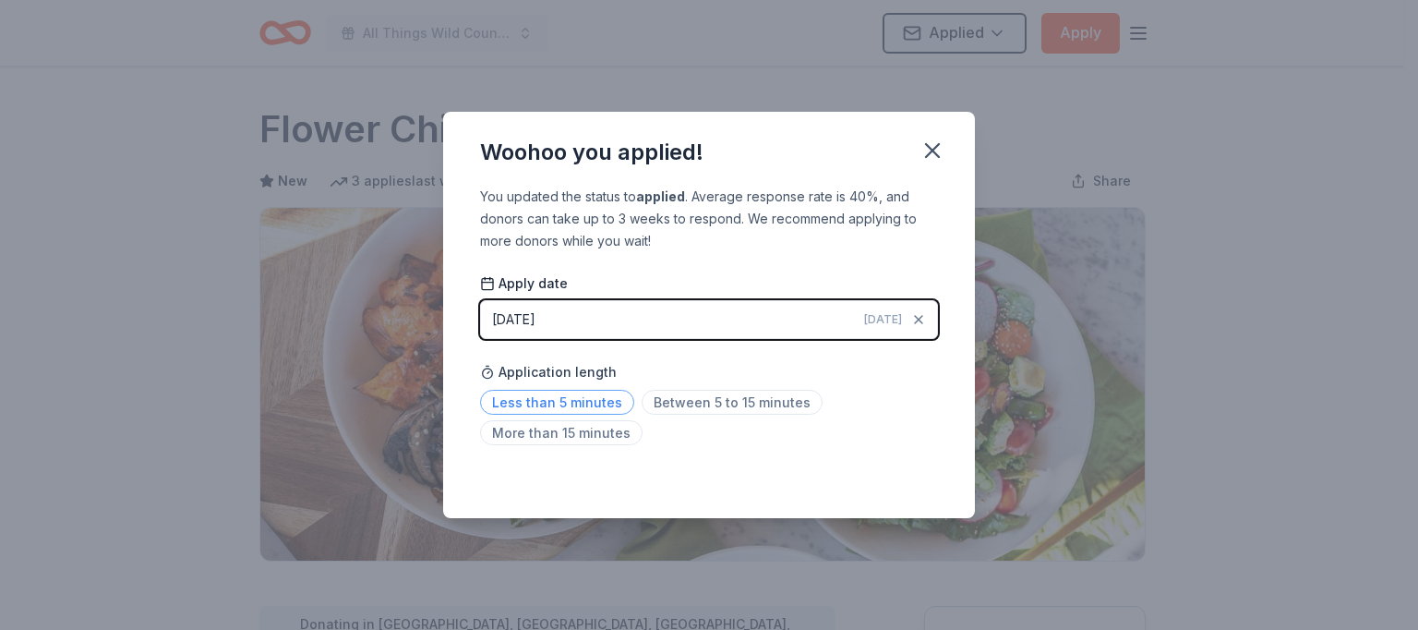
click at [584, 408] on span "Less than 5 minutes" at bounding box center [557, 402] width 154 height 25
click at [925, 149] on icon "button" at bounding box center [933, 151] width 26 height 26
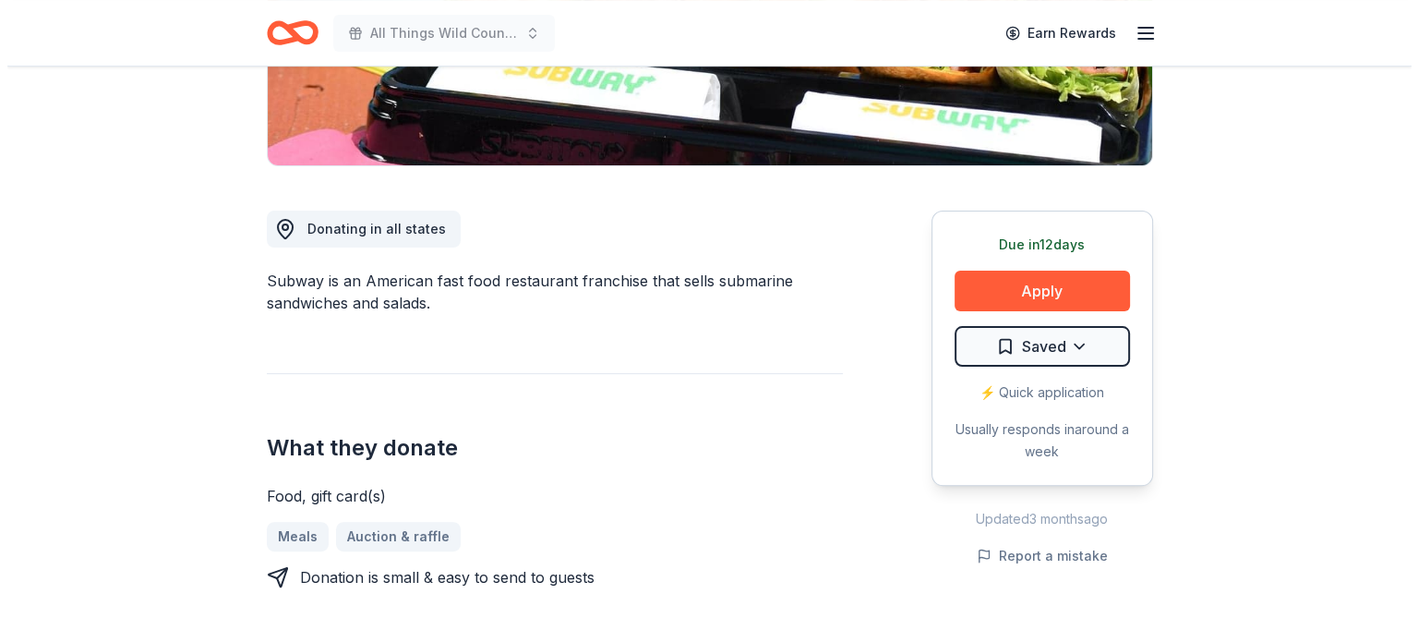
scroll to position [399, 0]
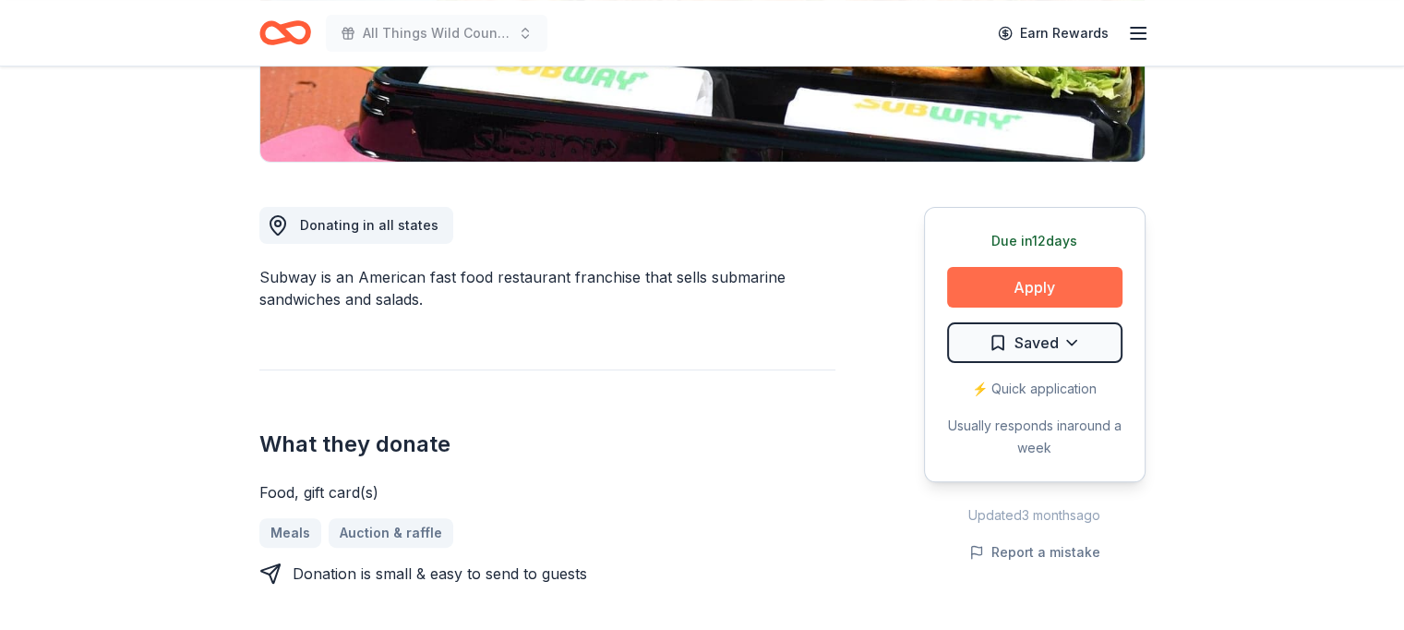
click at [1032, 283] on button "Apply" at bounding box center [1034, 287] width 175 height 41
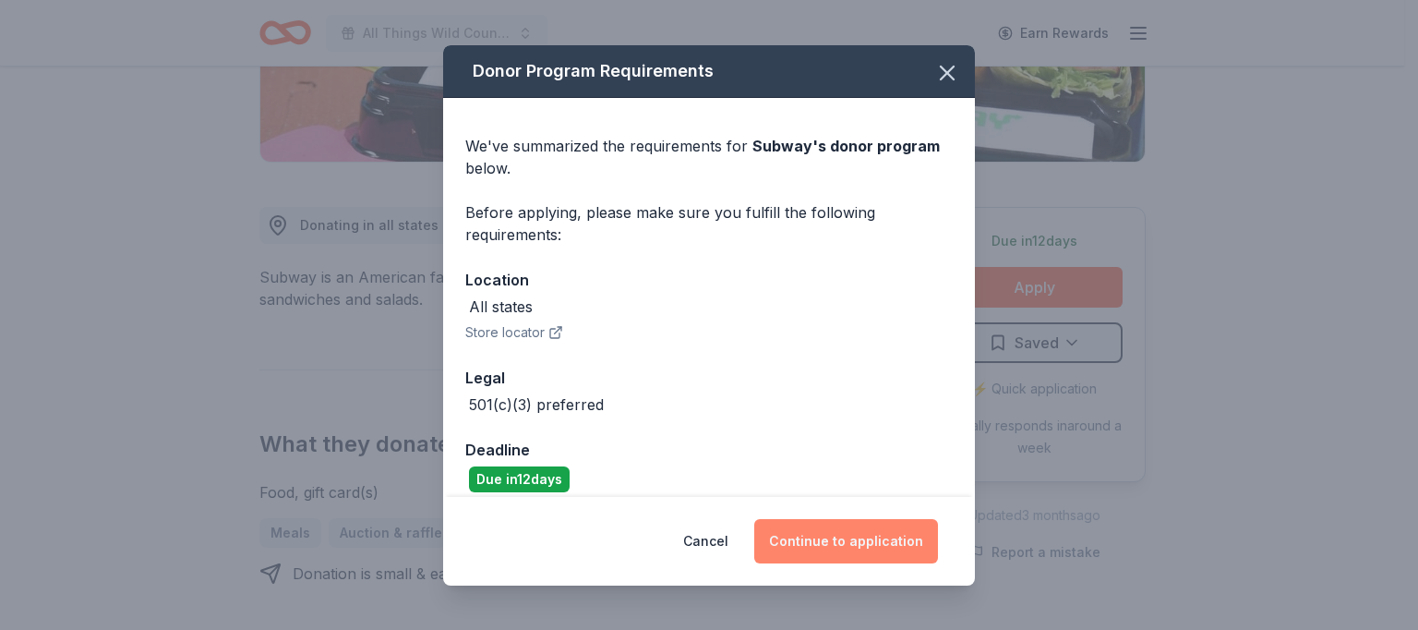
click at [825, 541] on button "Continue to application" at bounding box center [846, 541] width 184 height 44
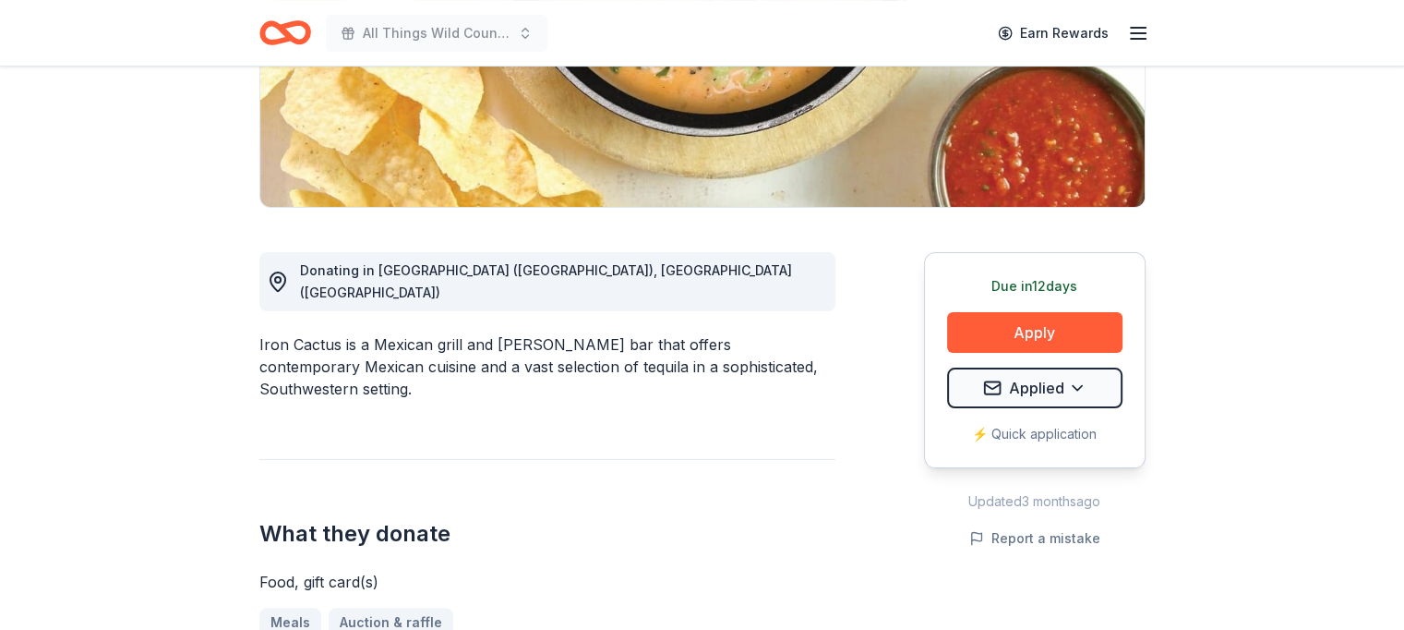
scroll to position [360, 0]
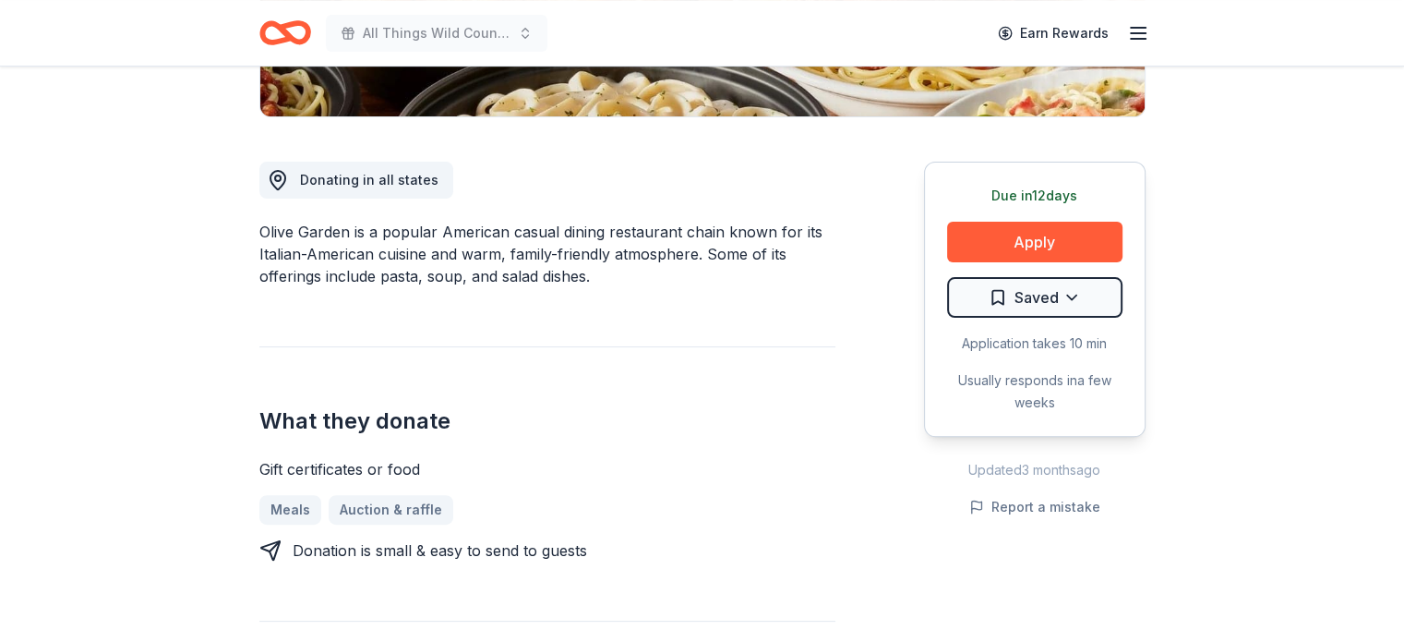
scroll to position [448, 0]
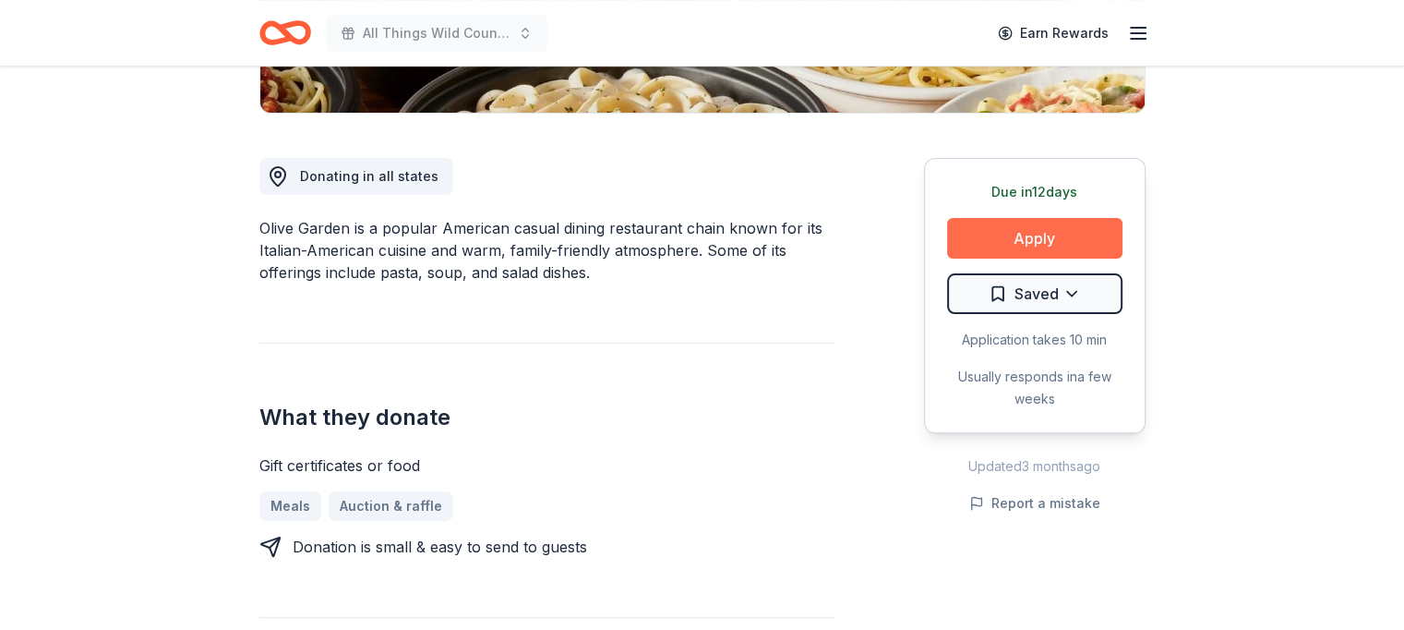
click at [1078, 223] on button "Apply" at bounding box center [1034, 238] width 175 height 41
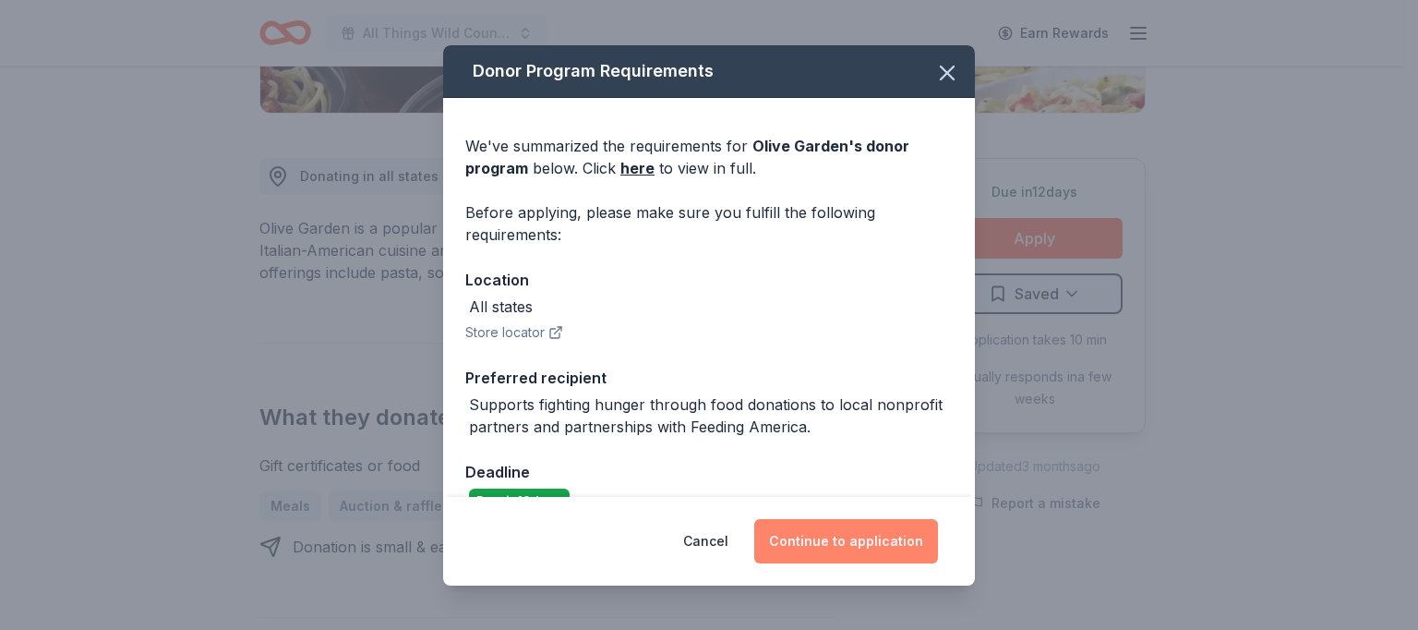
click at [826, 536] on button "Continue to application" at bounding box center [846, 541] width 184 height 44
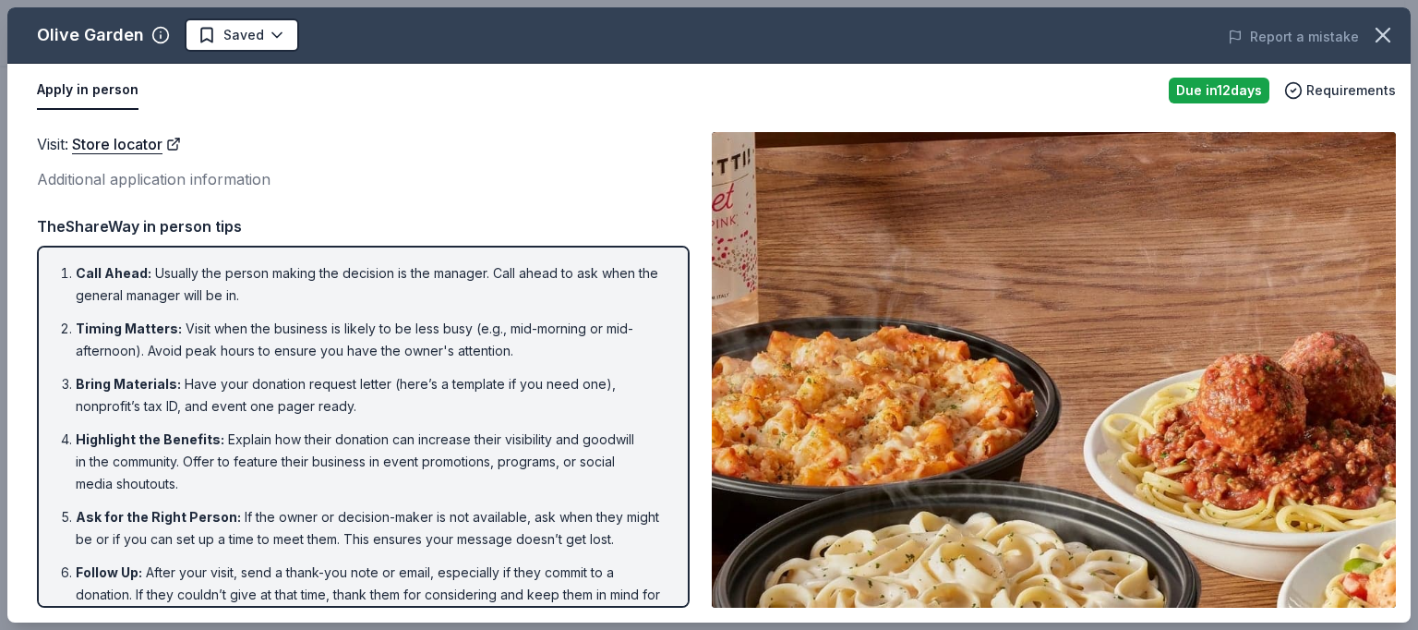
drag, startPoint x: 1416, startPoint y: 205, endPoint x: 1417, endPoint y: 367, distance: 161.6
click at [1403, 367] on div "Olive Garden Saved Report a mistake Apply in person Due in 12 days Requirements…" at bounding box center [709, 315] width 1418 height 630
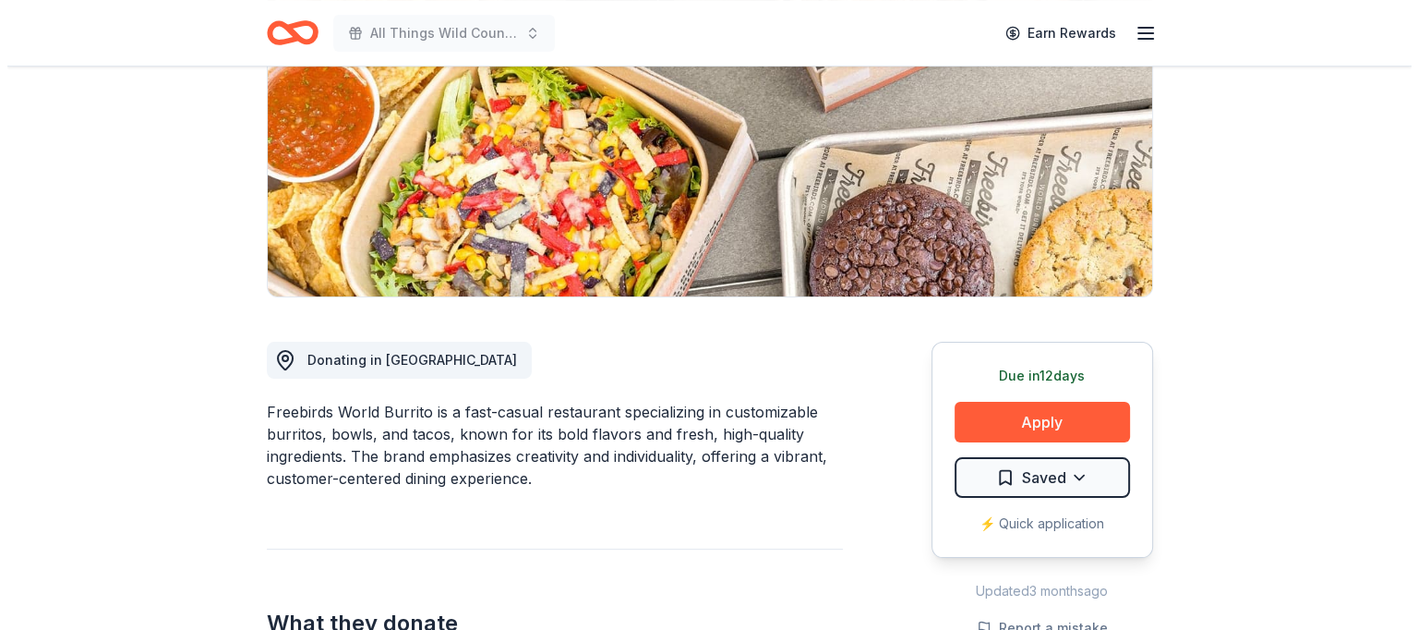
scroll to position [384, 0]
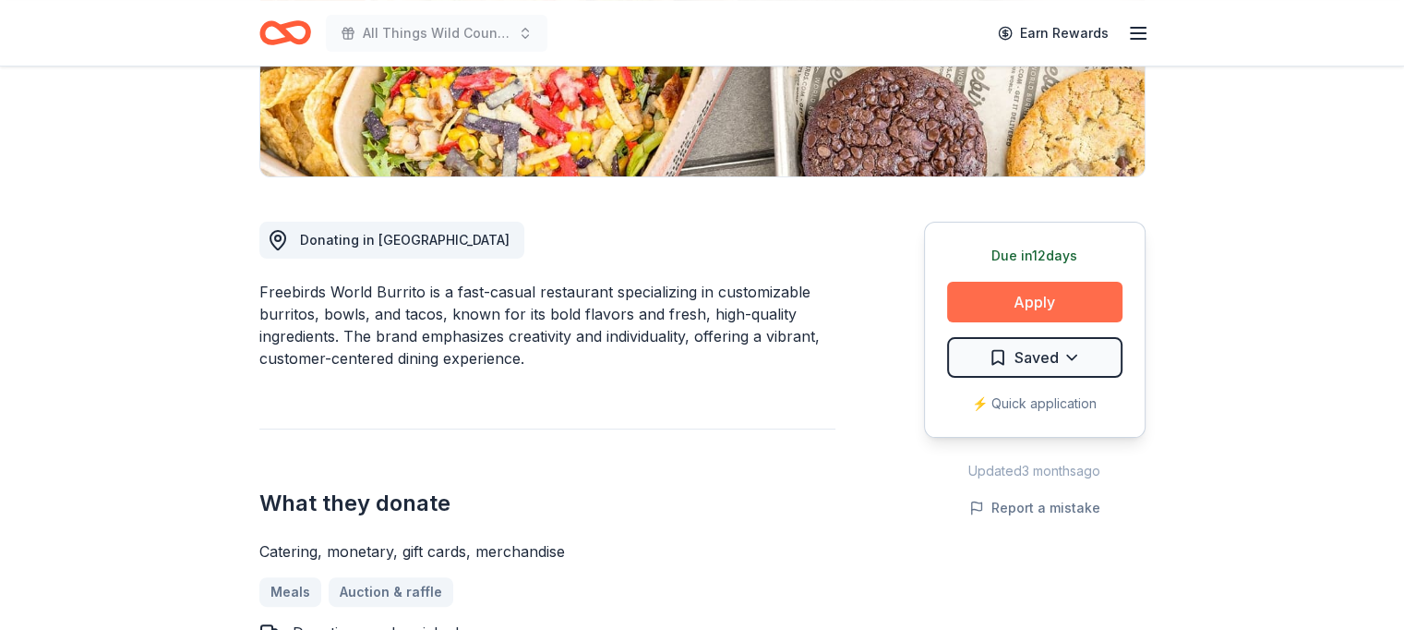
click at [1039, 293] on button "Apply" at bounding box center [1034, 302] width 175 height 41
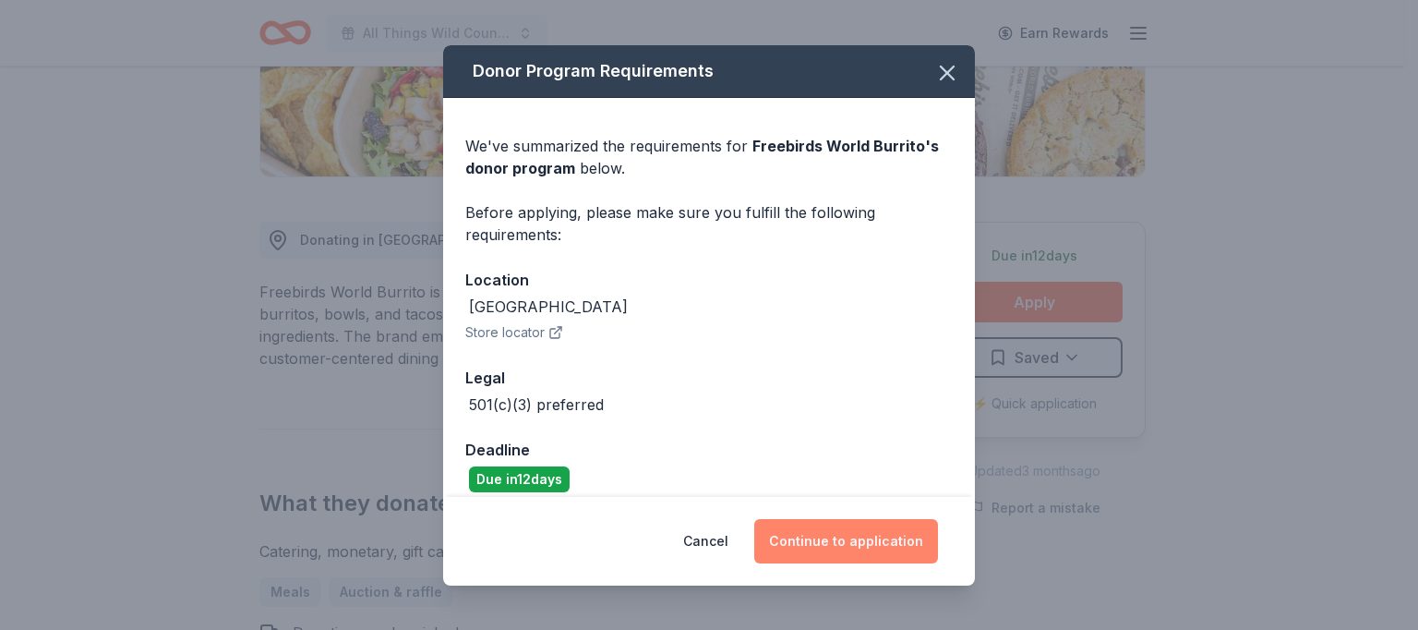
click at [823, 530] on button "Continue to application" at bounding box center [846, 541] width 184 height 44
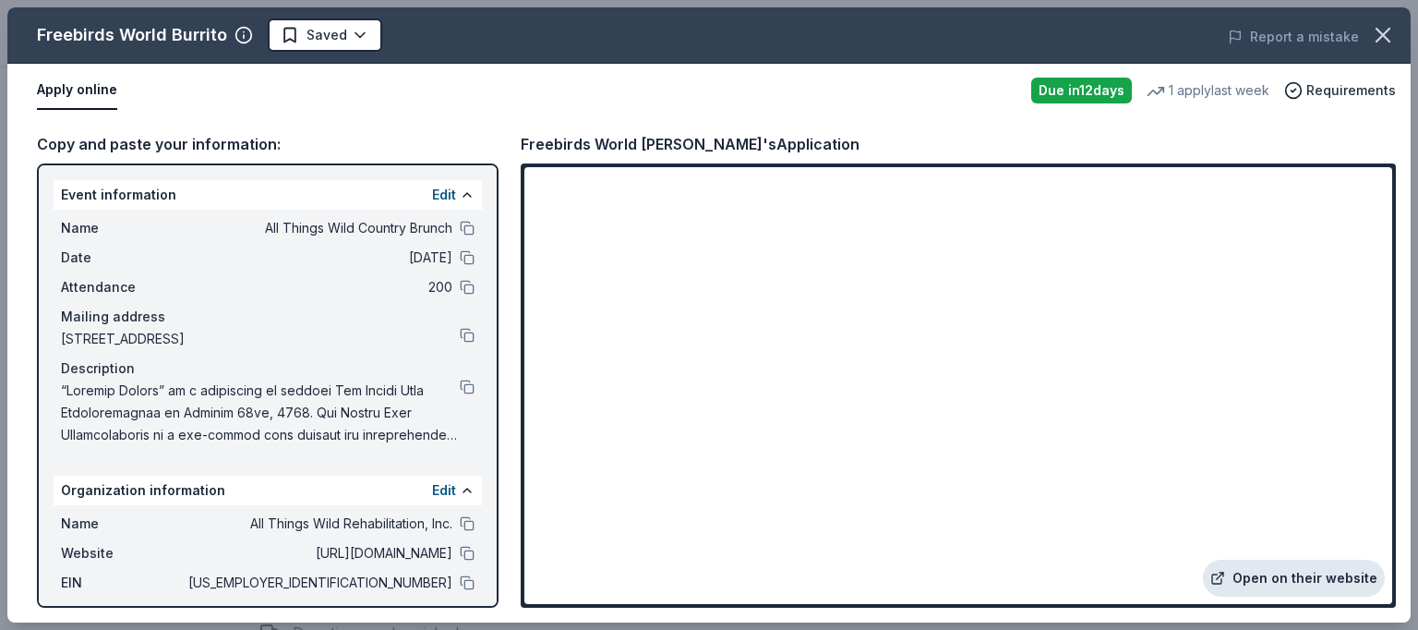
click at [1269, 570] on link "Open on their website" at bounding box center [1294, 578] width 182 height 37
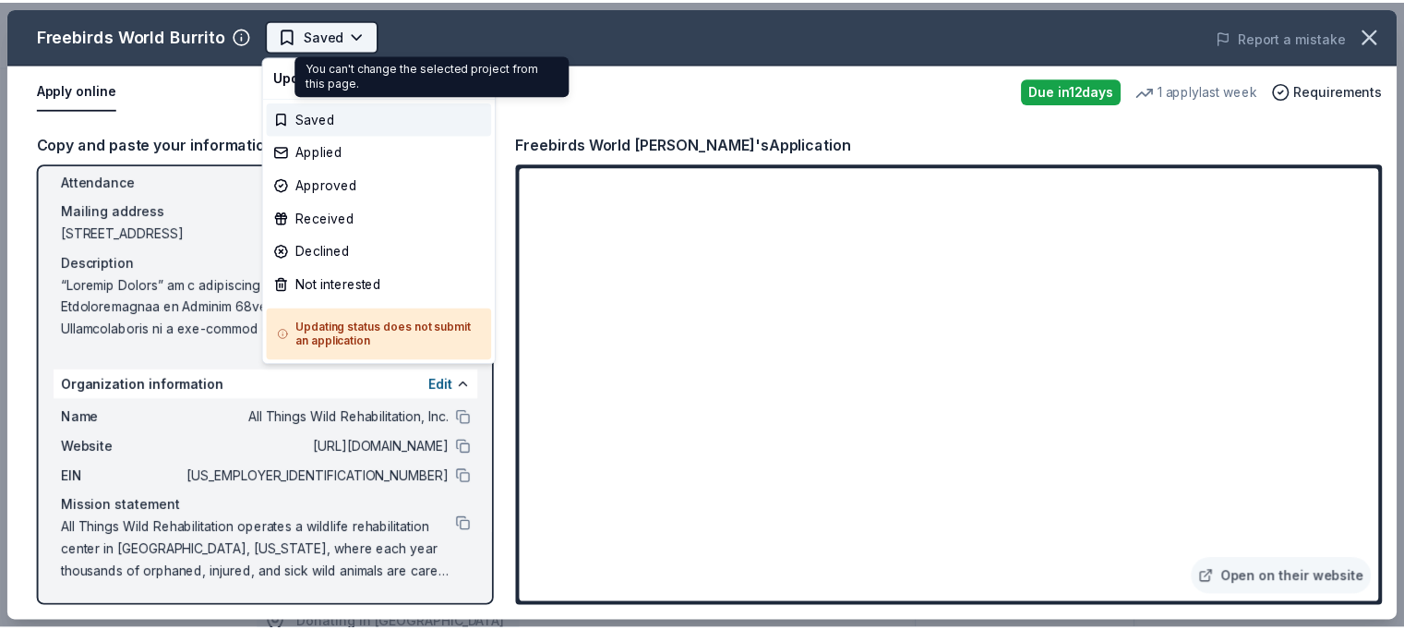
scroll to position [0, 0]
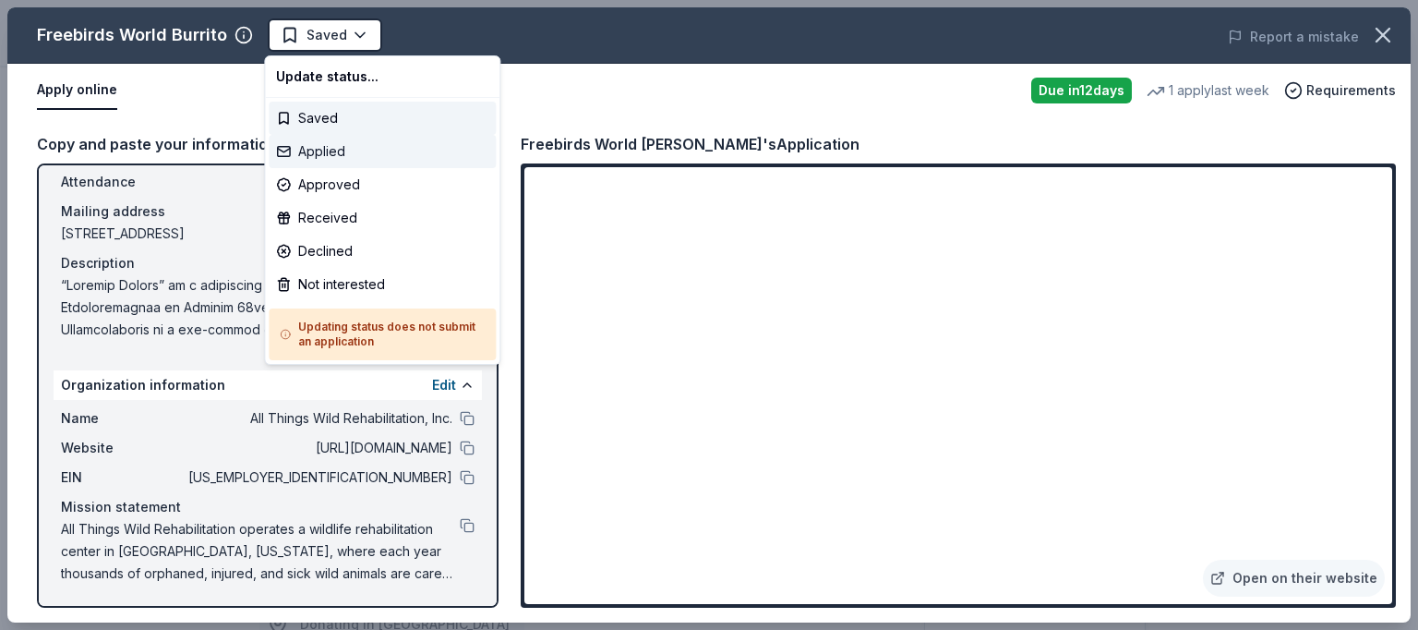
click at [334, 151] on div "Applied" at bounding box center [382, 151] width 227 height 33
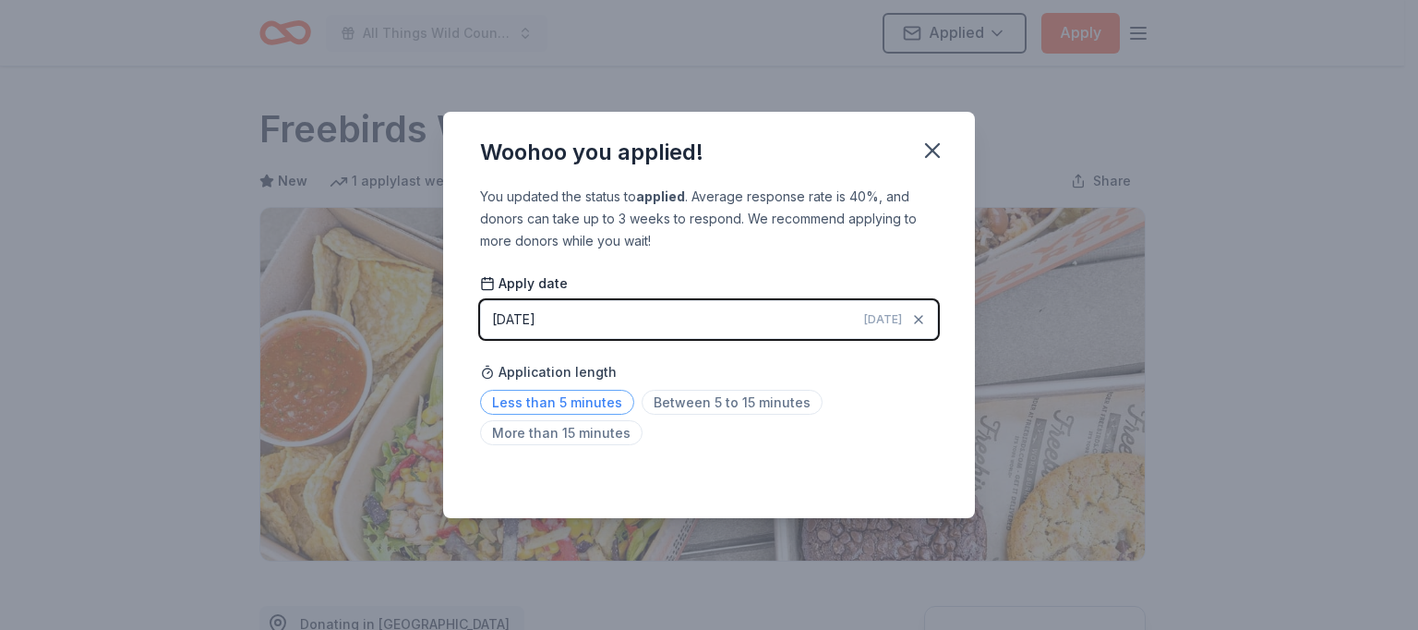
click at [539, 398] on span "Less than 5 minutes" at bounding box center [557, 402] width 154 height 25
click at [927, 149] on icon "button" at bounding box center [933, 151] width 26 height 26
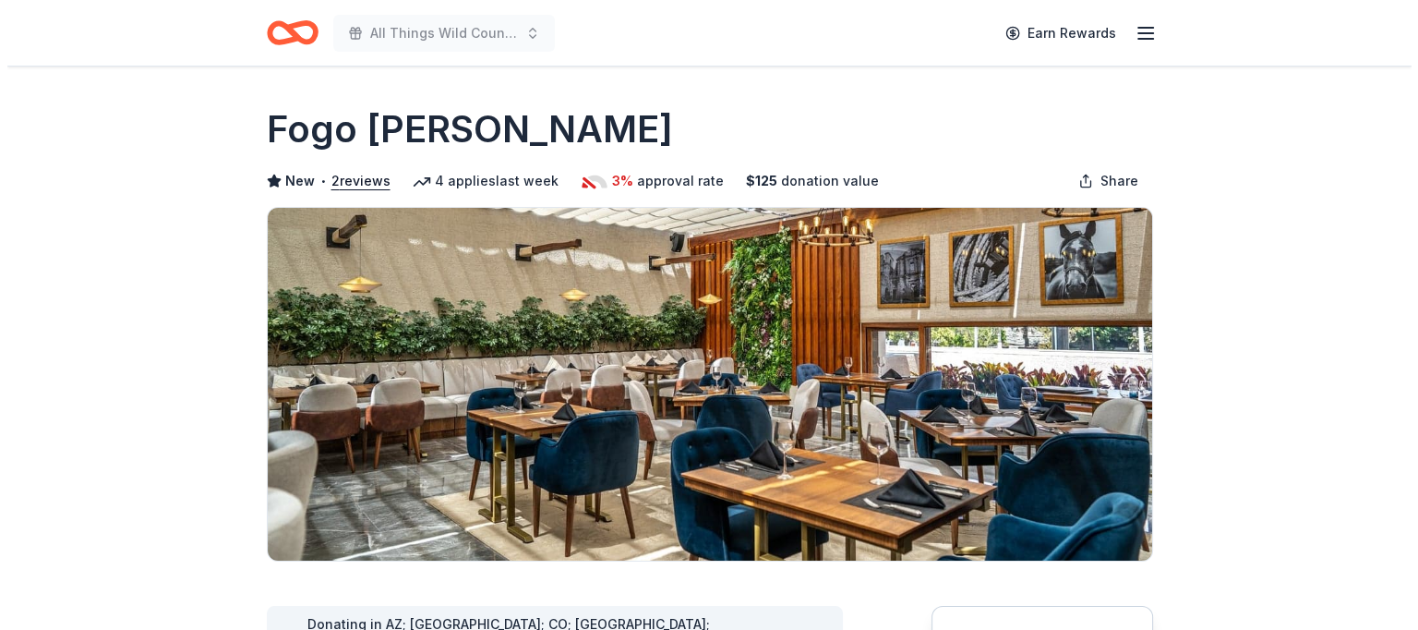
scroll to position [550, 0]
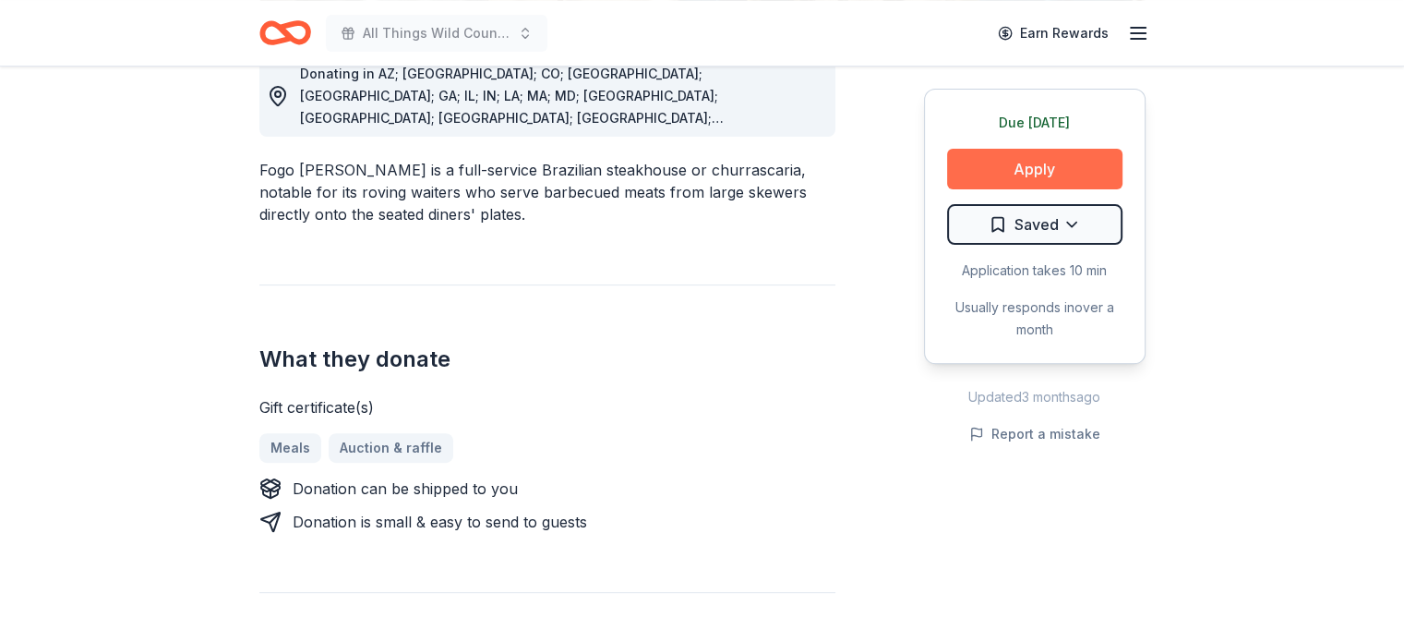
click at [1039, 162] on button "Apply" at bounding box center [1034, 169] width 175 height 41
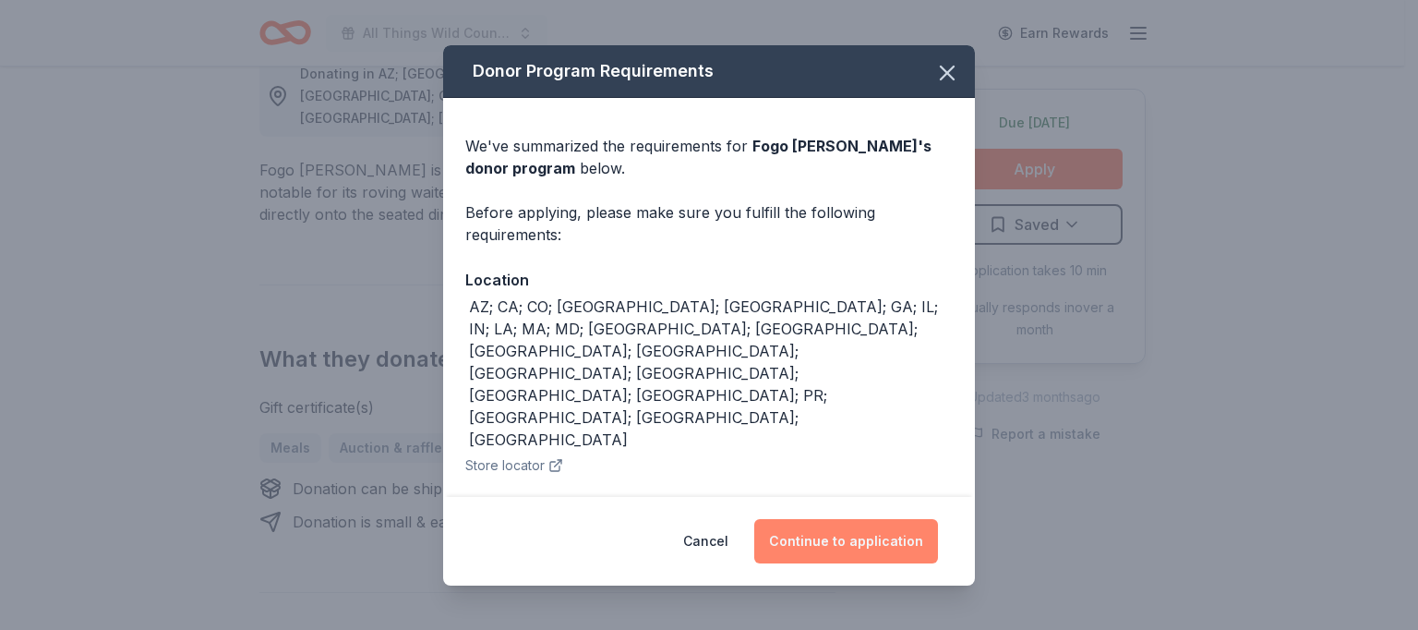
click at [825, 548] on button "Continue to application" at bounding box center [846, 541] width 184 height 44
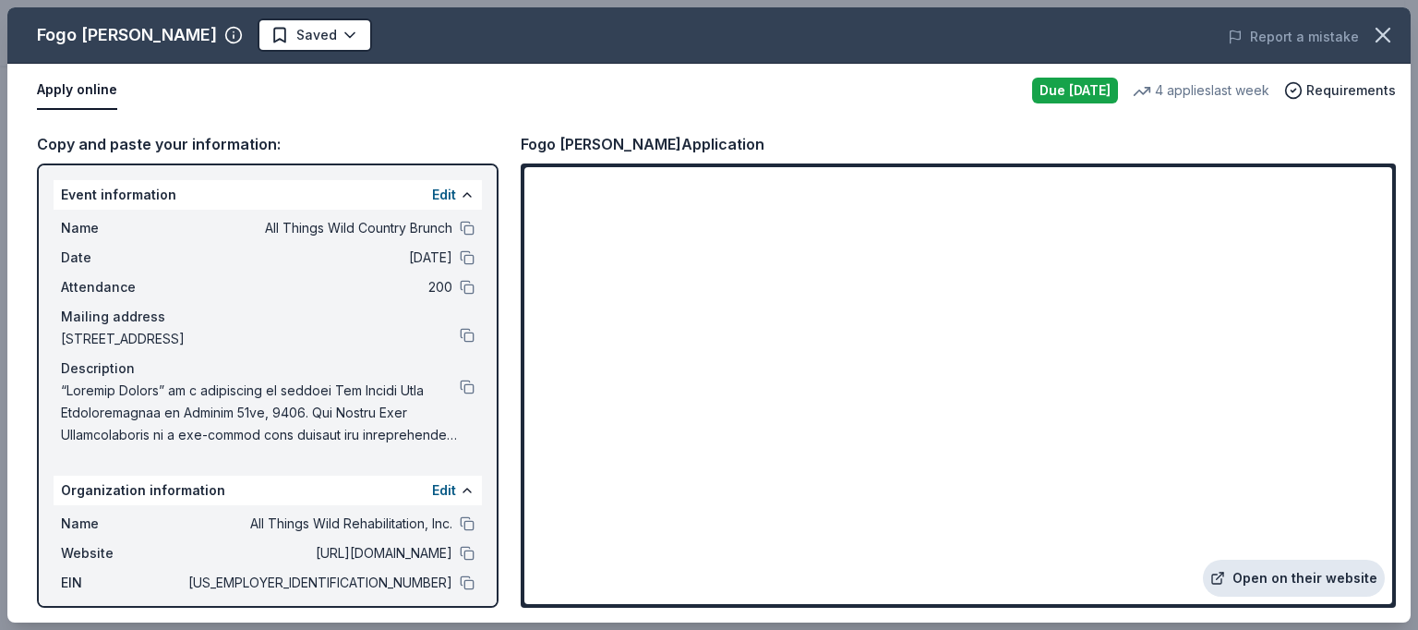
click at [1261, 569] on link "Open on their website" at bounding box center [1294, 578] width 182 height 37
click at [460, 228] on button at bounding box center [467, 228] width 15 height 15
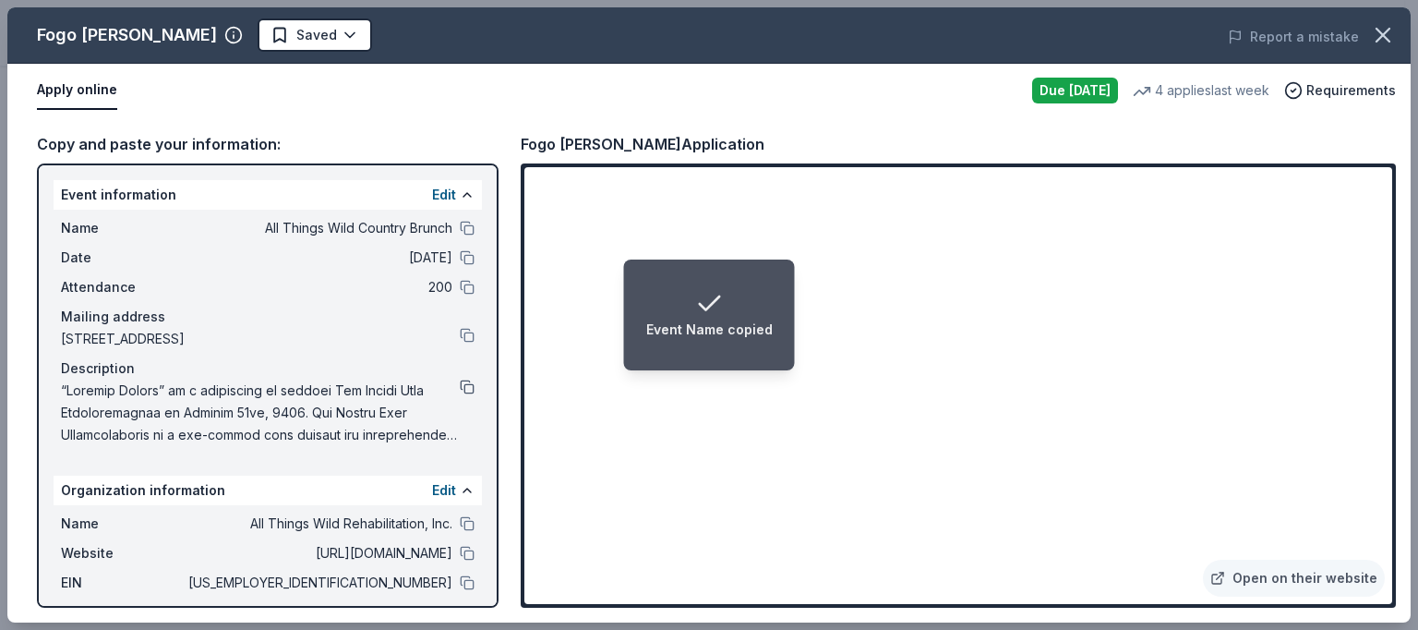
click at [460, 384] on button at bounding box center [467, 386] width 15 height 15
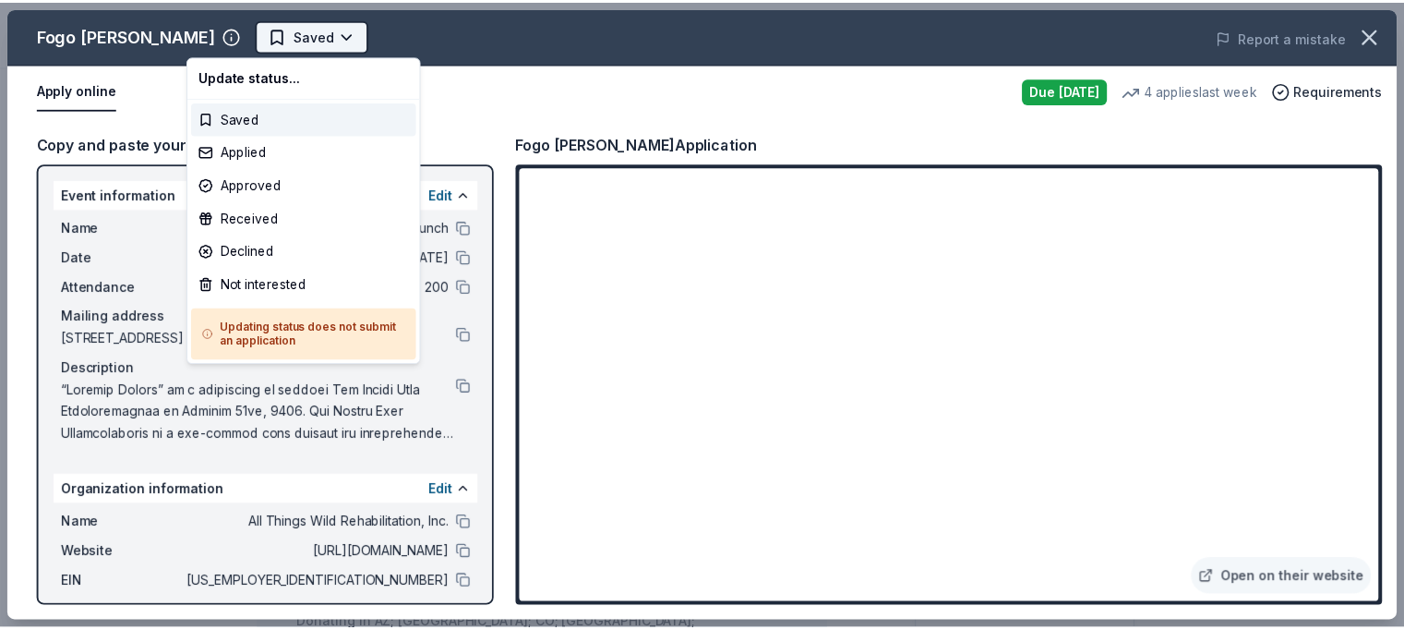
scroll to position [0, 0]
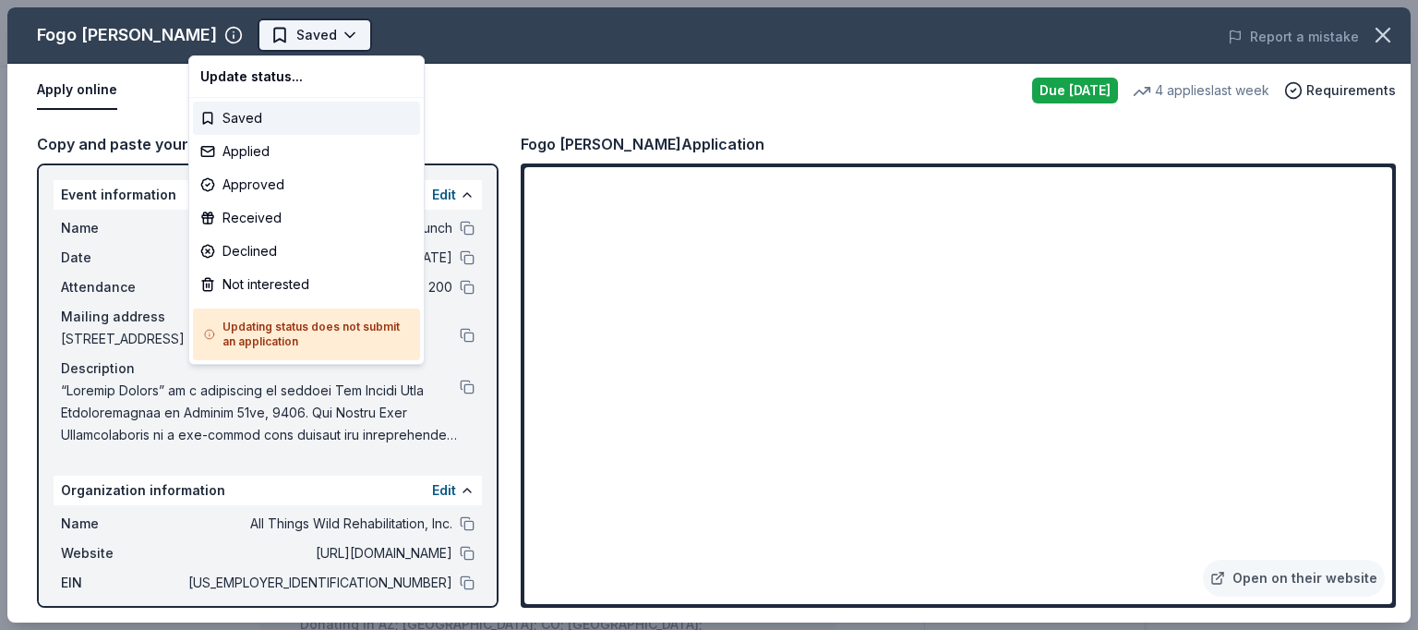
click at [273, 38] on html "All Things Wild Country Brunch Saved Apply Due [DATE] Share Fogo [PERSON_NAME] …" at bounding box center [709, 315] width 1418 height 630
click at [234, 149] on div "Applied" at bounding box center [306, 151] width 227 height 33
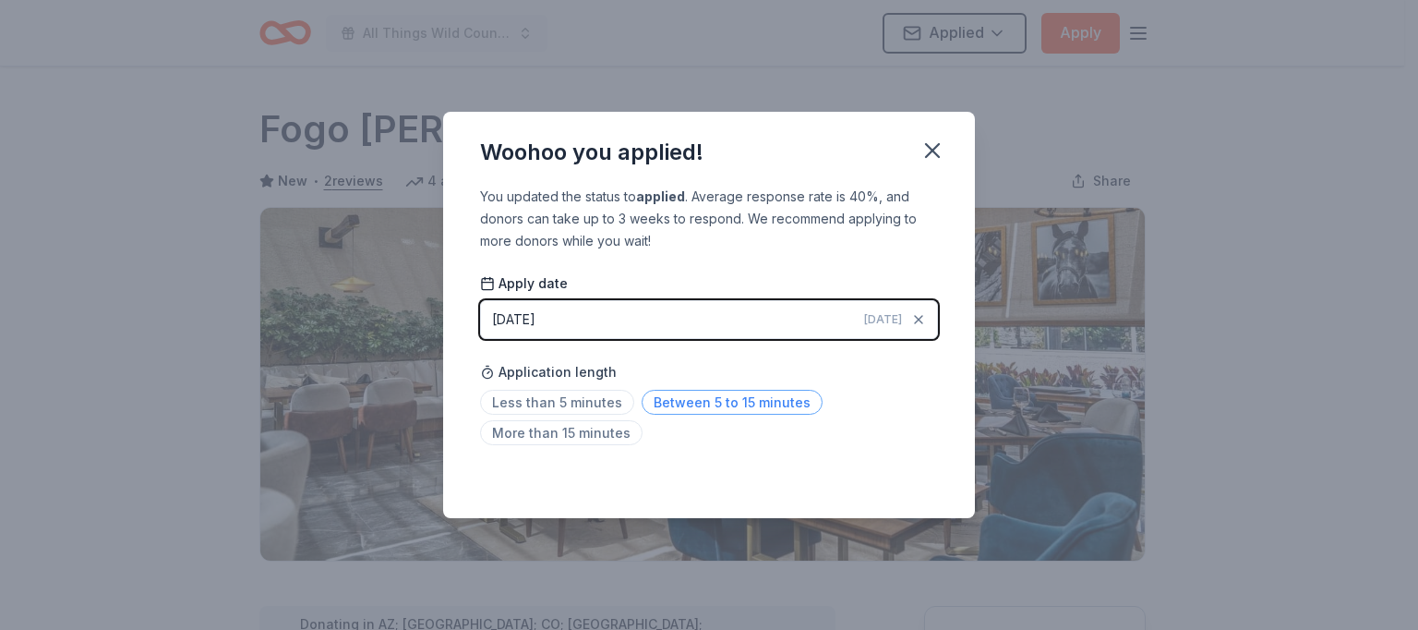
click at [711, 404] on span "Between 5 to 15 minutes" at bounding box center [732, 402] width 181 height 25
click at [930, 155] on icon "button" at bounding box center [933, 151] width 26 height 26
